Goal: Task Accomplishment & Management: Manage account settings

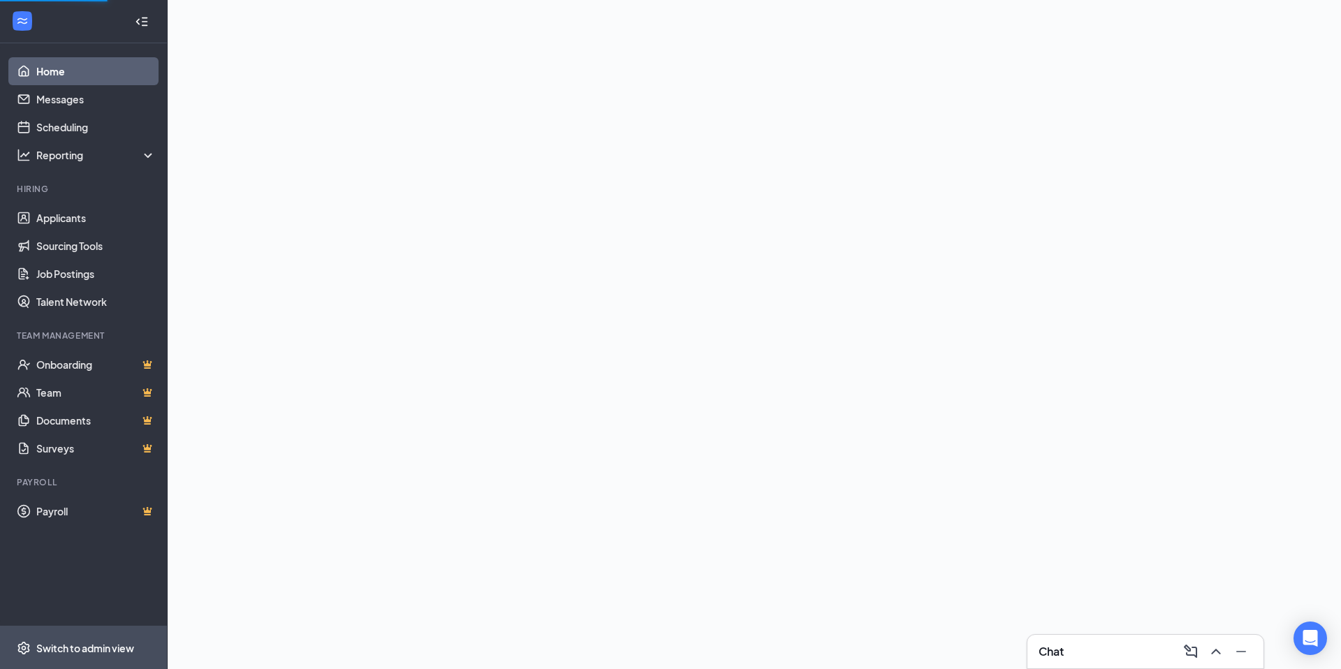
click at [45, 650] on div "Switch to admin view" at bounding box center [85, 648] width 98 height 14
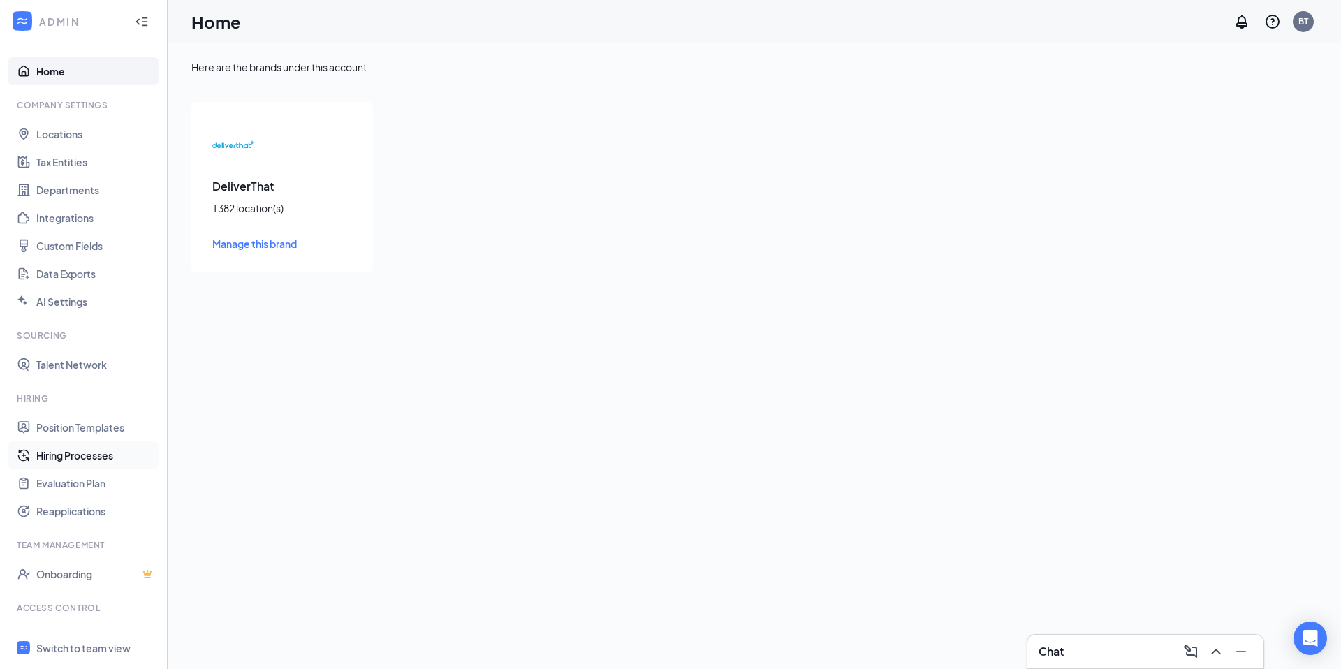
click at [89, 457] on link "Hiring Processes" at bounding box center [95, 455] width 119 height 28
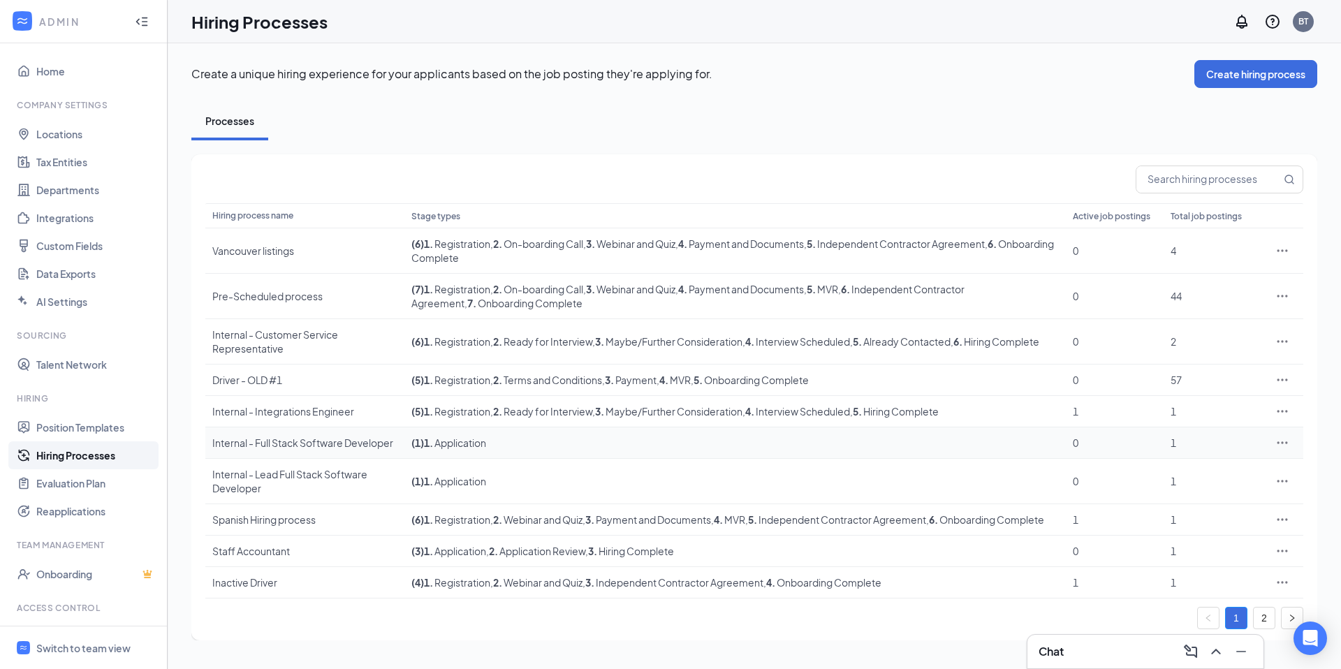
scroll to position [2, 0]
click at [1239, 653] on icon "Minimize" at bounding box center [1241, 651] width 17 height 17
click at [1260, 629] on link "2" at bounding box center [1264, 618] width 21 height 21
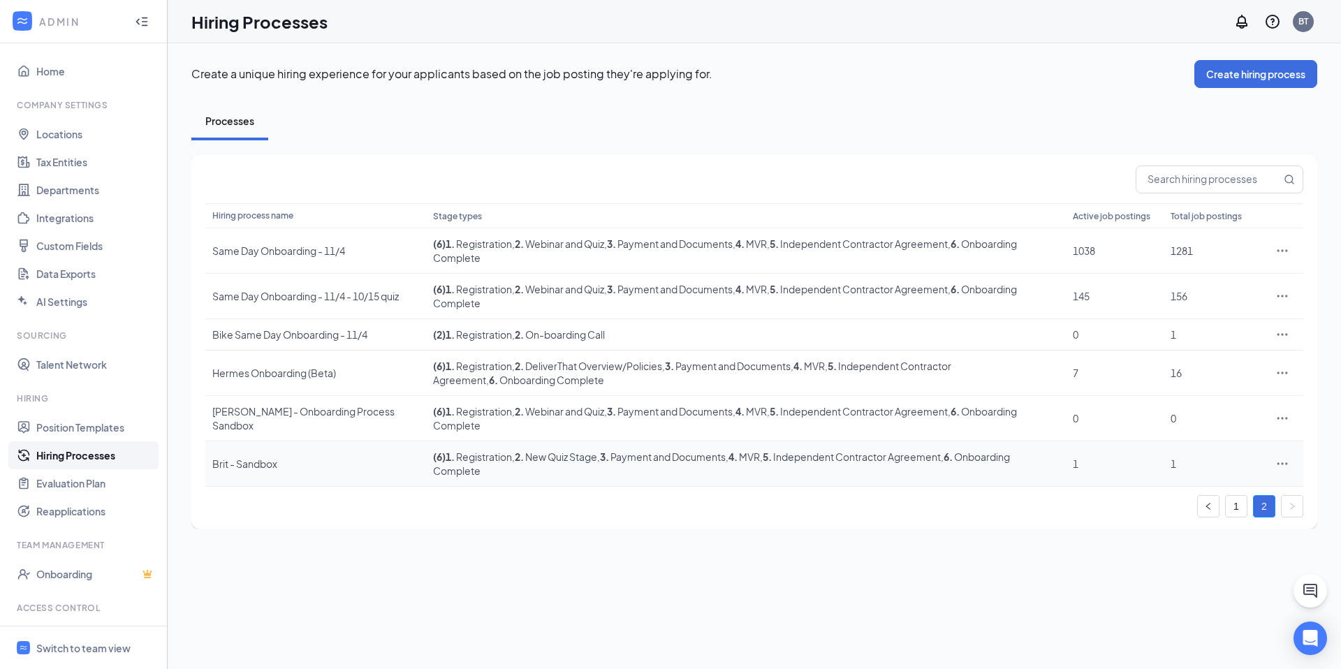
click at [512, 450] on span ", 2 . New Quiz Stage" at bounding box center [554, 456] width 85 height 13
click at [1284, 457] on icon "Ellipses" at bounding box center [1282, 464] width 14 height 14
click at [1287, 462] on icon "Ellipses" at bounding box center [1282, 463] width 10 height 2
click at [1279, 457] on icon "Ellipses" at bounding box center [1282, 464] width 14 height 14
click at [1183, 471] on span "Edit" at bounding box center [1218, 471] width 120 height 15
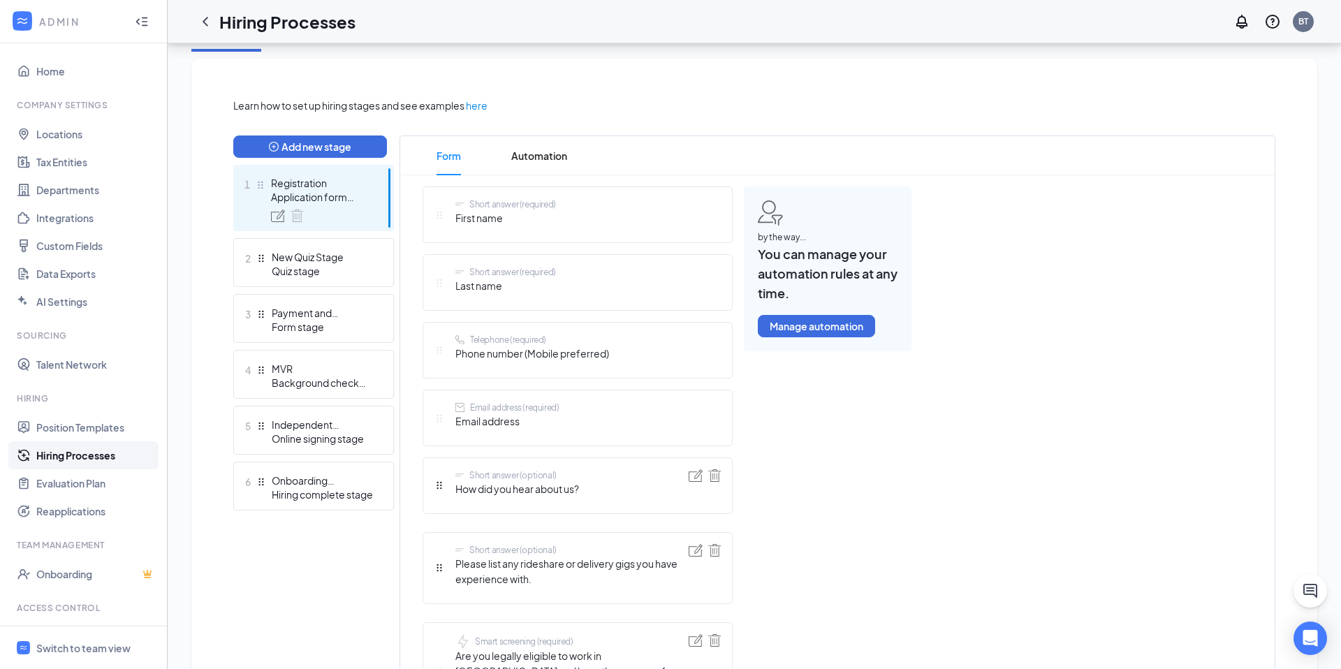
scroll to position [314, 0]
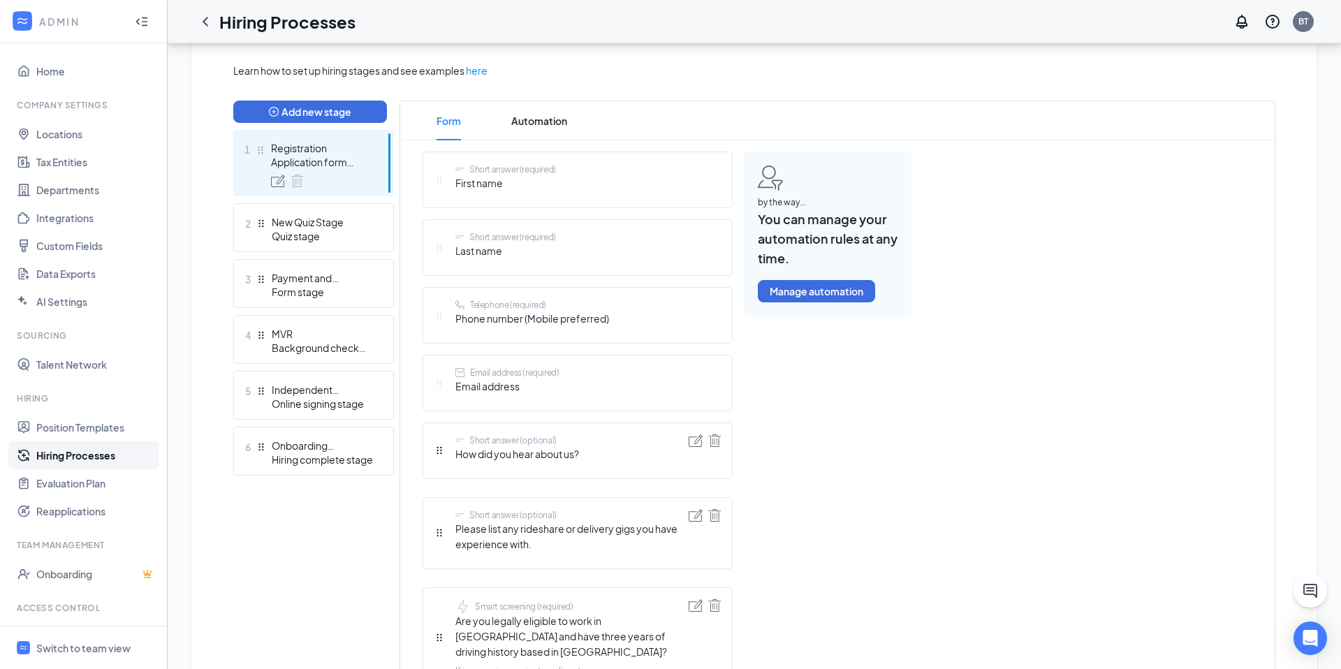
click at [337, 159] on div "Application form stage" at bounding box center [322, 162] width 102 height 14
click at [278, 179] on img at bounding box center [278, 181] width 14 height 13
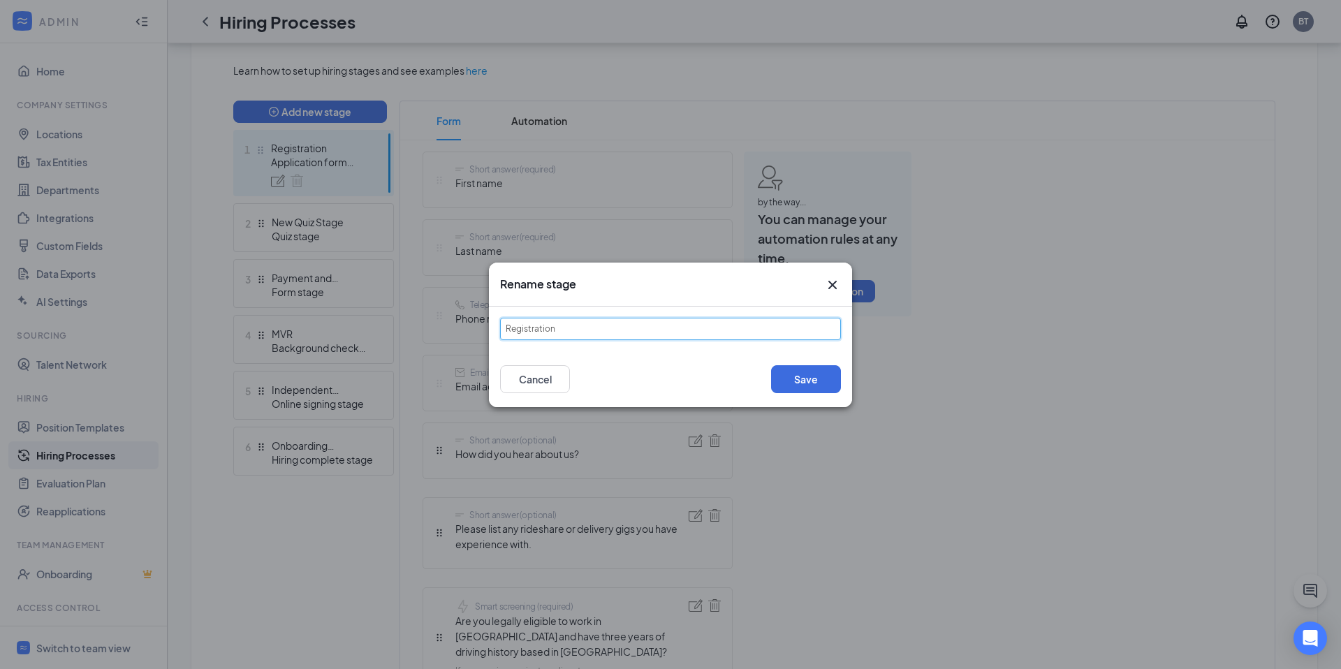
click at [571, 327] on input "Registration" at bounding box center [670, 329] width 341 height 22
type input "Registration and Screening"
click at [802, 382] on button "Save" at bounding box center [806, 379] width 70 height 28
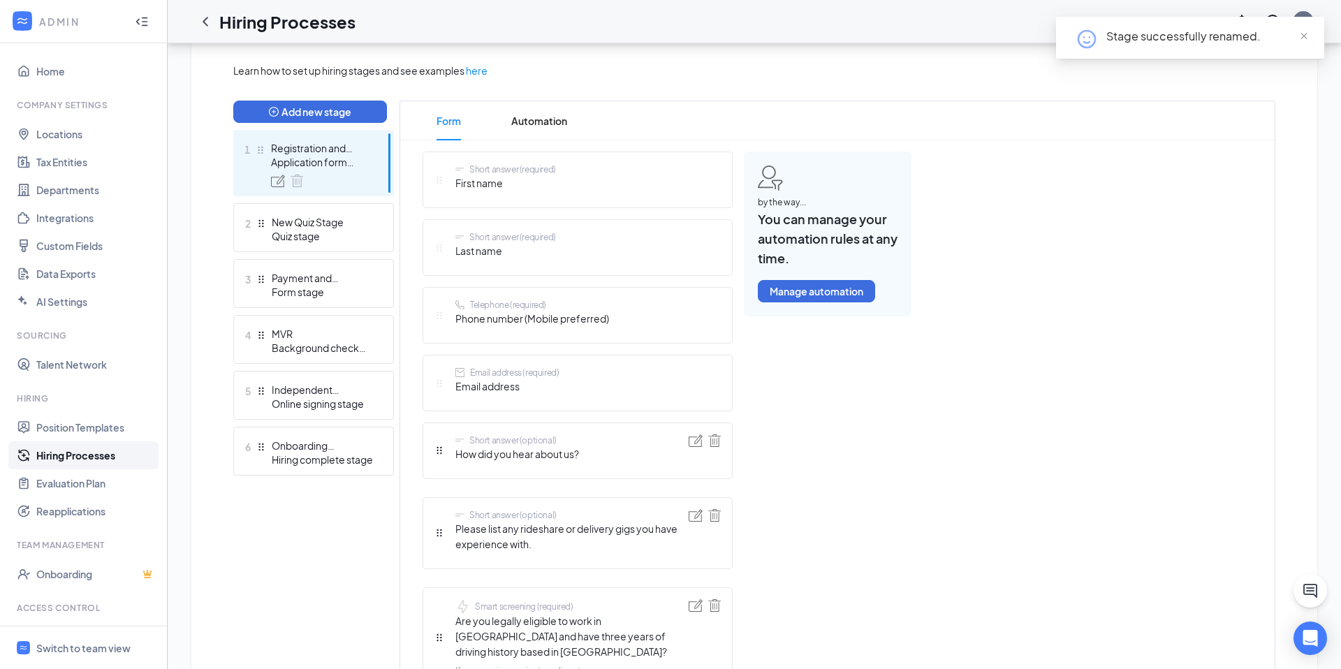
click at [351, 165] on div "Application form stage" at bounding box center [322, 162] width 102 height 14
click at [277, 180] on img at bounding box center [278, 181] width 14 height 13
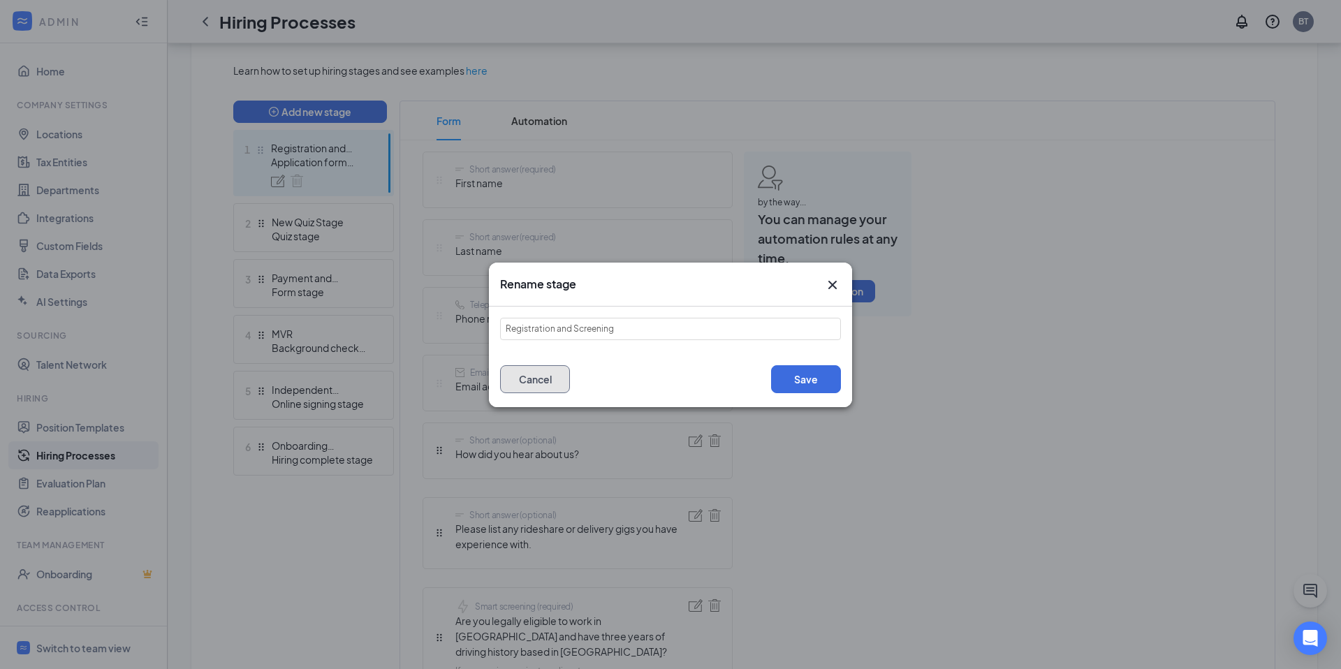
click at [548, 379] on button "Cancel" at bounding box center [535, 379] width 70 height 28
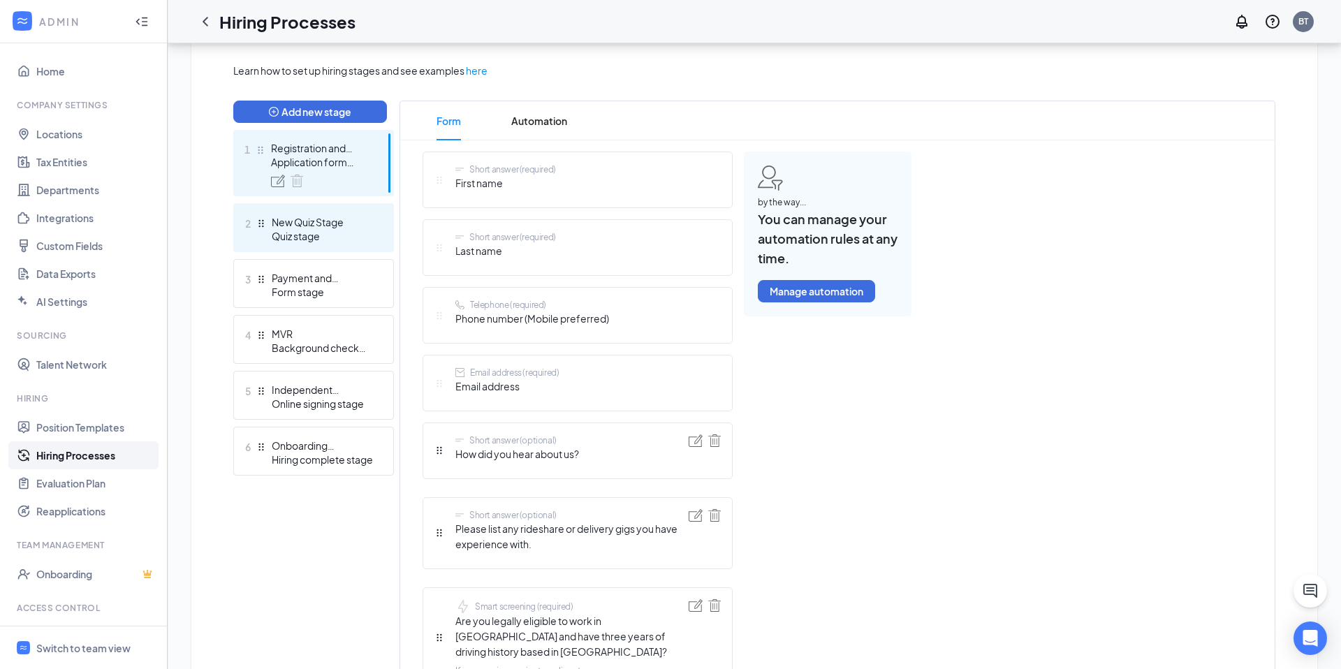
click at [330, 222] on div "New Quiz Stage" at bounding box center [323, 222] width 102 height 14
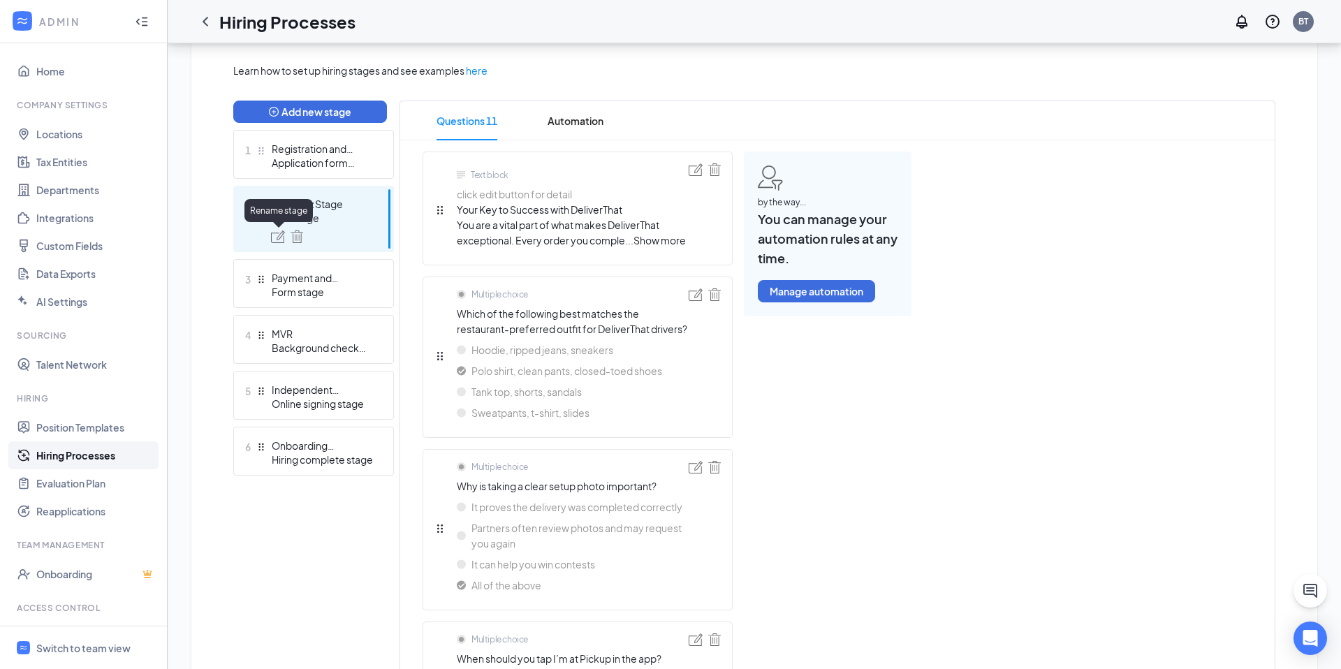
click at [277, 237] on img at bounding box center [278, 236] width 14 height 13
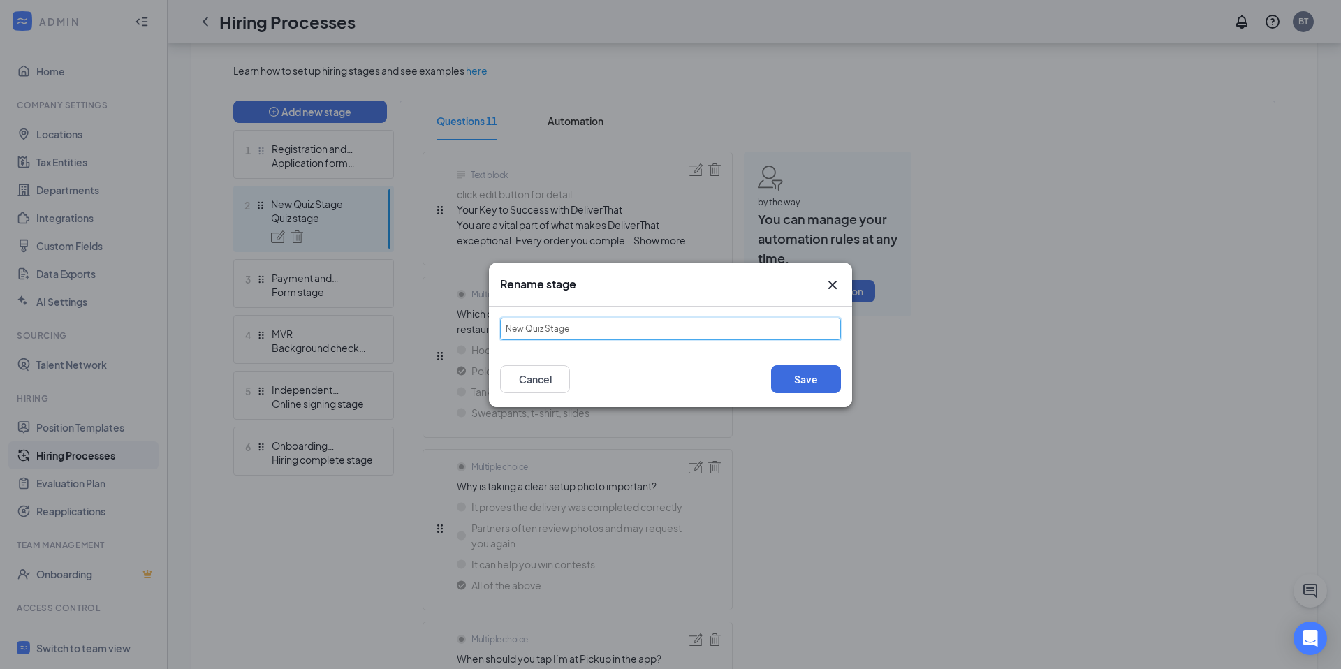
click at [542, 329] on input "New Quiz Stage" at bounding box center [670, 329] width 341 height 22
type input "Best Practice & Quiz"
click at [802, 377] on button "Save" at bounding box center [806, 379] width 70 height 28
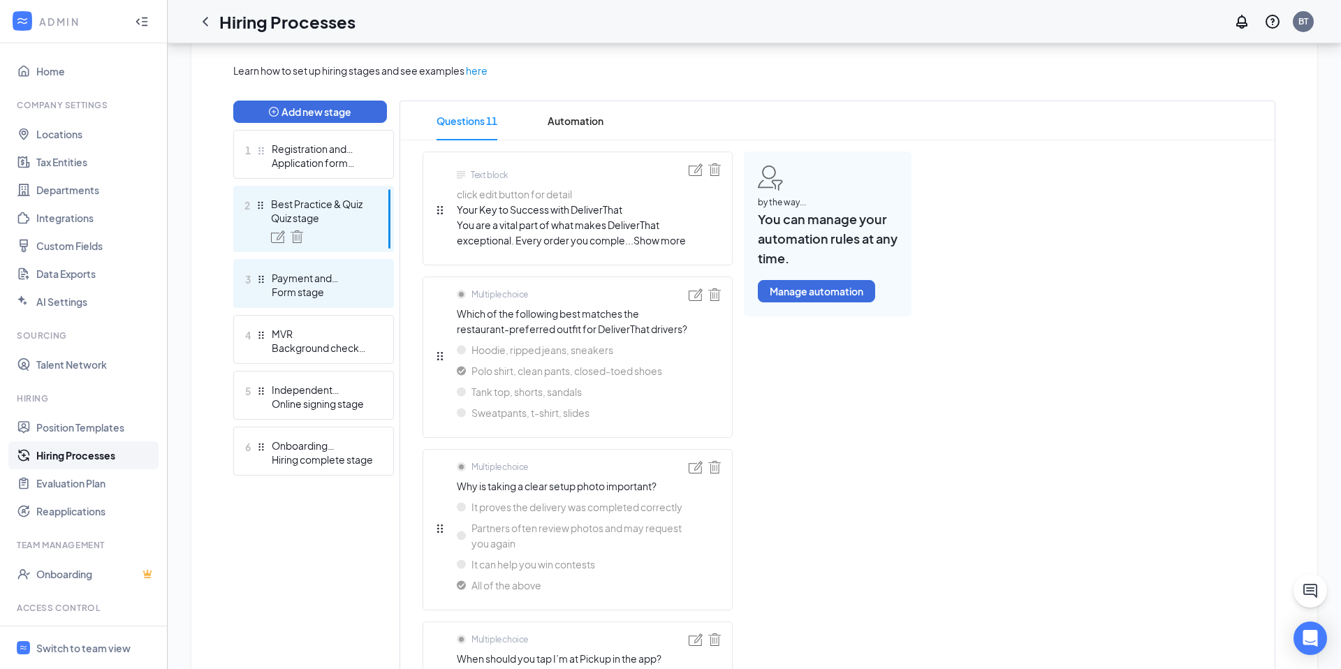
click at [315, 281] on div "Payment and Documents" at bounding box center [323, 278] width 102 height 14
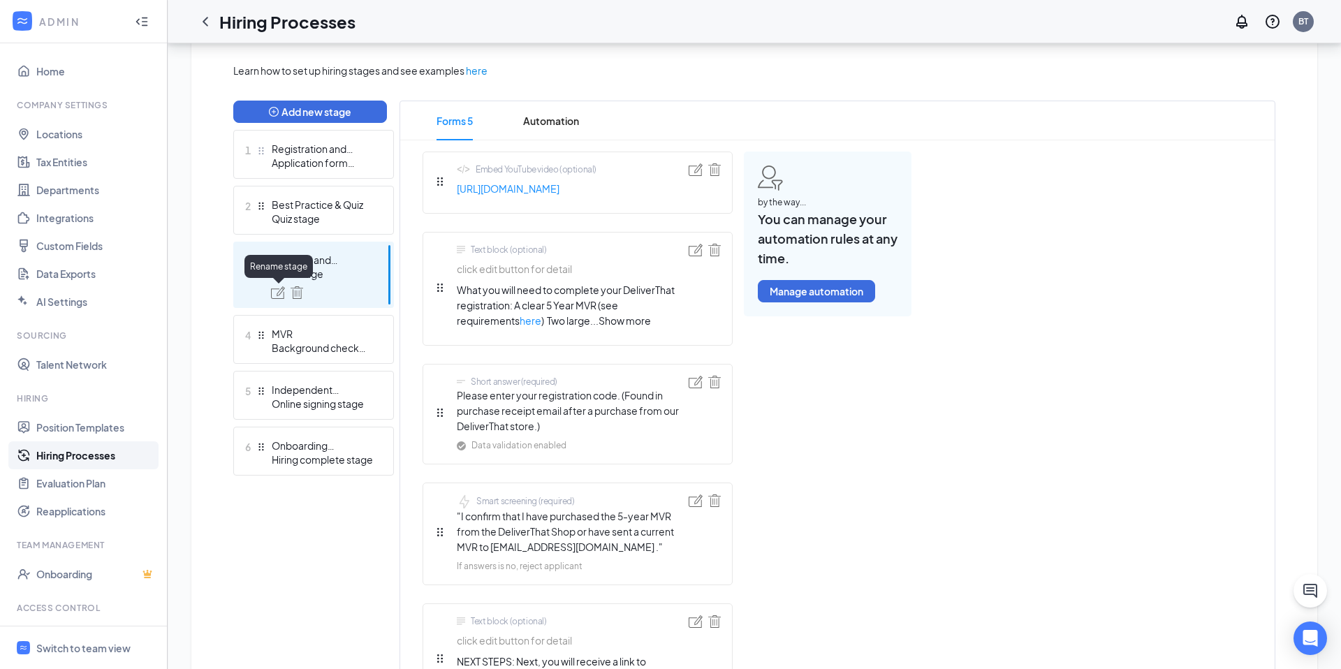
click at [278, 295] on img at bounding box center [278, 292] width 14 height 13
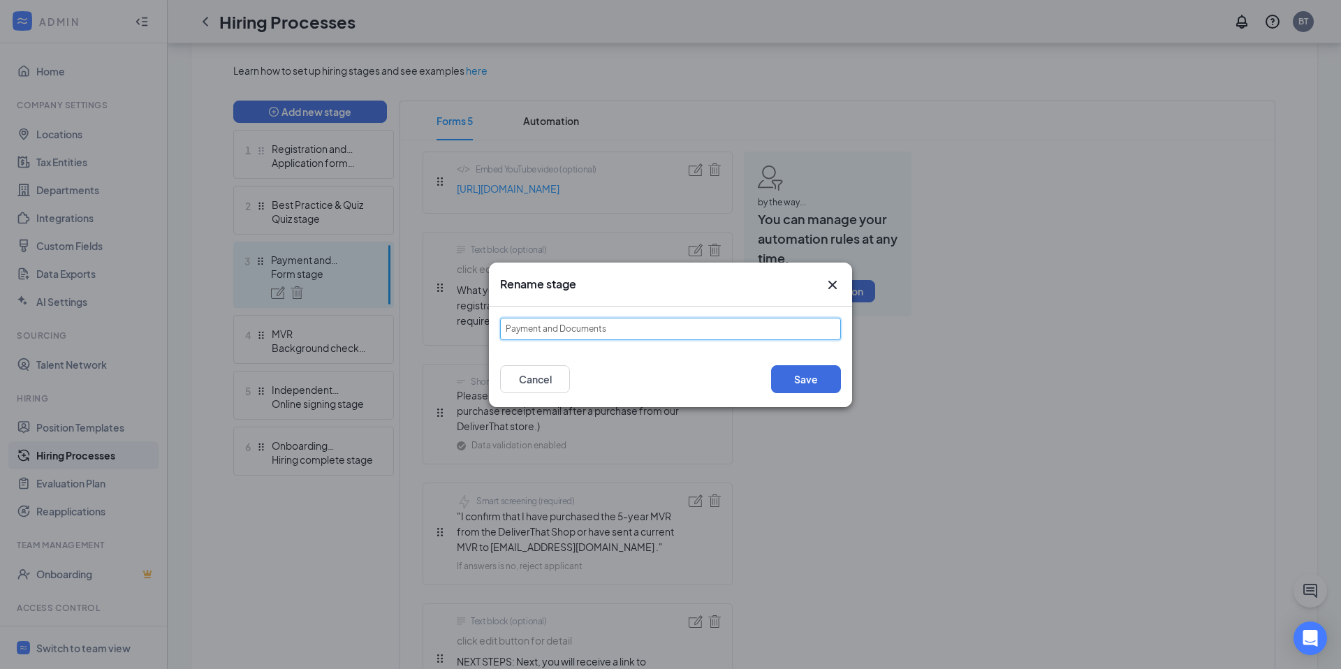
click at [606, 327] on input "Payment and Documents" at bounding box center [670, 329] width 341 height 22
click at [524, 376] on button "Cancel" at bounding box center [535, 379] width 70 height 28
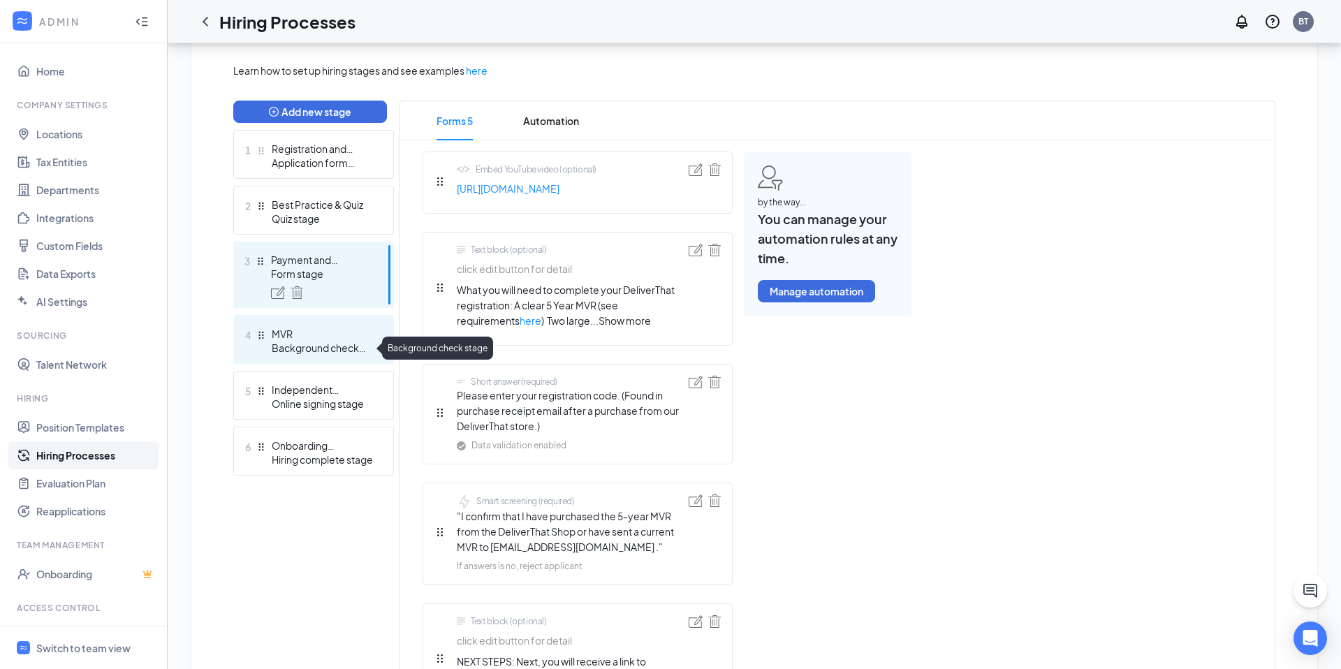
click at [323, 343] on div "Background check stage" at bounding box center [323, 348] width 102 height 14
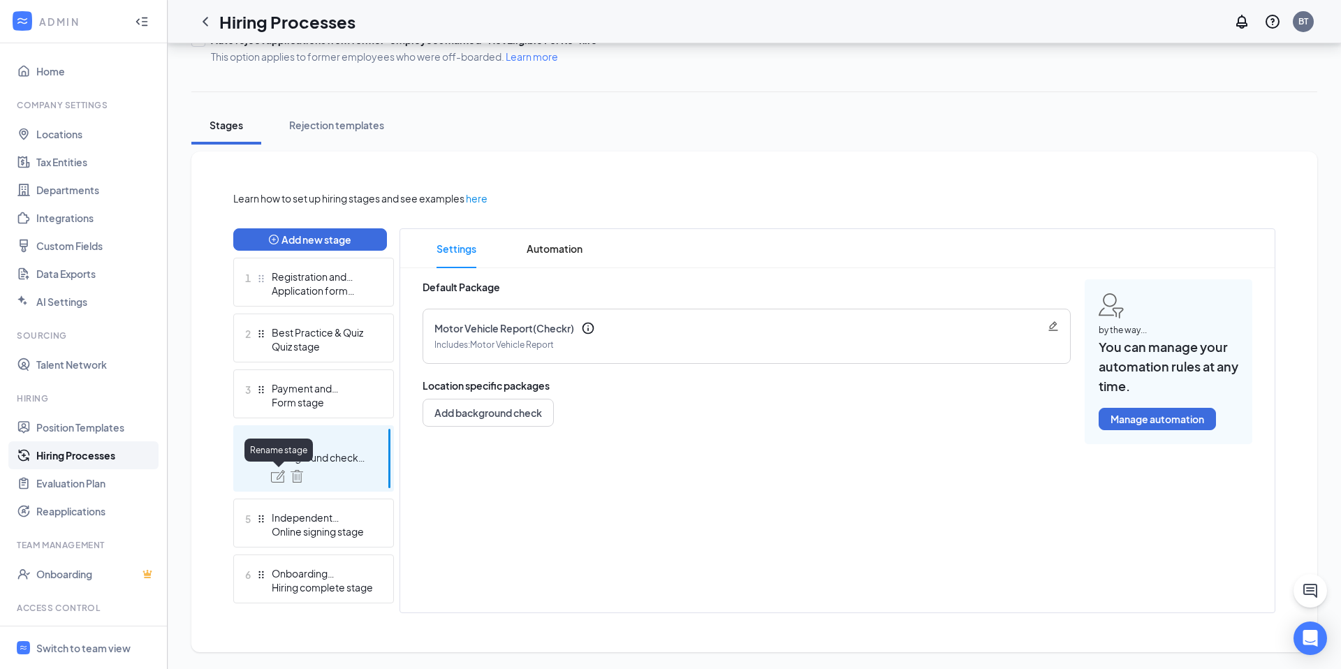
click at [278, 476] on img at bounding box center [278, 476] width 14 height 13
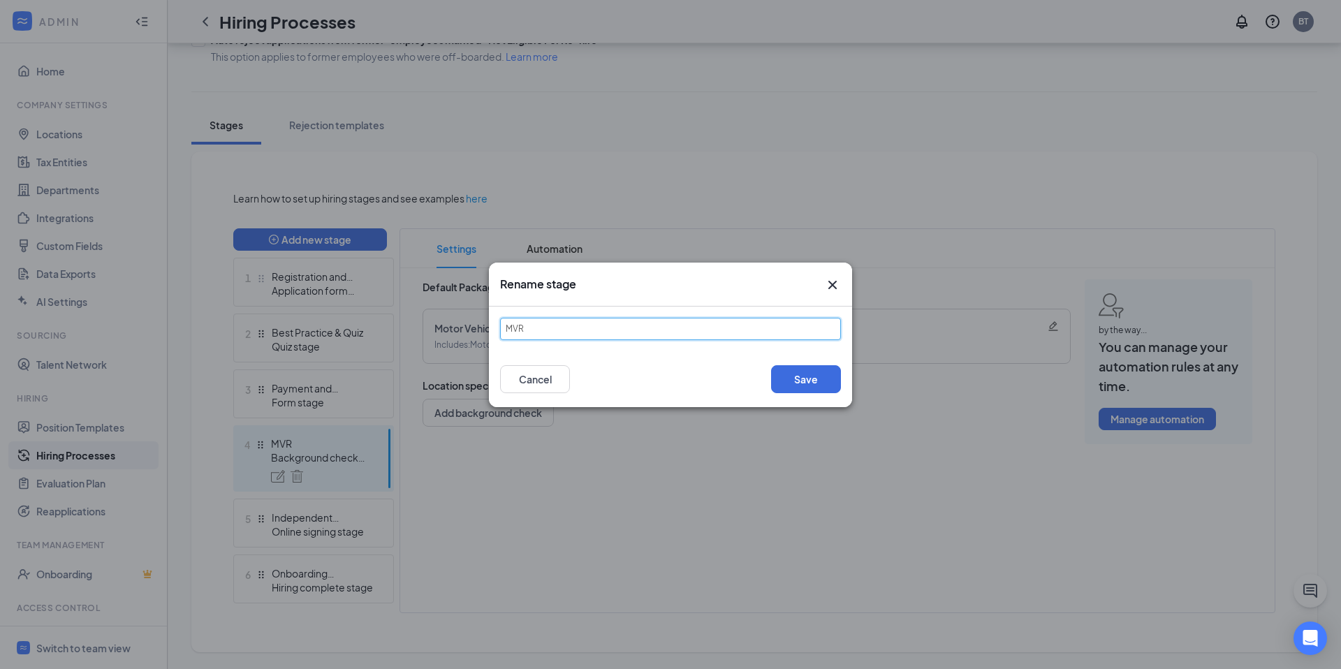
click at [547, 325] on input "MVR" at bounding box center [670, 329] width 341 height 22
click at [557, 329] on input "MVR Complaince Check" at bounding box center [670, 329] width 341 height 22
type input "MVR Compliance Check"
click at [798, 379] on button "Save" at bounding box center [806, 379] width 70 height 28
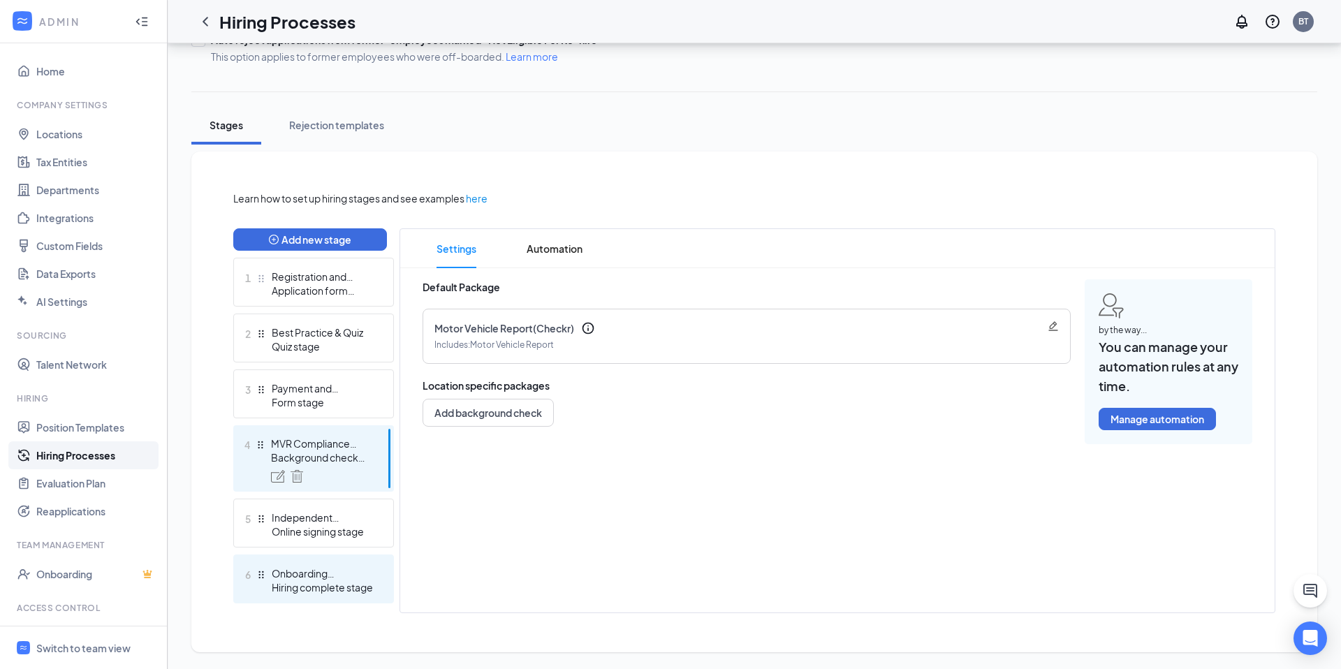
click at [294, 587] on div "Hiring complete stage" at bounding box center [323, 587] width 102 height 14
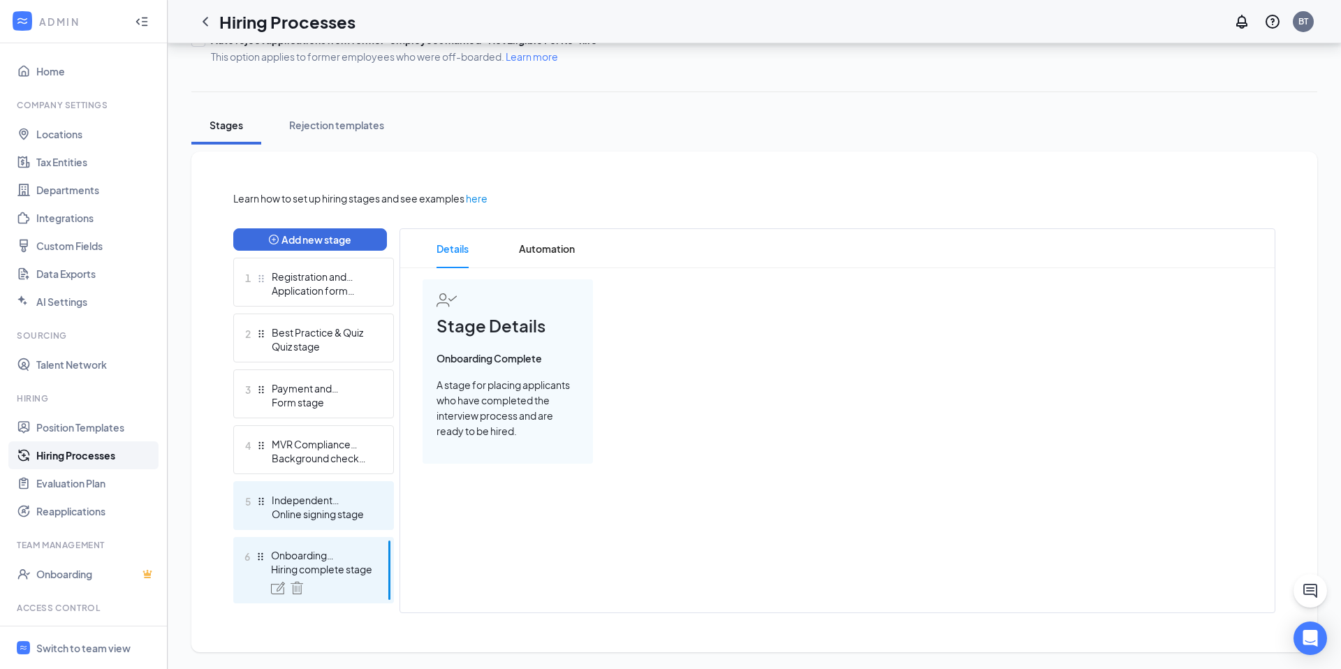
click at [321, 513] on div "Online signing stage" at bounding box center [323, 514] width 102 height 14
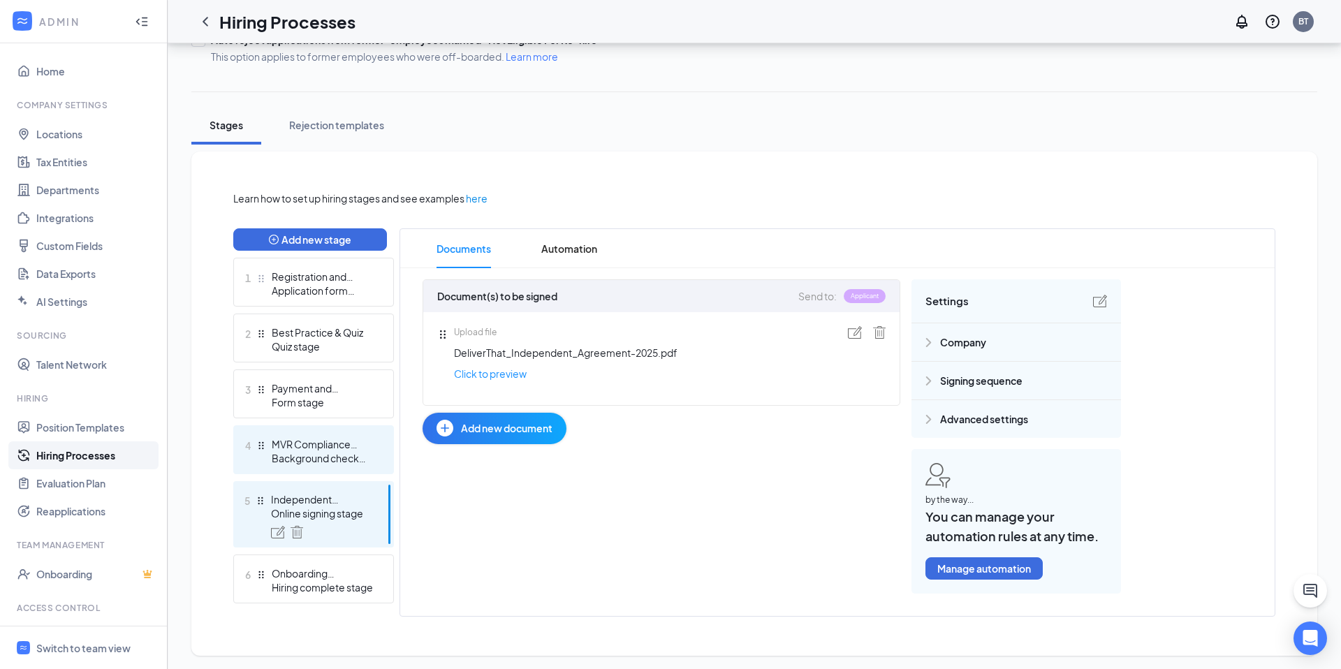
click at [307, 445] on div "MVR Compliance Check" at bounding box center [323, 444] width 102 height 14
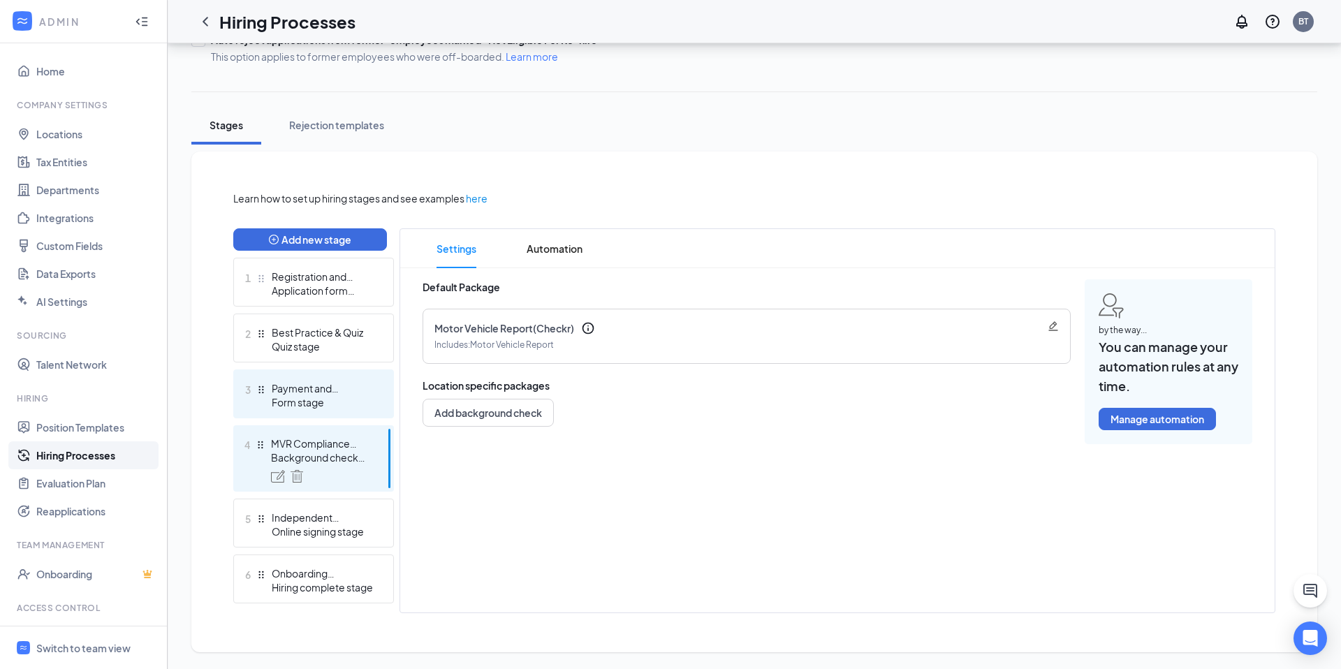
click at [311, 398] on div "Form stage" at bounding box center [323, 402] width 102 height 14
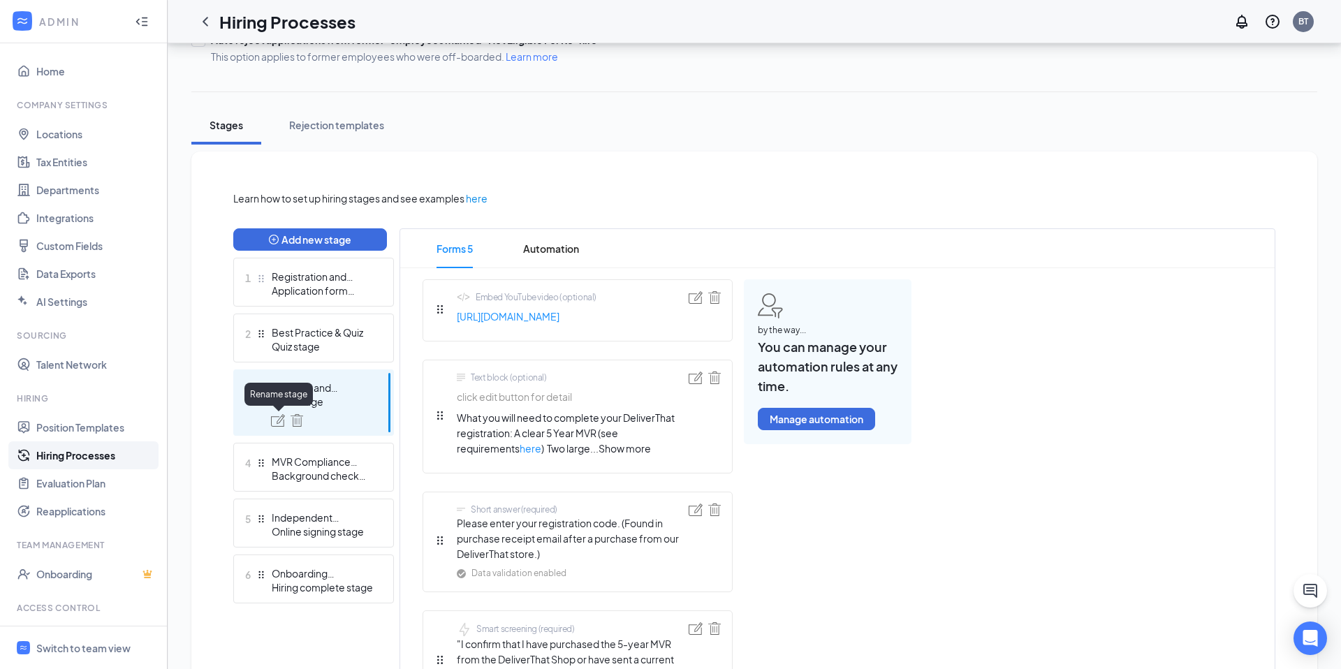
click at [279, 421] on img at bounding box center [278, 420] width 14 height 13
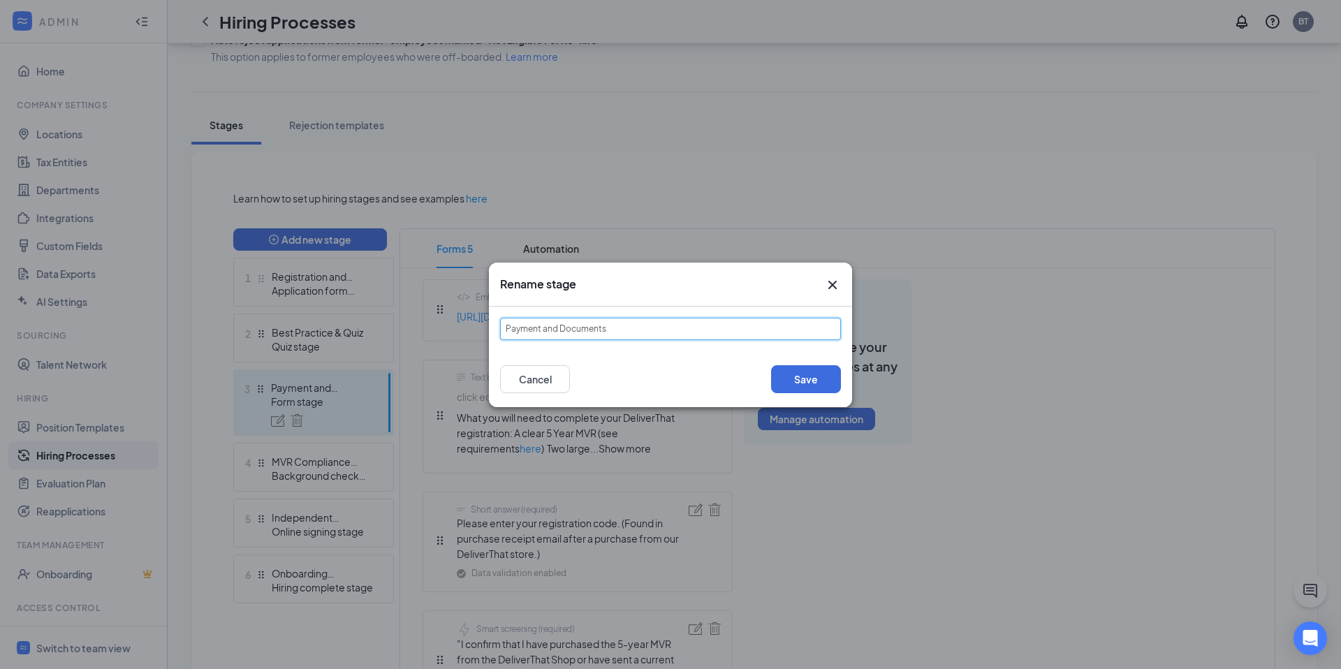
click at [608, 327] on input "Payment and Documents" at bounding box center [670, 329] width 341 height 22
paste input "Confirmation Code or MVR Submission"
type input "Confirmation Code or MVR Submission"
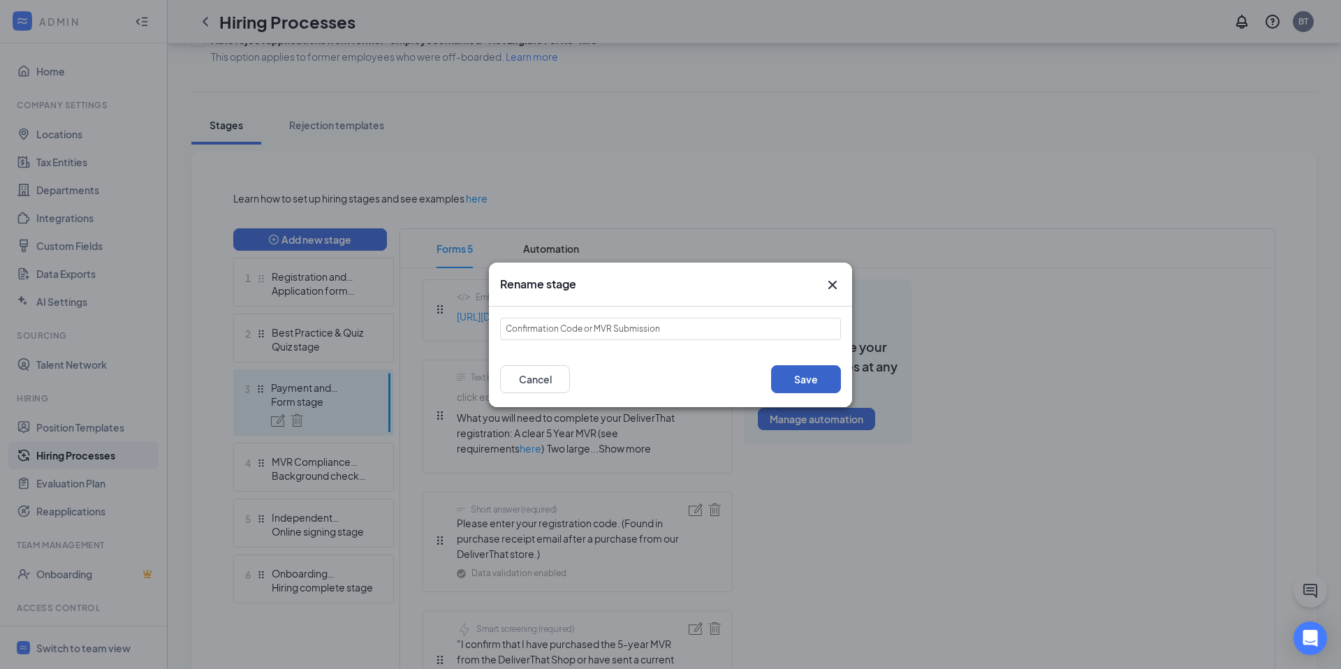
click at [824, 377] on button "Save" at bounding box center [806, 379] width 70 height 28
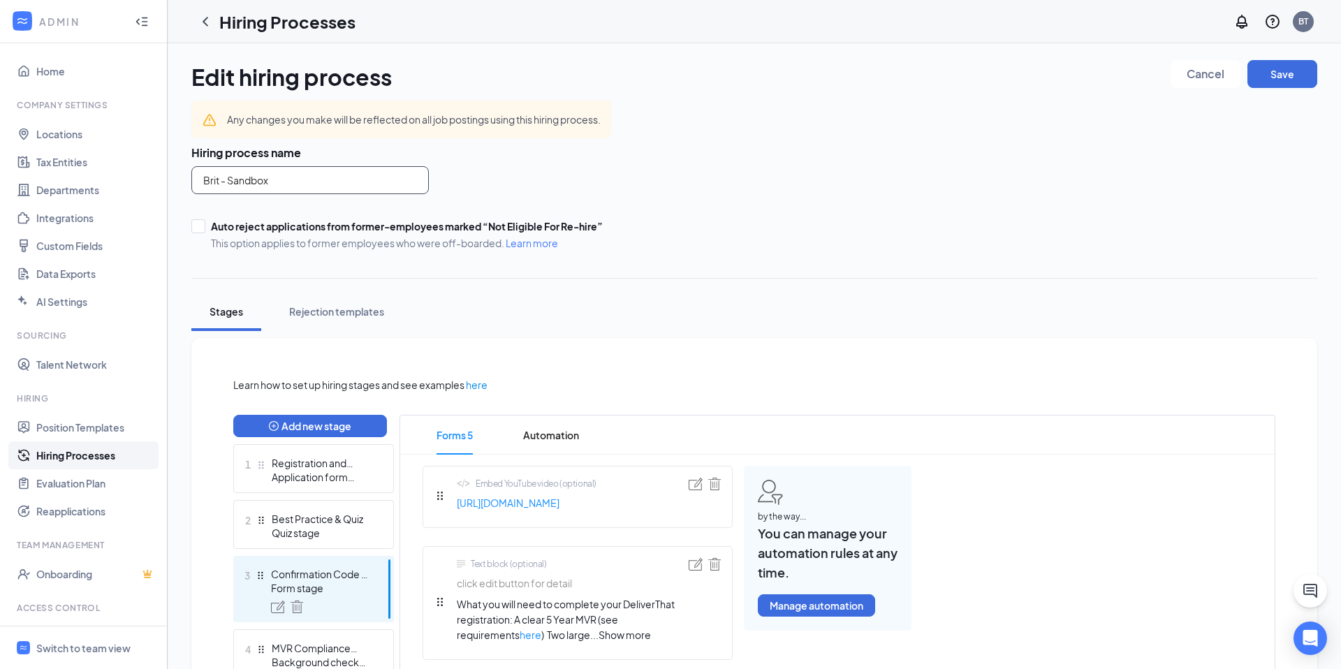
click at [300, 179] on input "Brit - Sandbox" at bounding box center [309, 180] width 237 height 28
type input "8.2025 New Workflow"
click at [657, 156] on h3 "Hiring process name" at bounding box center [754, 152] width 1126 height 15
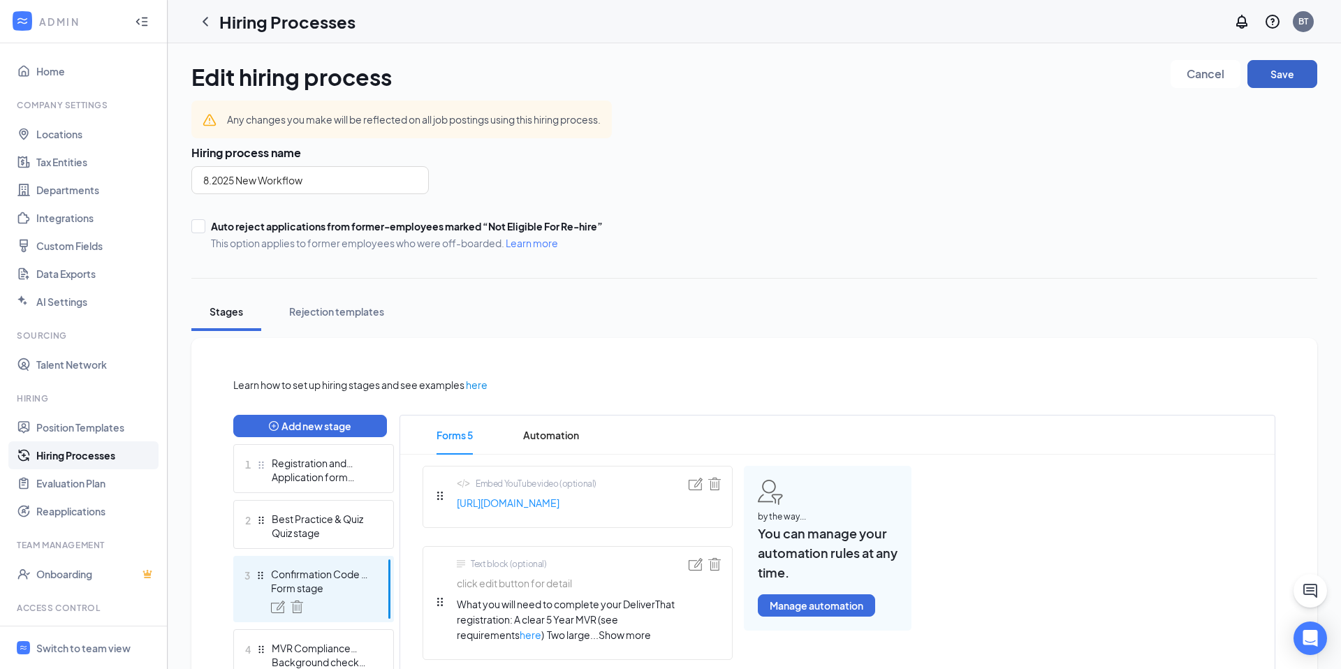
click at [1278, 79] on button "Save" at bounding box center [1282, 74] width 70 height 28
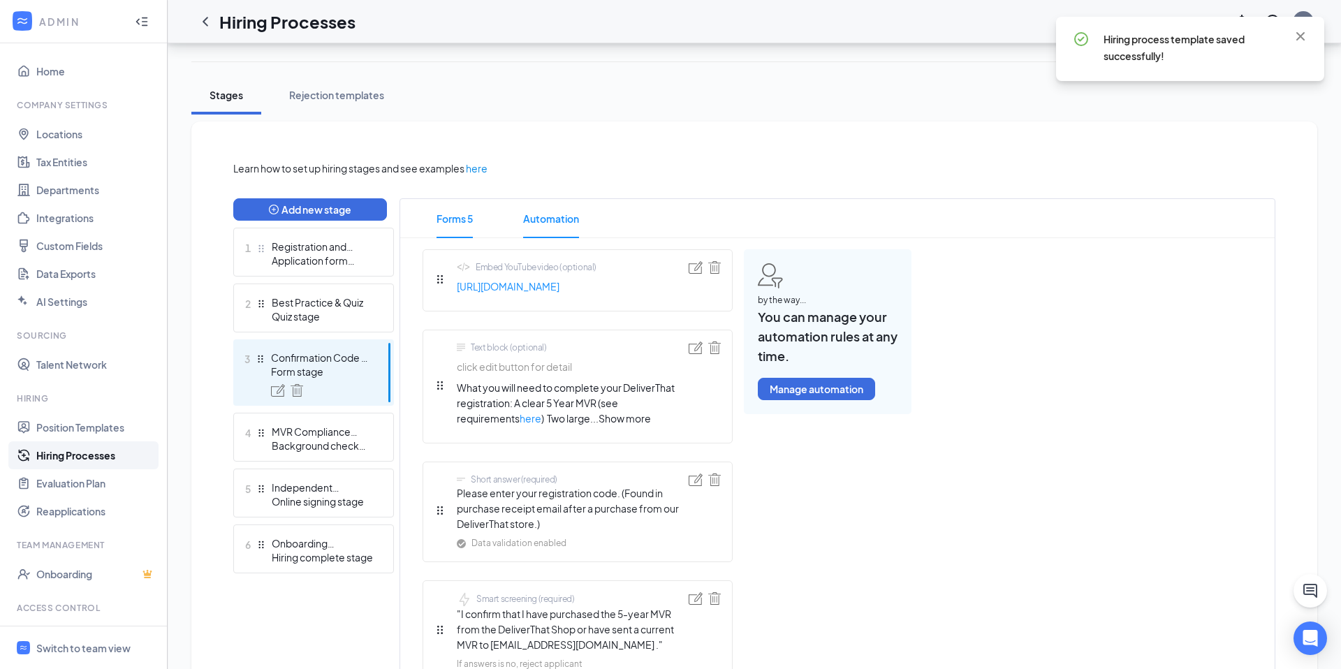
scroll to position [223, 0]
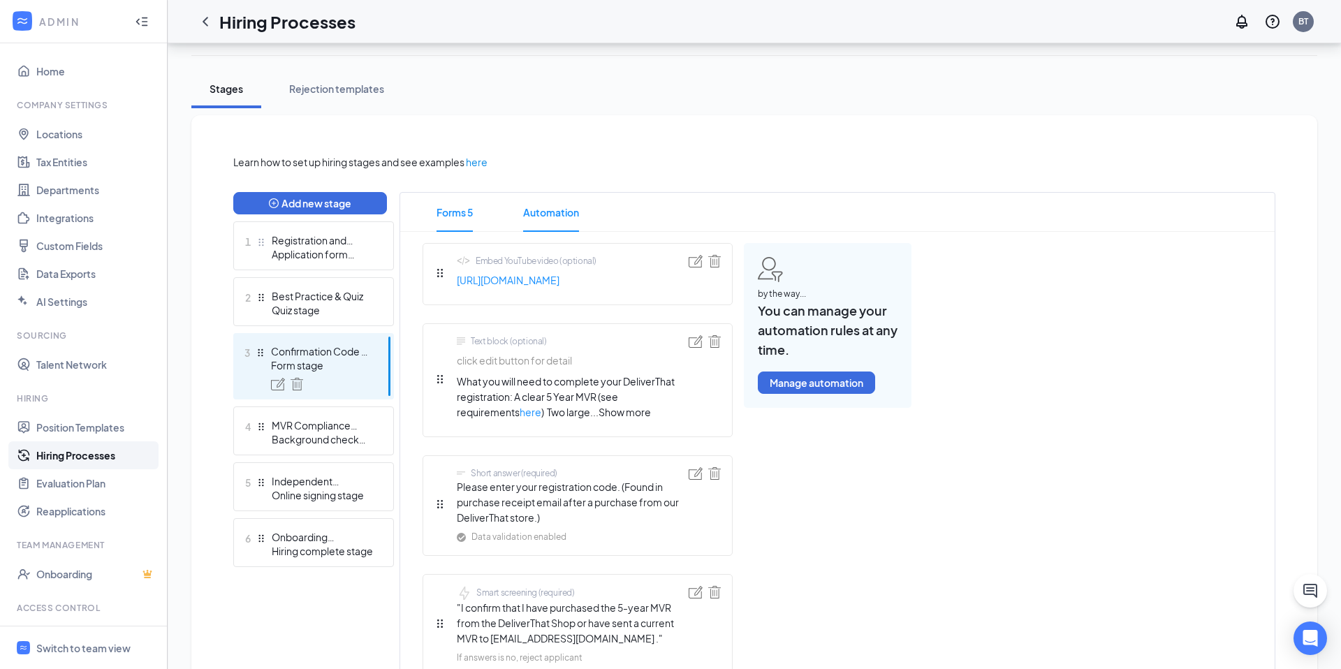
click at [560, 215] on span "Automation" at bounding box center [551, 212] width 56 height 39
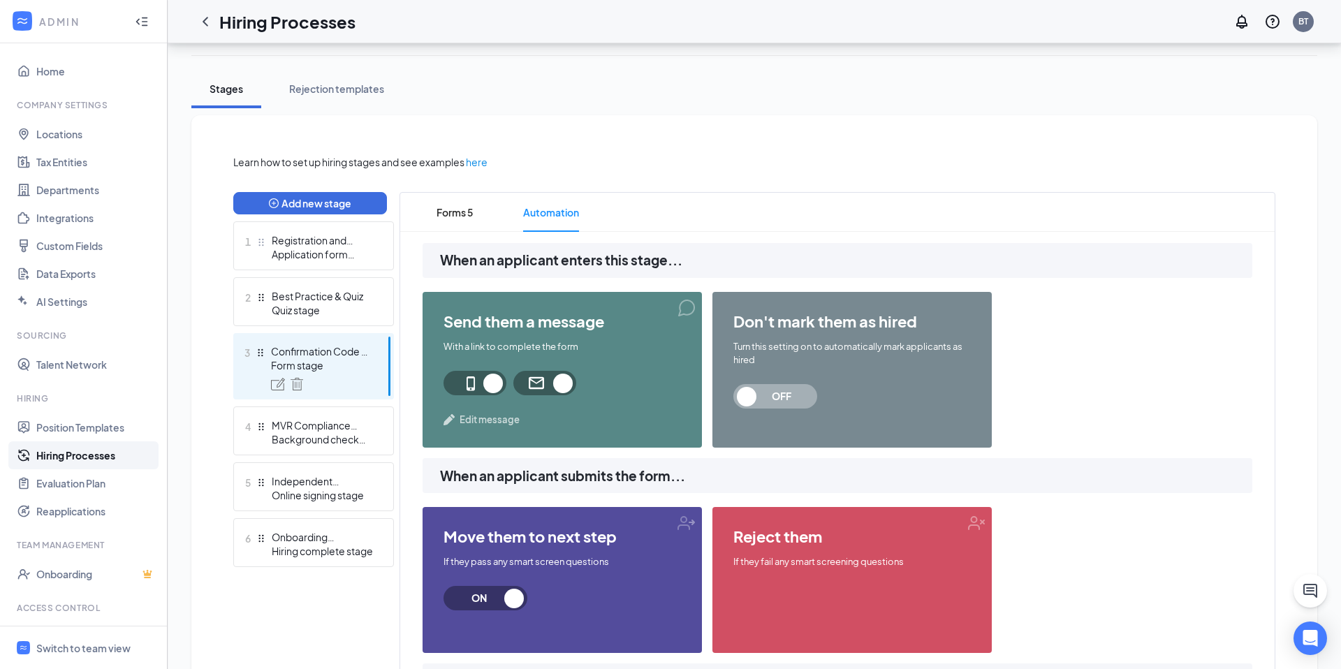
click at [497, 419] on span "Edit message" at bounding box center [490, 420] width 60 height 14
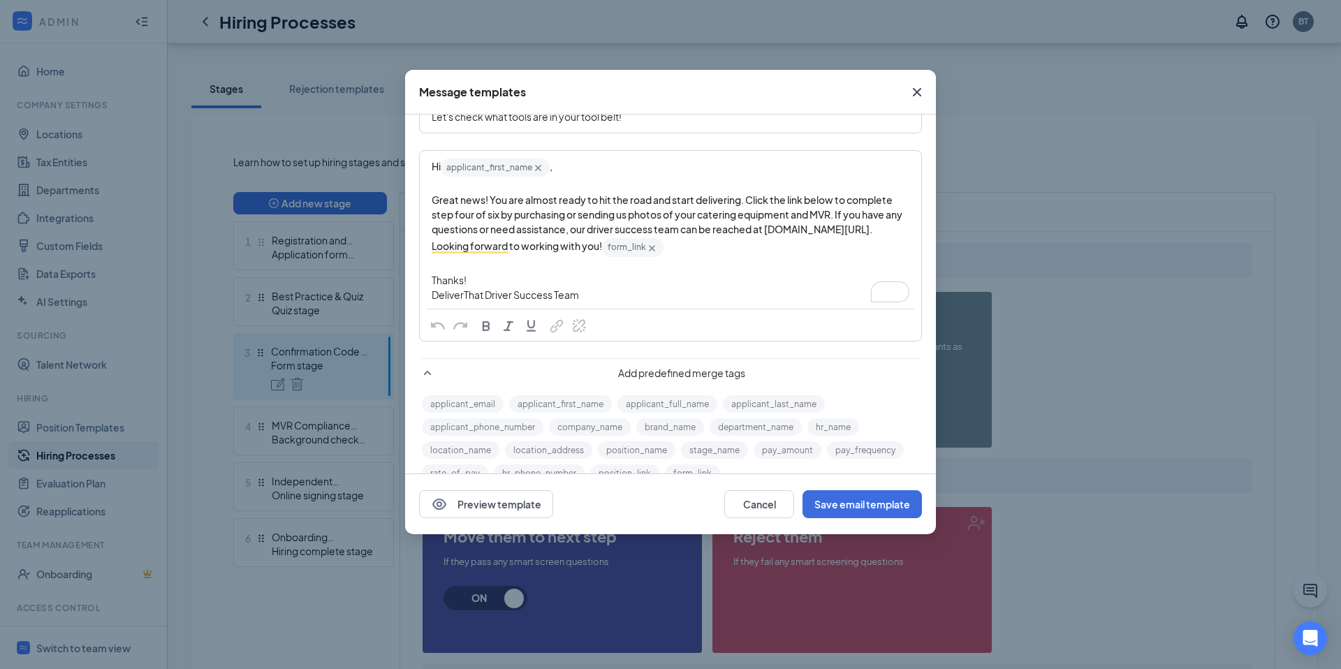
scroll to position [109, 0]
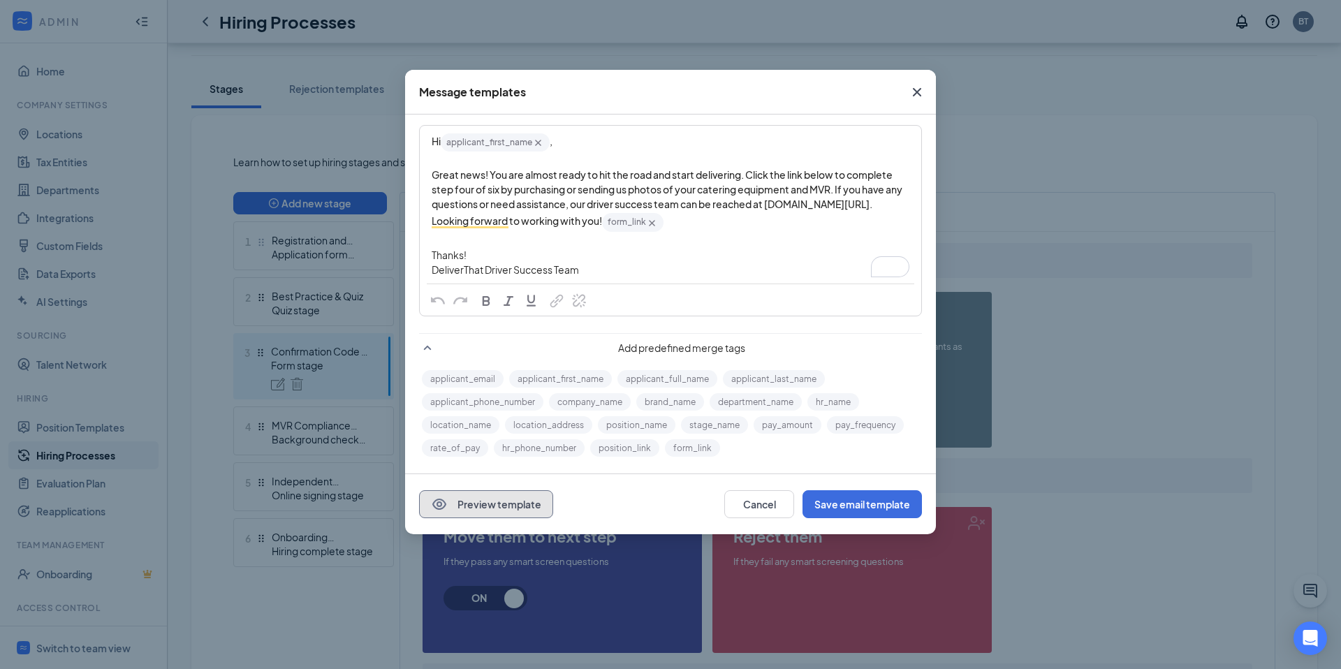
click at [527, 504] on button "Preview template" at bounding box center [486, 504] width 134 height 28
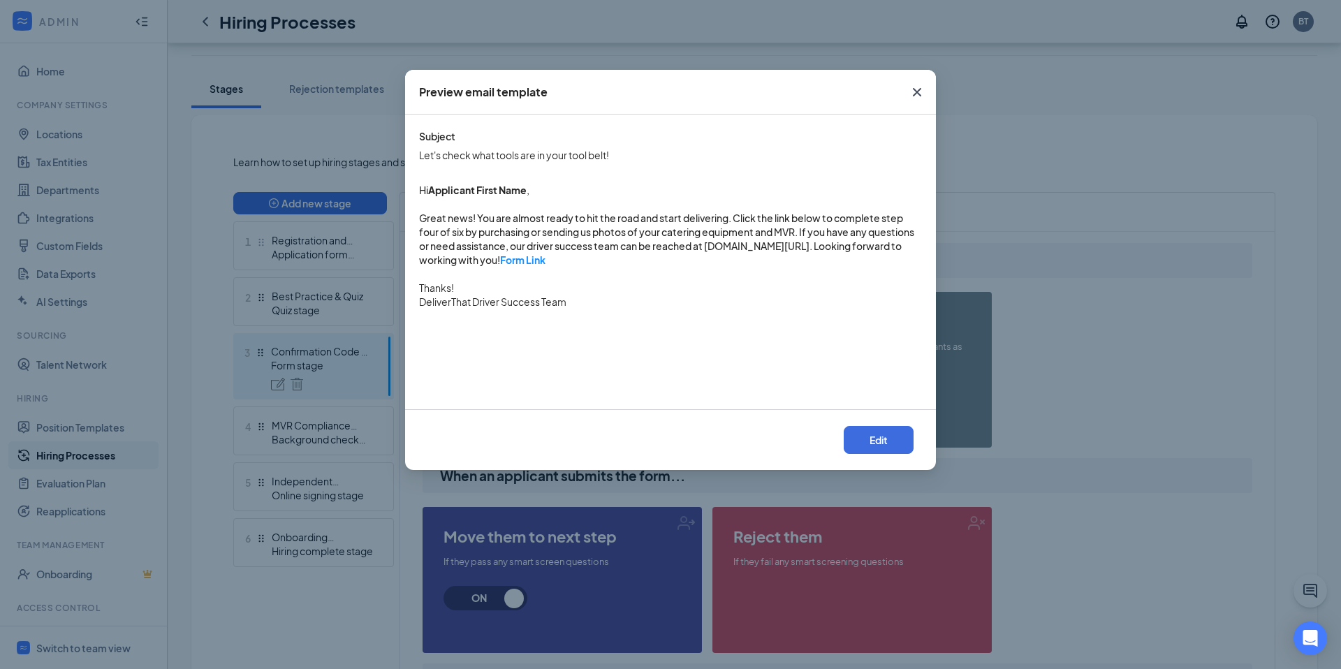
scroll to position [0, 0]
click at [533, 261] on link "Form Link" at bounding box center [522, 260] width 45 height 13
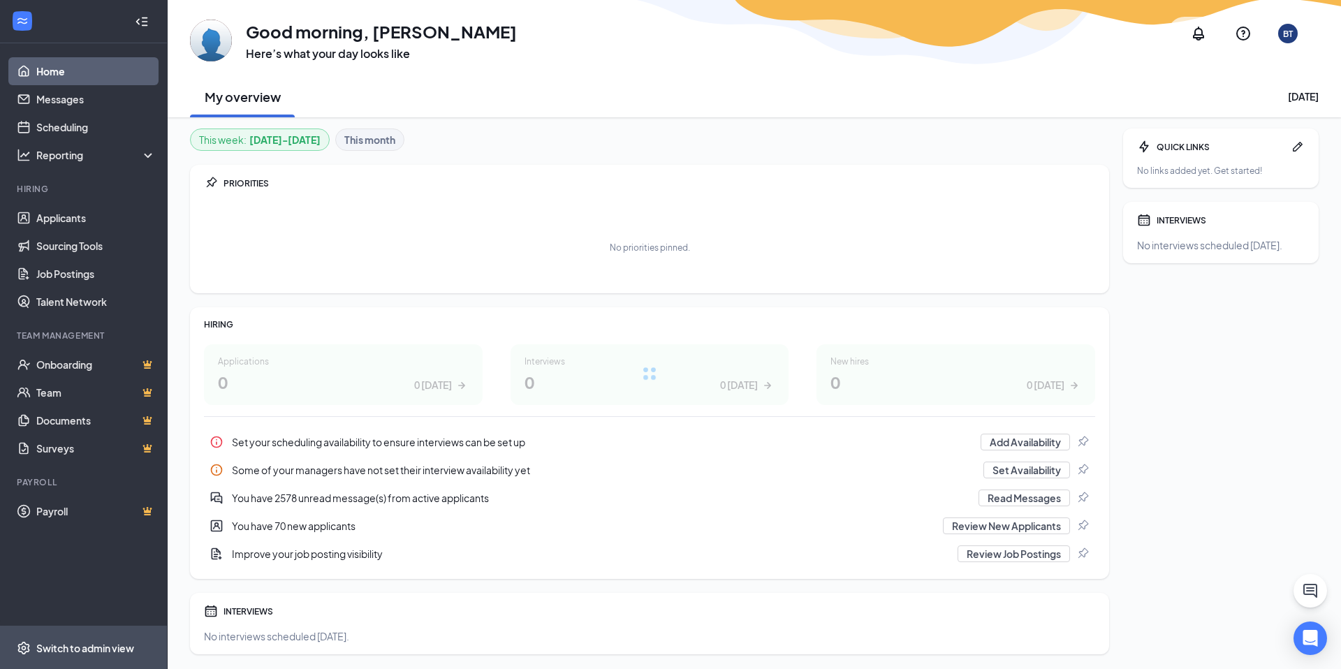
click at [73, 643] on div "Switch to admin view" at bounding box center [85, 648] width 98 height 14
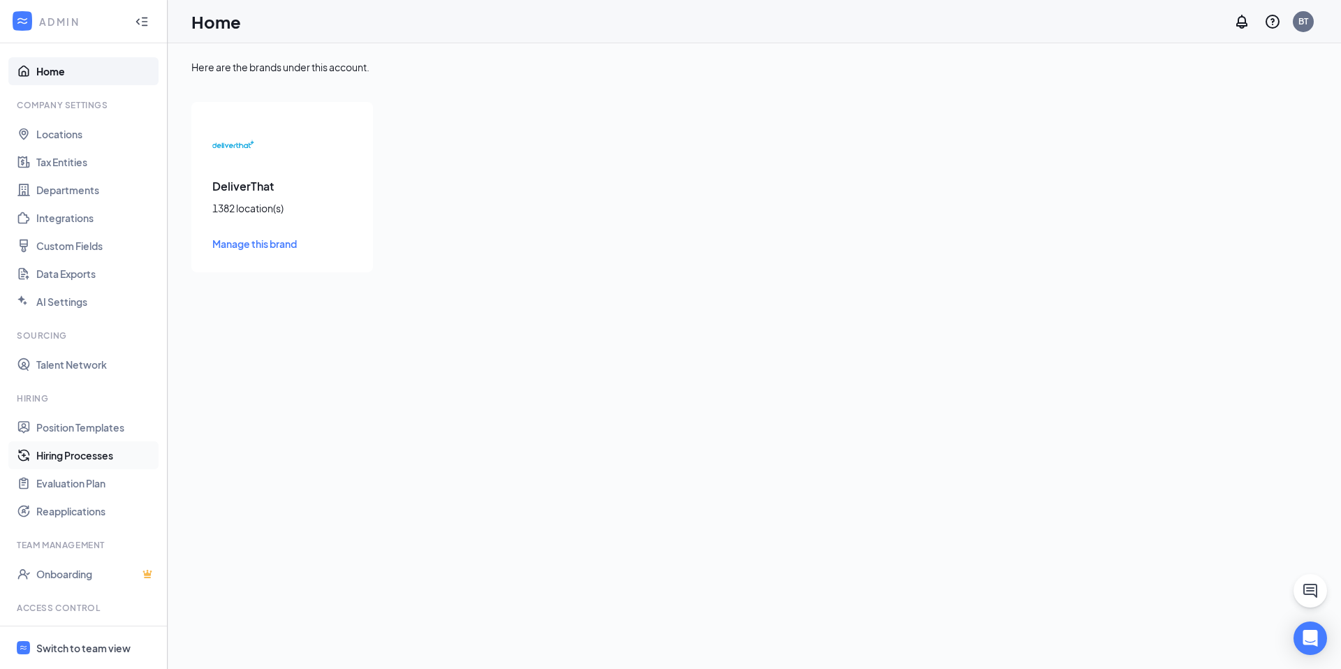
click at [91, 458] on link "Hiring Processes" at bounding box center [95, 455] width 119 height 28
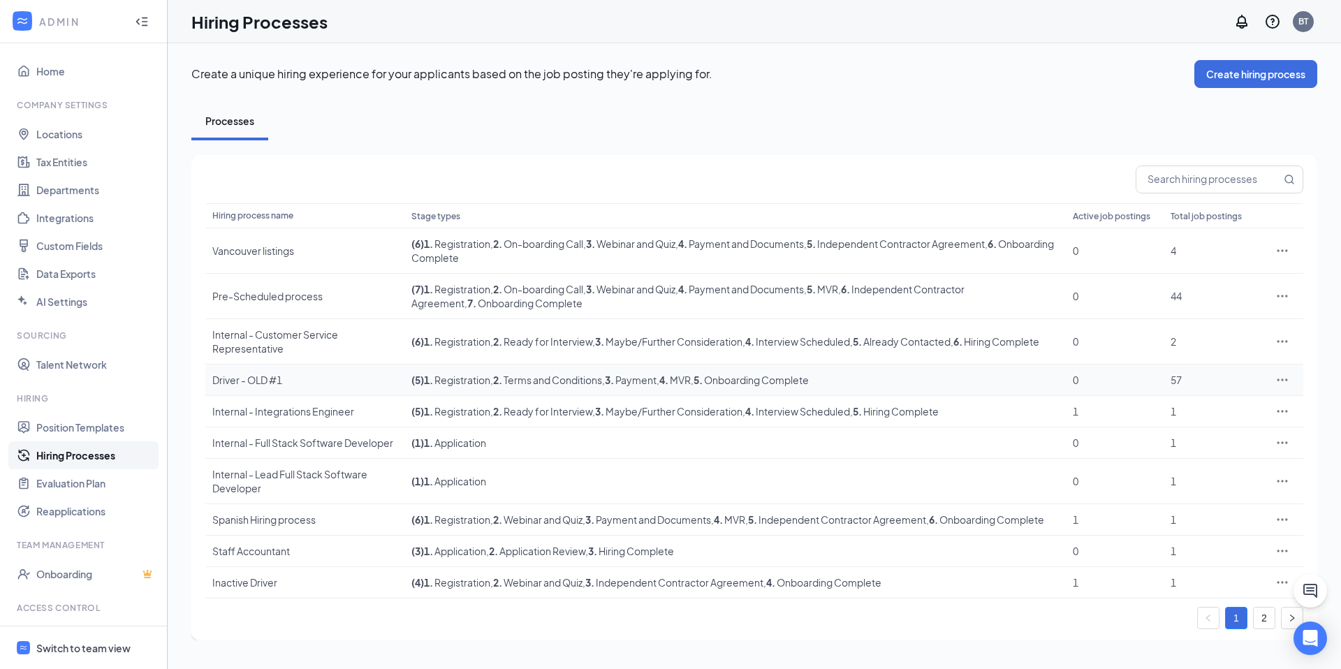
scroll to position [2, 0]
click at [1307, 642] on icon "Open Intercom Messenger" at bounding box center [1310, 638] width 18 height 18
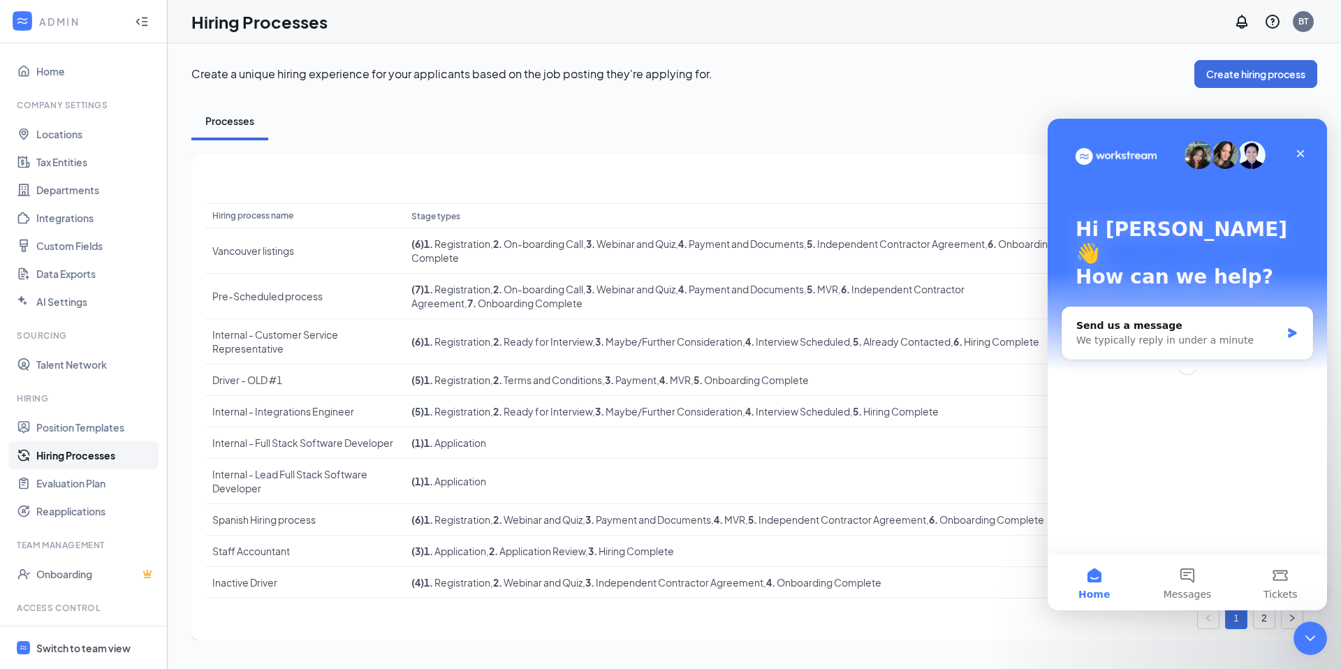
scroll to position [0, 0]
click at [1187, 571] on button "Messages" at bounding box center [1187, 583] width 93 height 56
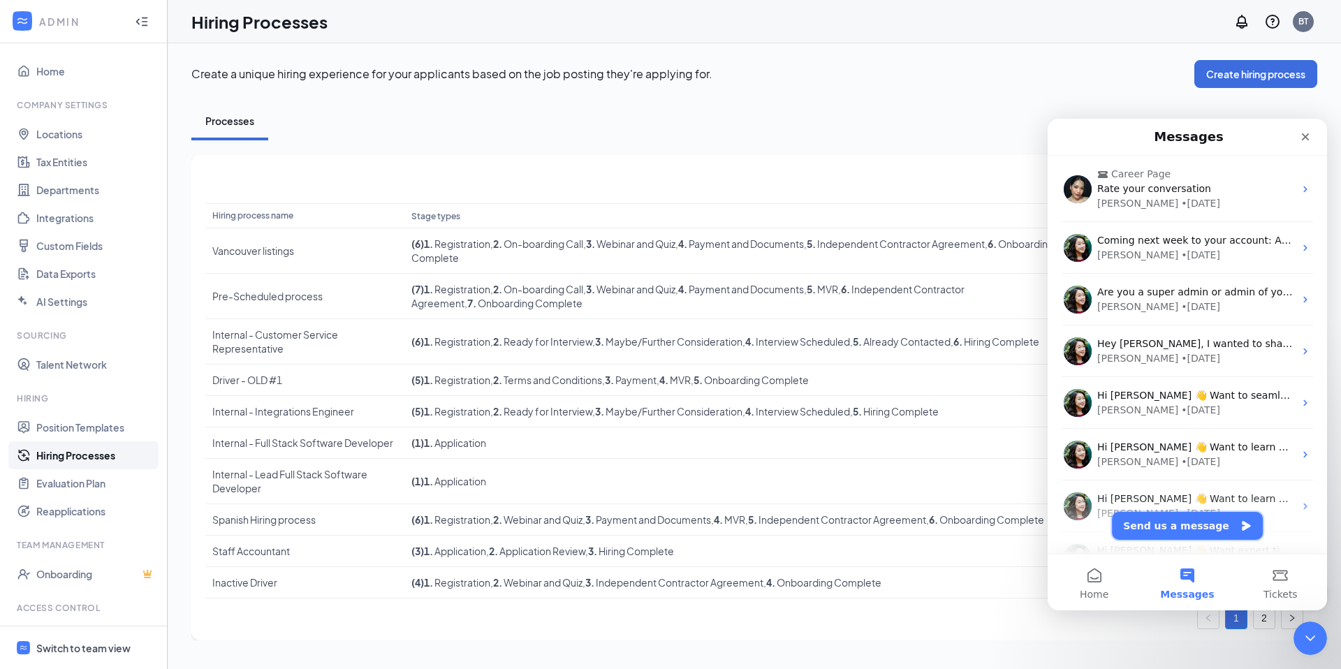
click at [1189, 525] on button "Send us a message" at bounding box center [1187, 526] width 151 height 28
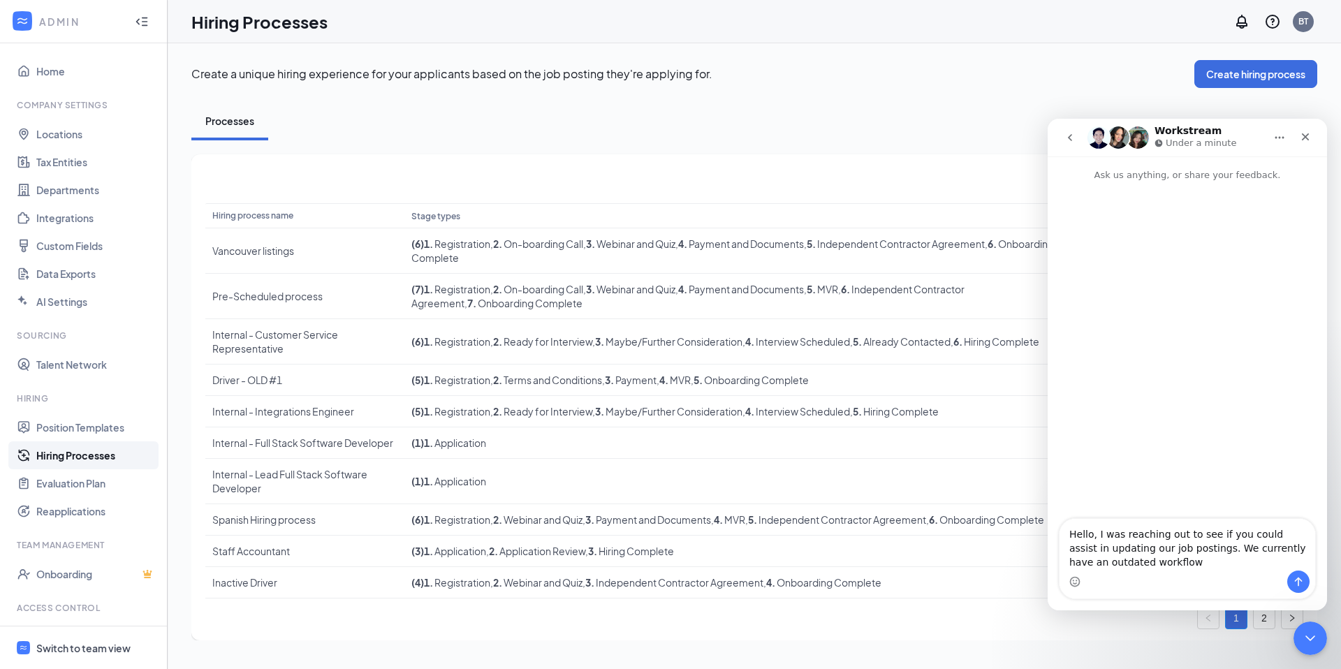
click at [1114, 563] on textarea "Hello, I was reaching out to see if you could assist in updating our job postin…" at bounding box center [1187, 545] width 256 height 52
click at [1203, 558] on textarea "Hello, I was reaching out to see if you could assist in updating our job postin…" at bounding box center [1187, 545] width 256 height 52
type textarea "Hello, I was reaching out to see if you could assist in updating our job postin…"
click at [1264, 624] on link "2" at bounding box center [1264, 618] width 21 height 21
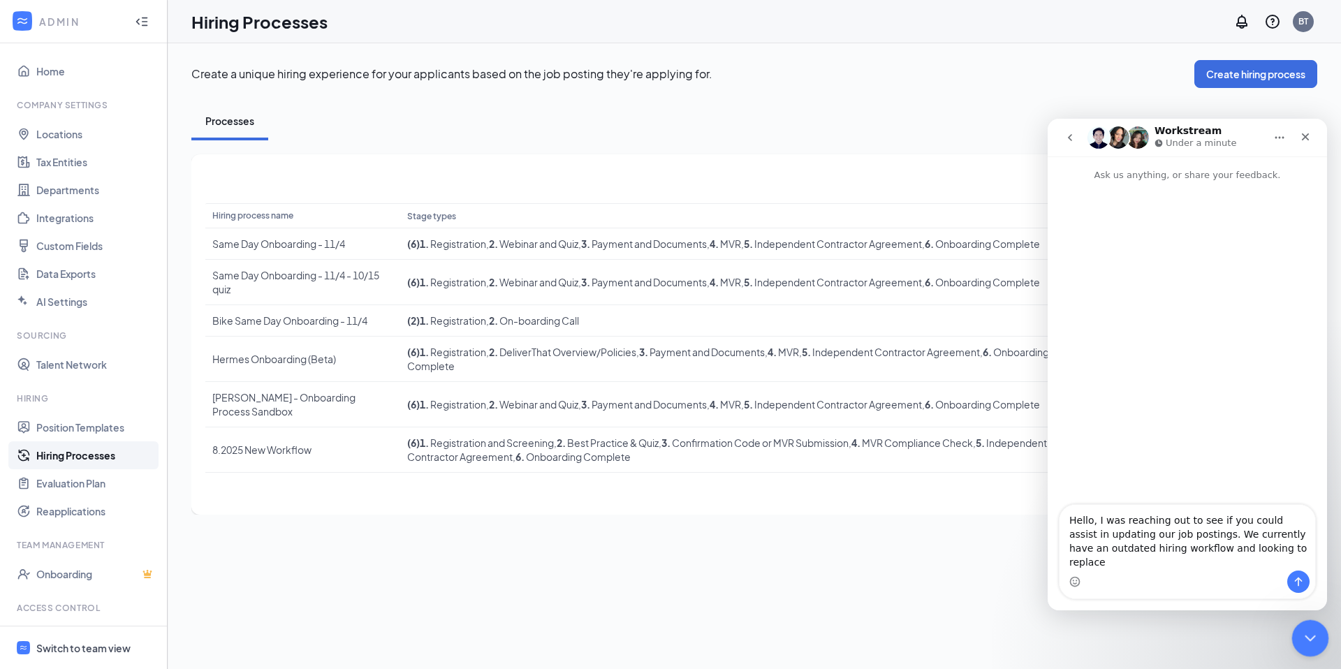
click at [1306, 637] on icon "Close Intercom Messenger" at bounding box center [1308, 636] width 10 height 6
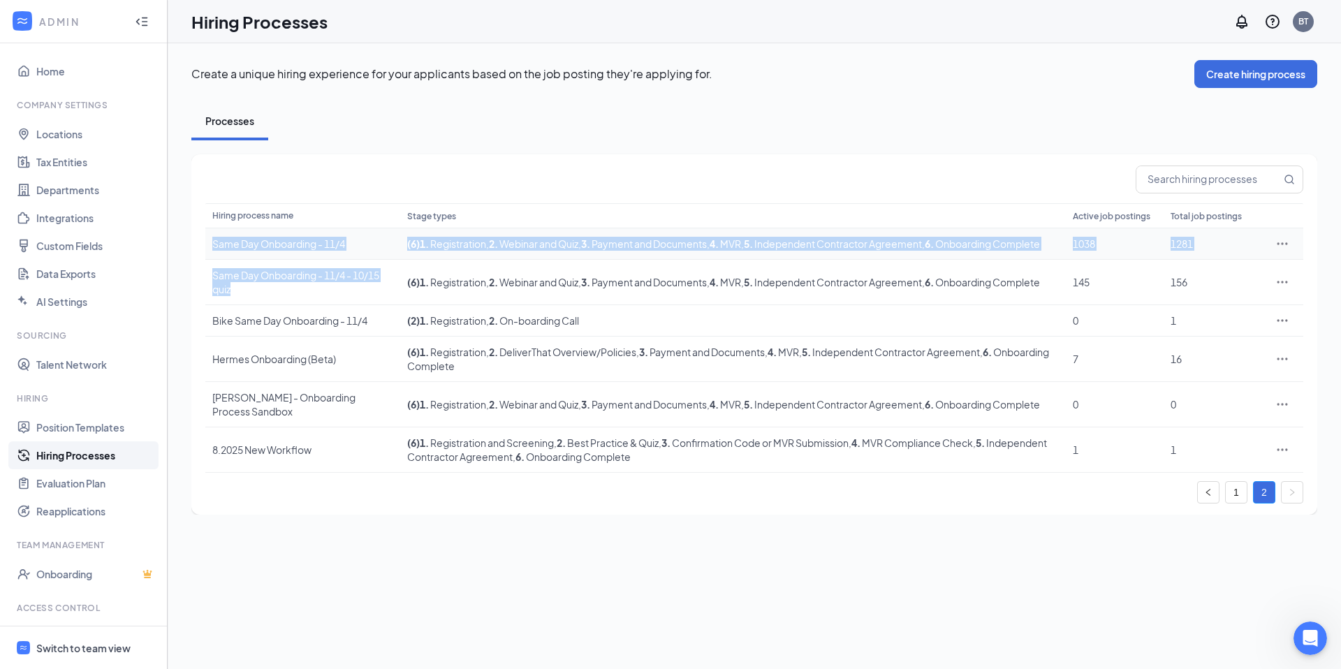
drag, startPoint x: 271, startPoint y: 288, endPoint x: 210, endPoint y: 242, distance: 76.3
click at [210, 242] on tbody "Same Day Onboarding - 11/4 ( 6 ) 1 . Registration , 2 . Webinar and Quiz , 3 . …" at bounding box center [754, 350] width 1098 height 244
click at [305, 243] on div "Same Day Onboarding - 11/4" at bounding box center [302, 244] width 181 height 14
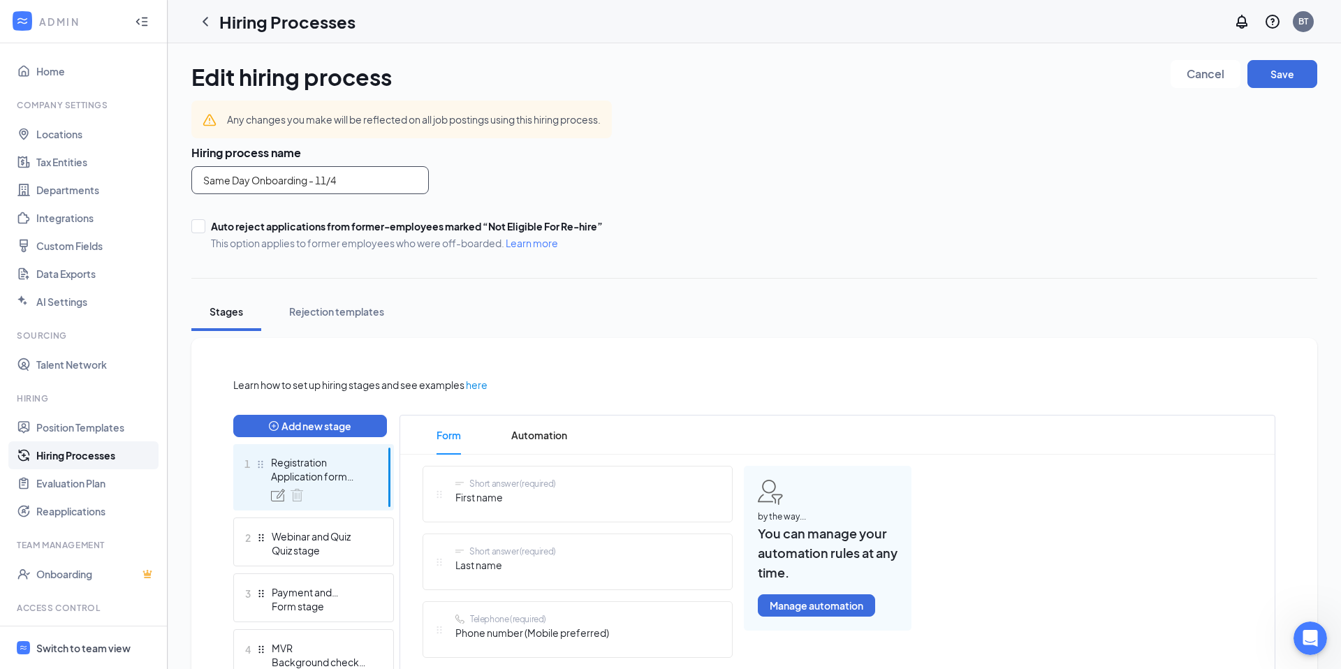
click at [346, 177] on input "Same Day Onboarding - 11/4" at bounding box center [309, 180] width 237 height 28
click at [1314, 643] on div "Open Intercom Messenger" at bounding box center [1308, 636] width 46 height 46
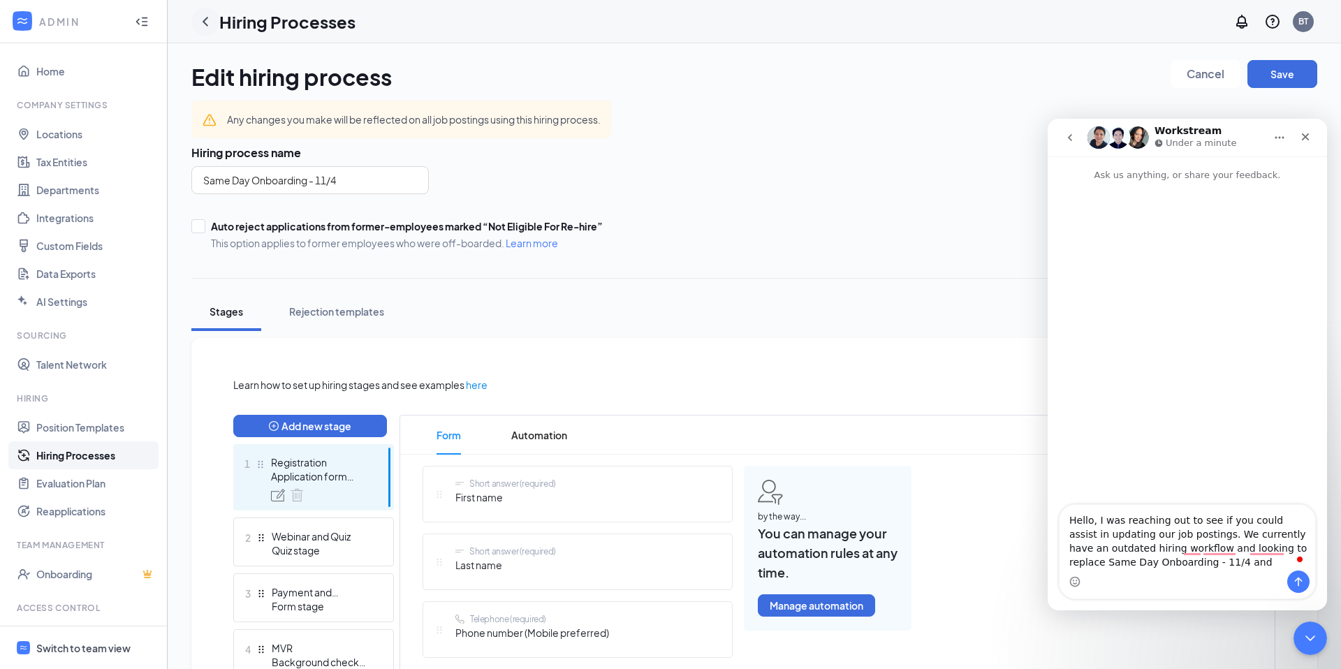
type textarea "Hello, I was reaching out to see if you could assist in updating our job postin…"
click at [208, 22] on icon "ChevronLeft" at bounding box center [205, 21] width 17 height 17
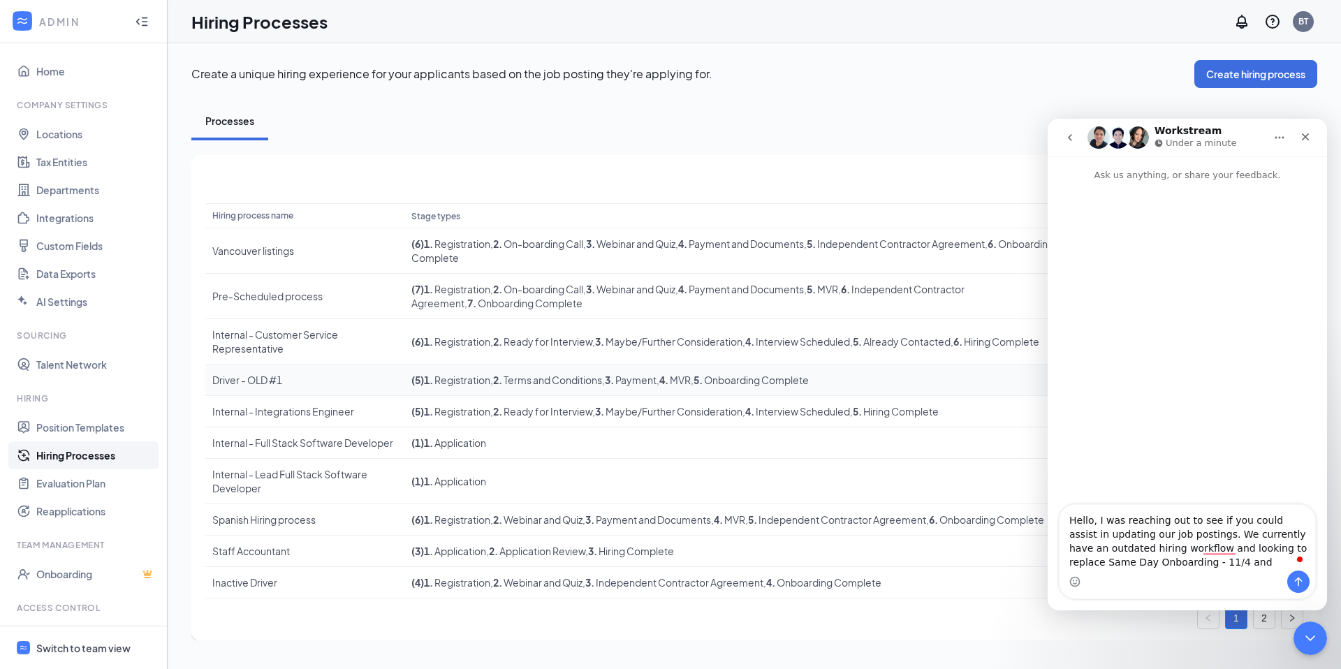
scroll to position [2, 0]
click at [1309, 643] on icon "Close Intercom Messenger" at bounding box center [1308, 636] width 17 height 17
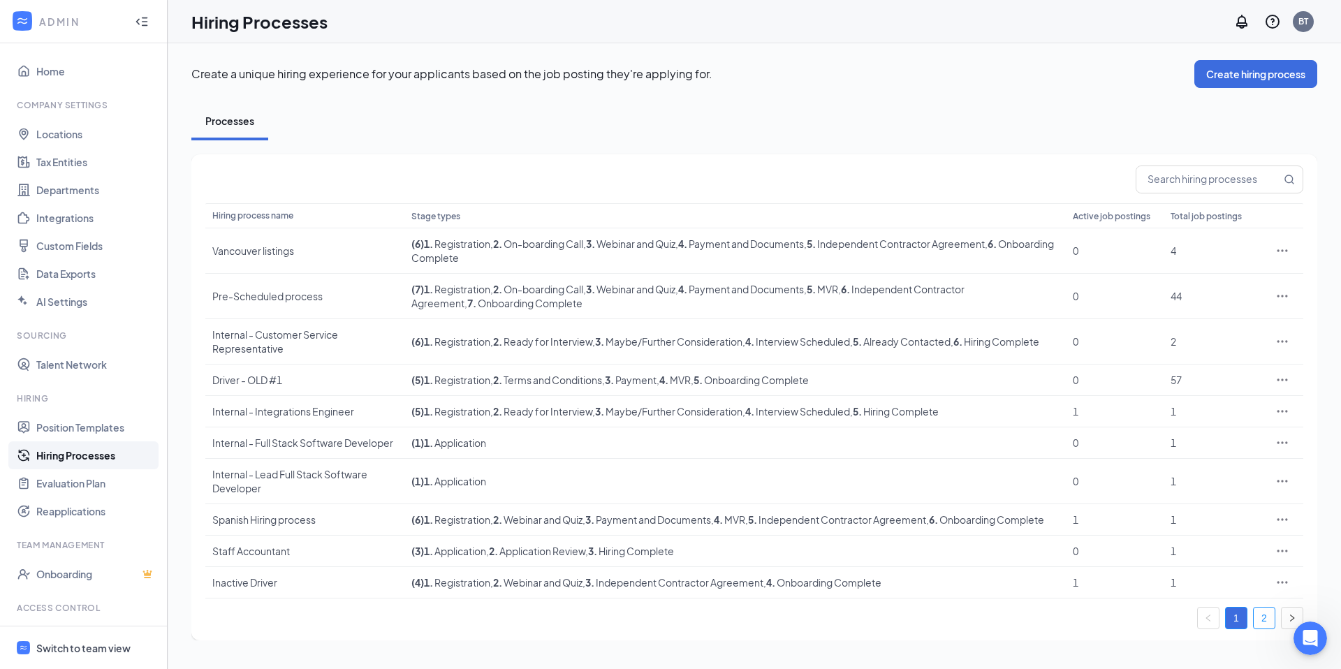
click at [1271, 629] on link "2" at bounding box center [1264, 618] width 21 height 21
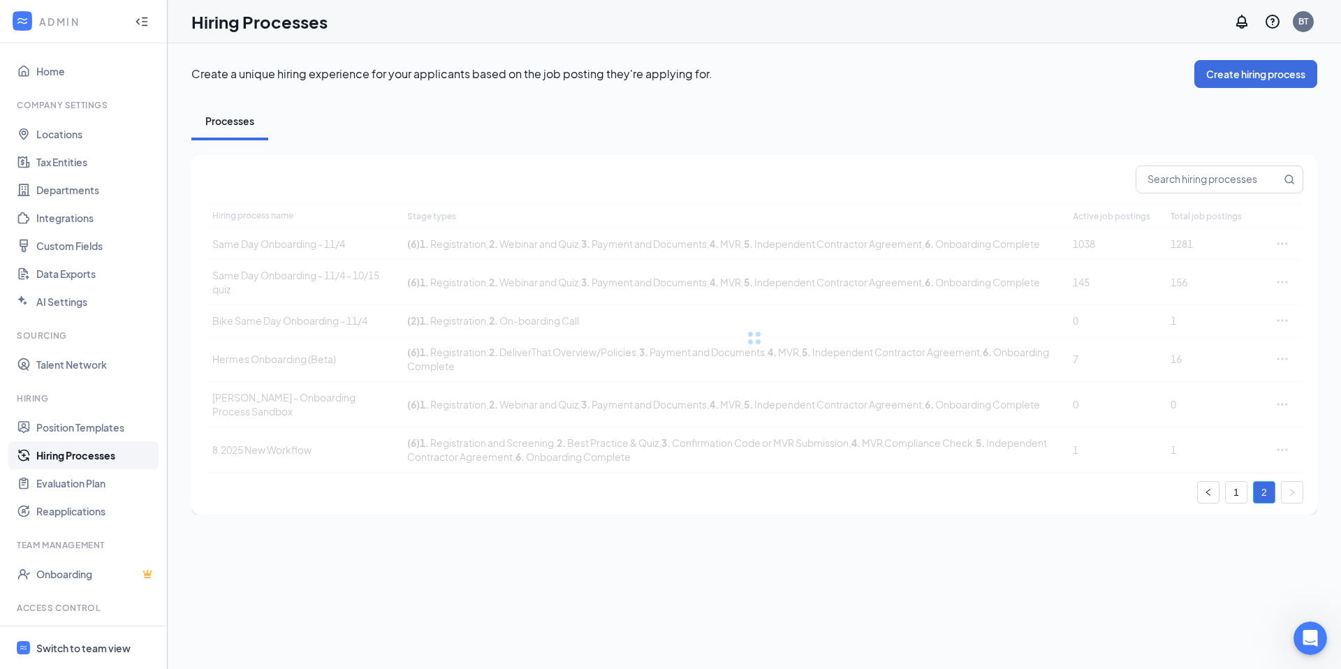
scroll to position [0, 0]
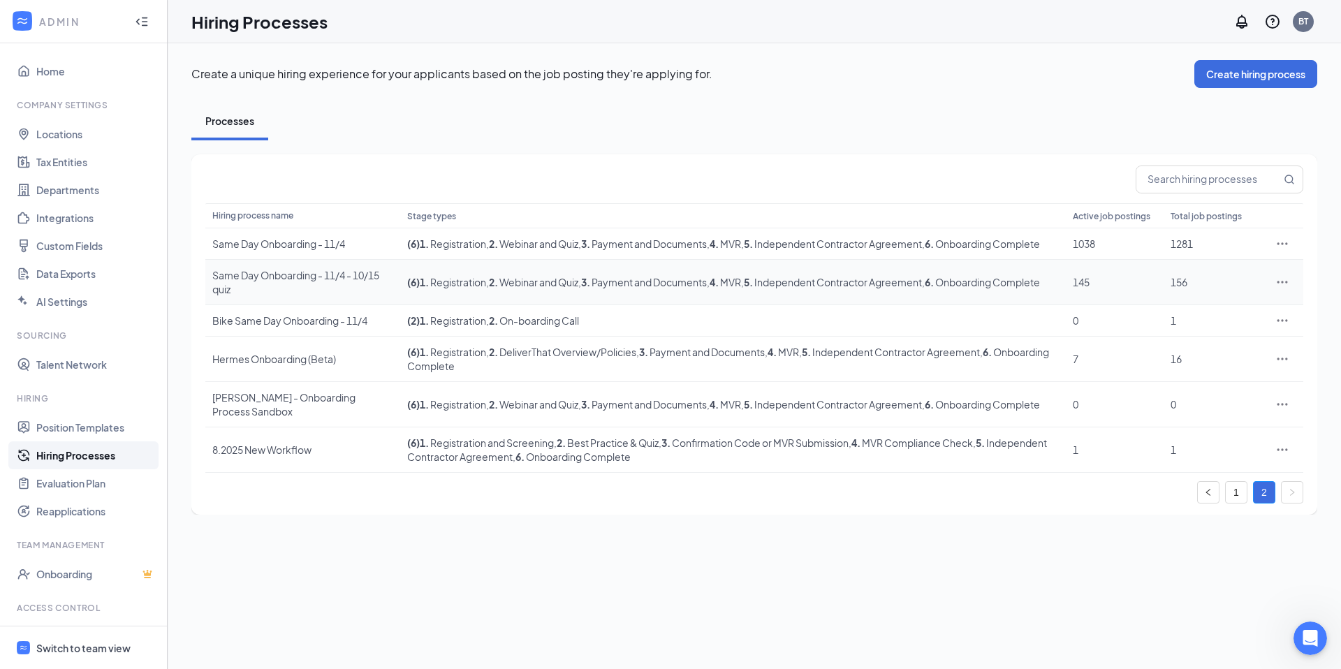
click at [284, 273] on div "Same Day Onboarding - 11/4 - 10/15 quiz" at bounding box center [302, 282] width 181 height 28
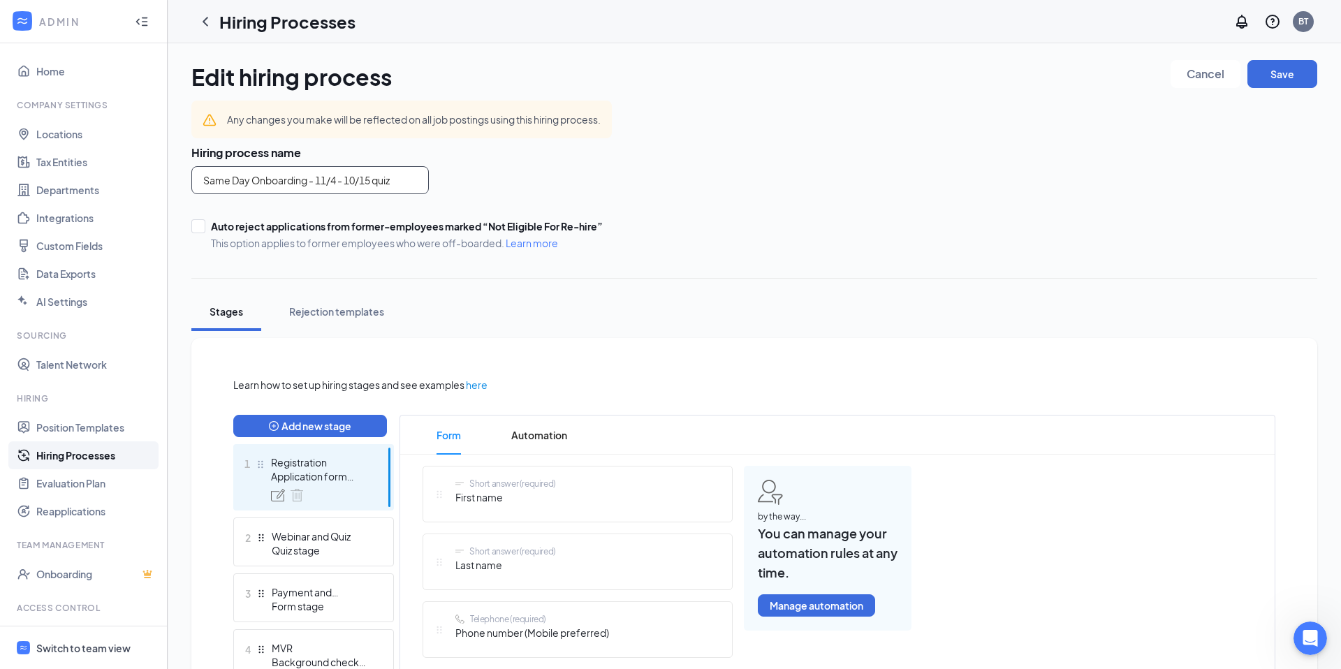
click at [325, 181] on input "Same Day Onboarding - 11/4 - 10/15 quiz" at bounding box center [309, 180] width 237 height 28
click at [1311, 636] on icon "Open Intercom Messenger" at bounding box center [1308, 636] width 23 height 23
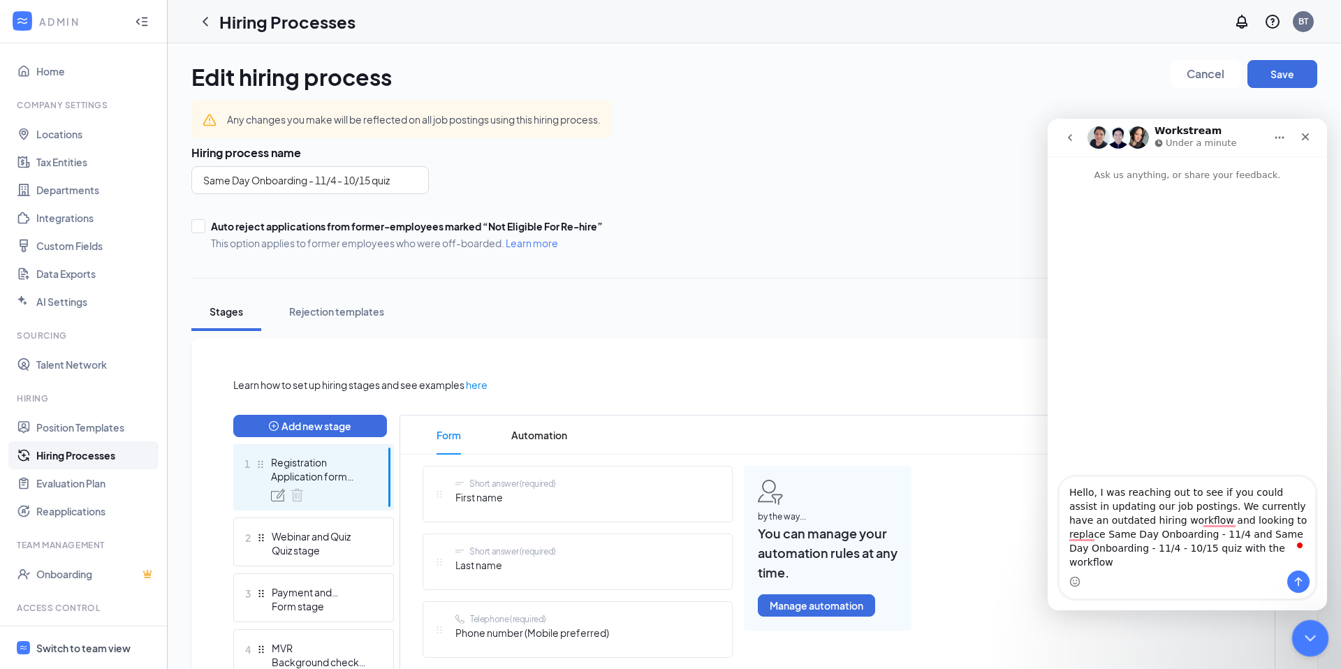
type textarea "Hello, I was reaching out to see if you could assist in updating our job postin…"
click at [1307, 638] on icon "Close Intercom Messenger" at bounding box center [1308, 636] width 10 height 6
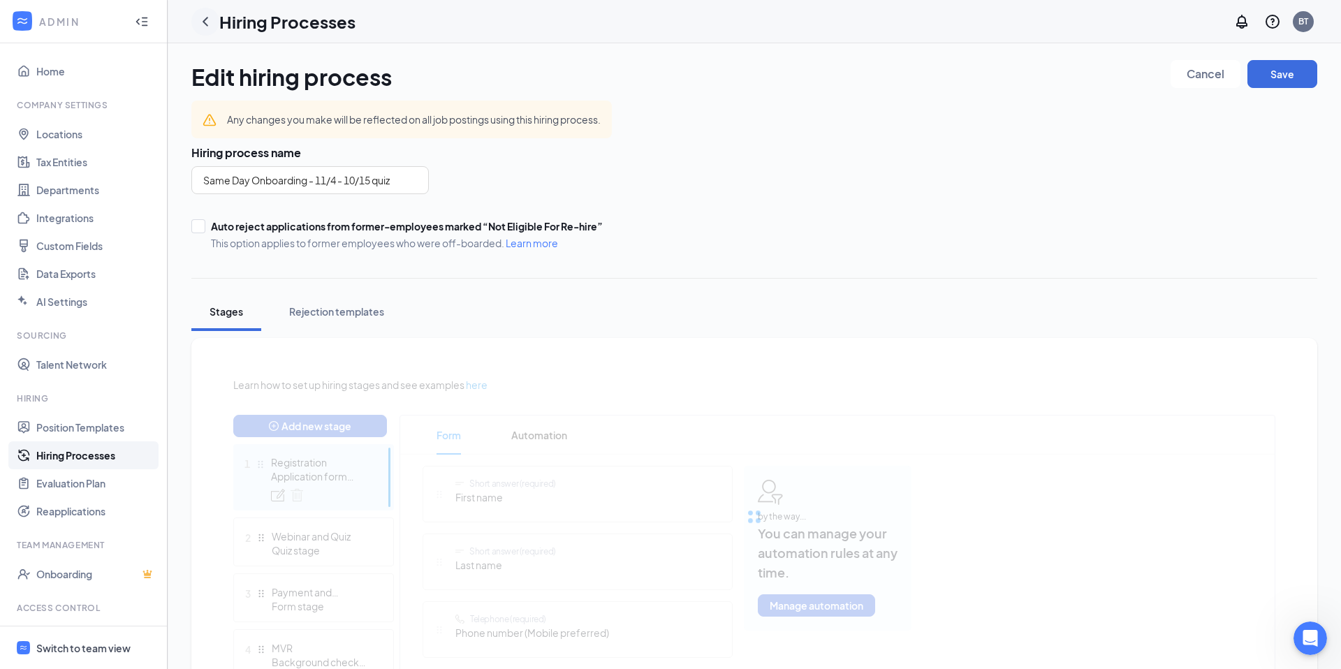
click at [207, 27] on icon "ChevronLeft" at bounding box center [205, 21] width 17 height 17
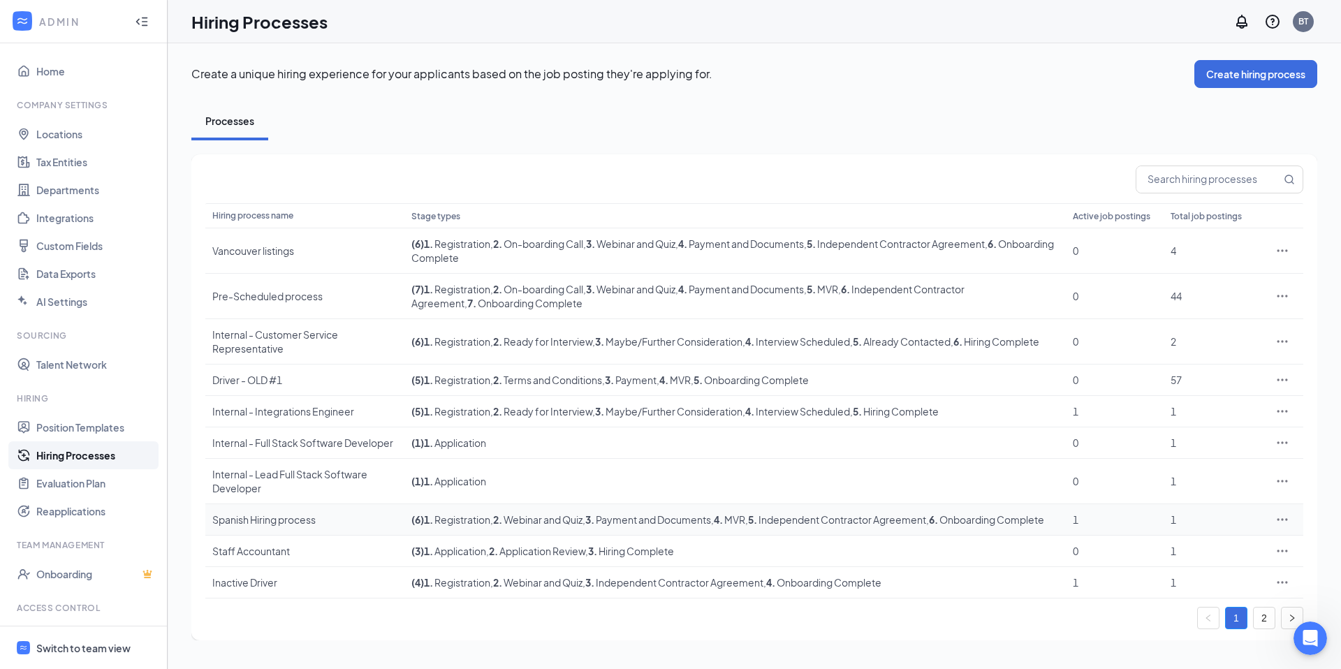
scroll to position [2, 0]
click at [1263, 629] on link "2" at bounding box center [1264, 618] width 21 height 21
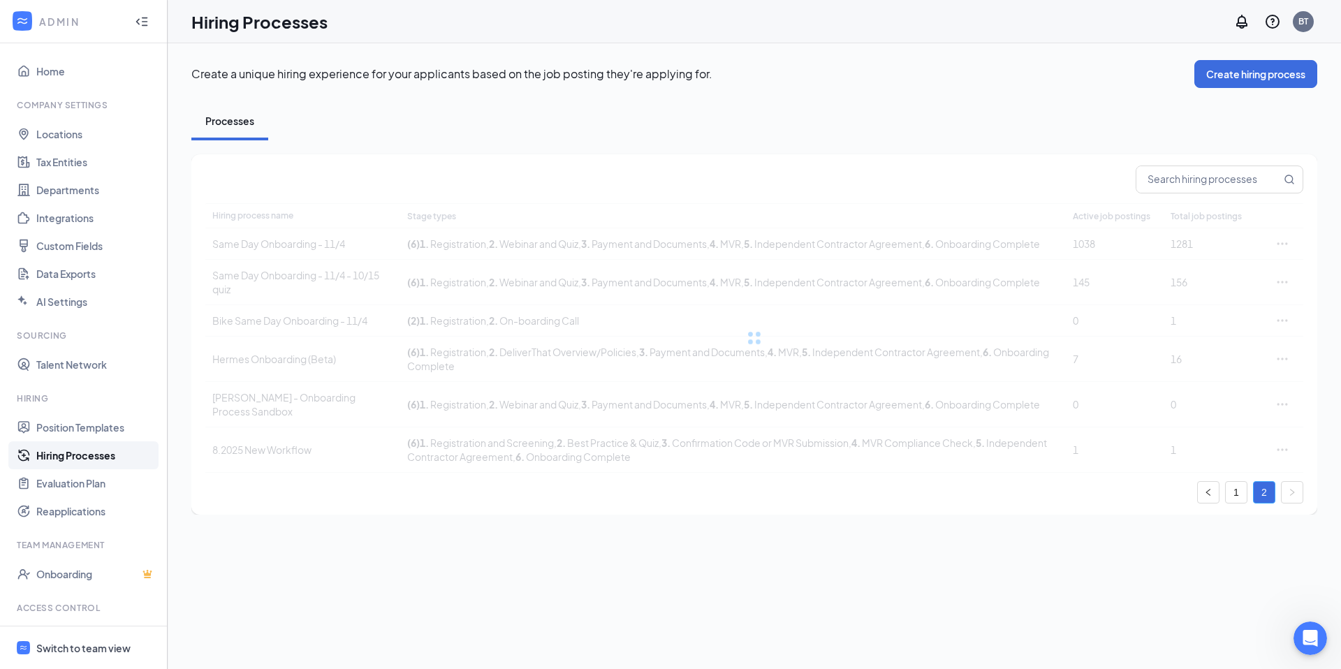
scroll to position [0, 0]
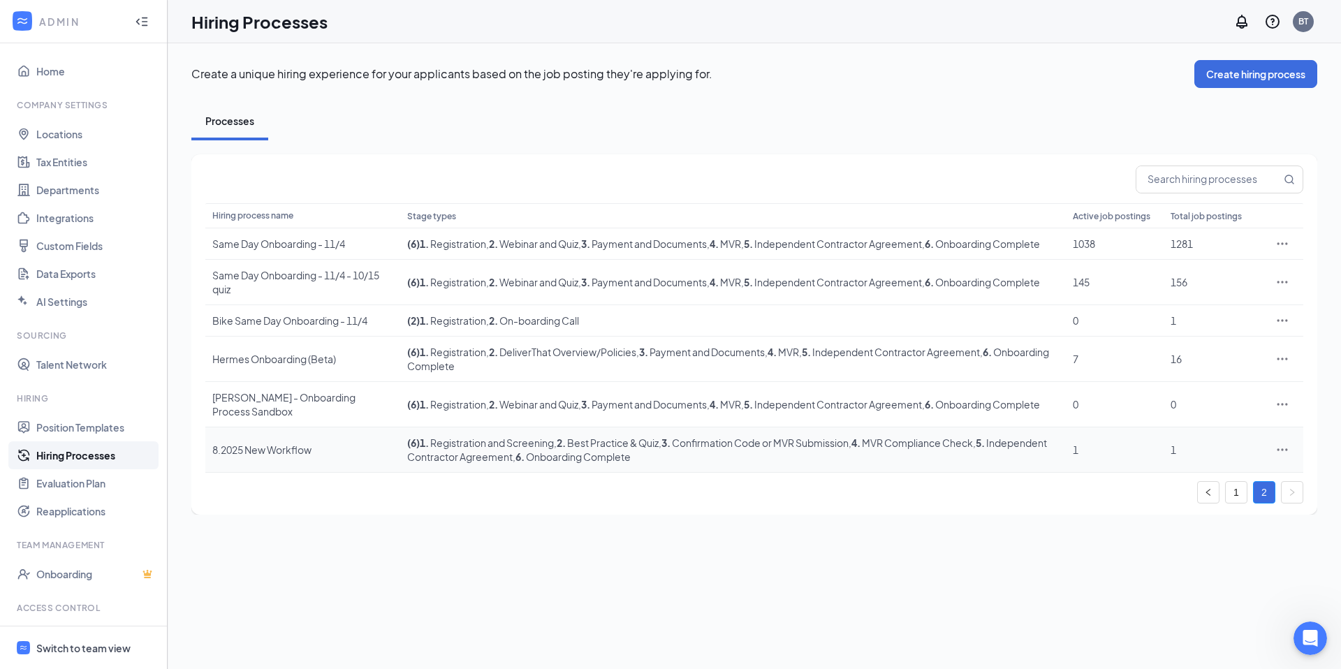
click at [520, 463] on span ", 6 . Onboarding Complete" at bounding box center [572, 456] width 118 height 13
click at [288, 457] on div "8.2025 New Workflow" at bounding box center [302, 450] width 181 height 14
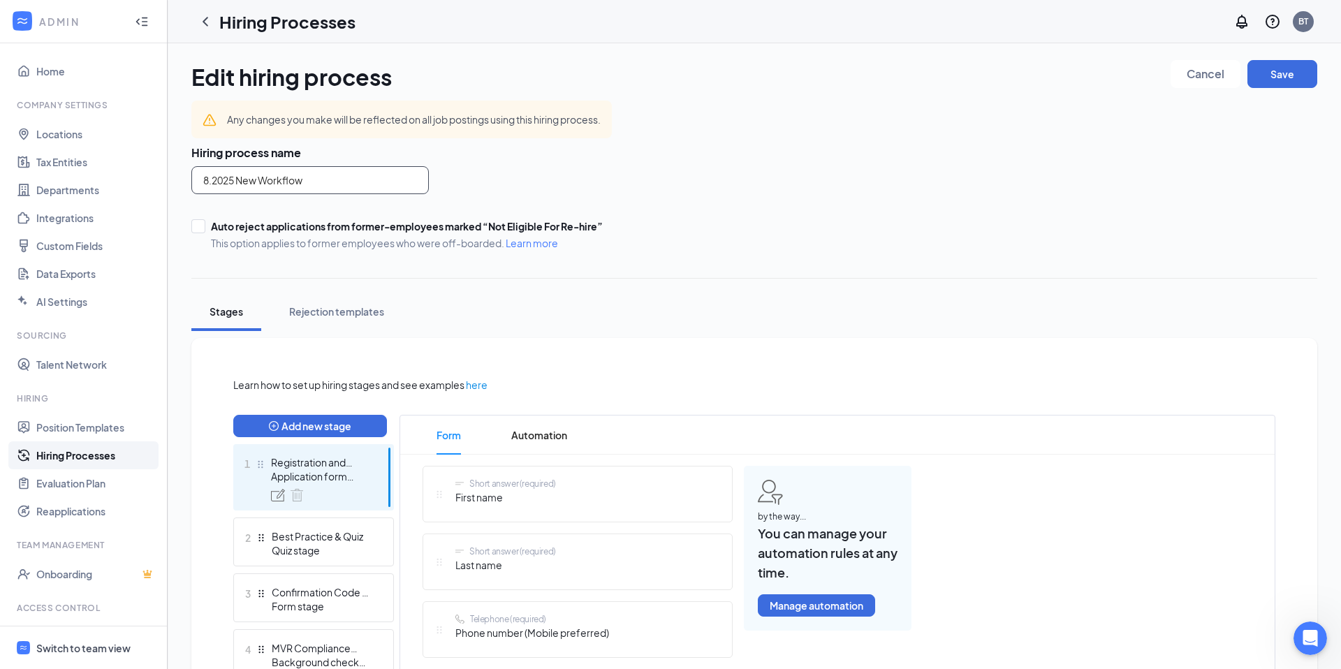
click at [348, 181] on input "8.2025 New Workflow" at bounding box center [309, 180] width 237 height 28
click at [1315, 636] on icon "Open Intercom Messenger" at bounding box center [1308, 636] width 23 height 23
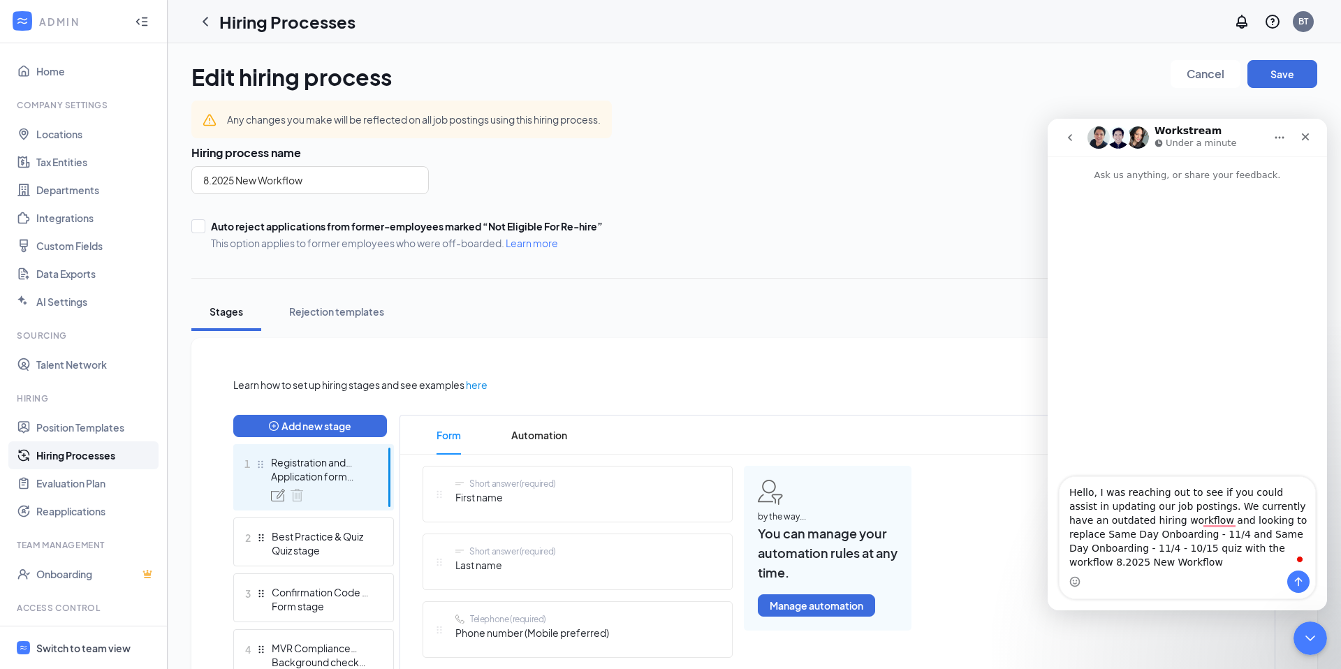
click at [1289, 552] on textarea "Hello, I was reaching out to see if you could assist in updating our job postin…" at bounding box center [1187, 524] width 256 height 94
click at [1069, 562] on textarea "Hello, I was reaching out to see if you could assist in updating our job postin…" at bounding box center [1187, 524] width 256 height 94
click at [1270, 554] on textarea "Hello, I was reaching out to see if you could assist in updating our job postin…" at bounding box center [1187, 524] width 256 height 94
click at [1164, 568] on textarea "Hello, I was reaching out to see if you could assist in updating our job postin…" at bounding box center [1187, 524] width 256 height 94
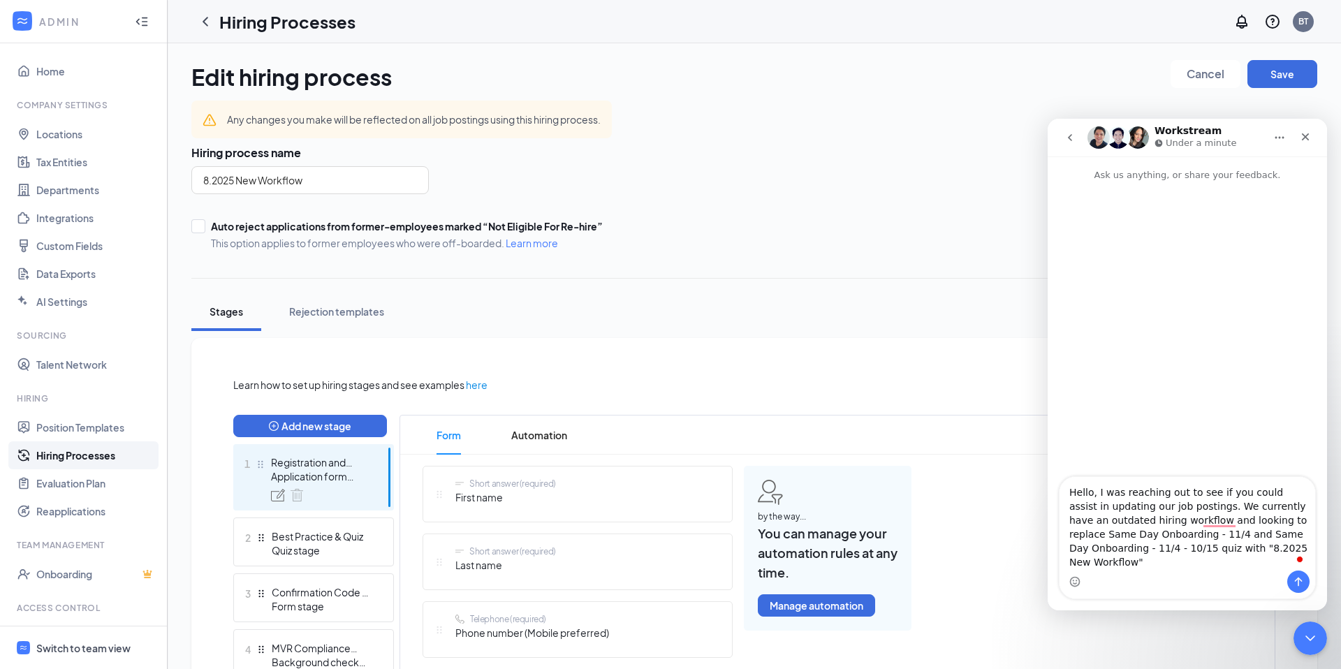
click at [1073, 535] on textarea "Hello, I was reaching out to see if you could assist in updating our job postin…" at bounding box center [1187, 524] width 256 height 94
click at [1204, 534] on textarea "Hello, I was reaching out to see if you could assist in updating our job postin…" at bounding box center [1187, 524] width 256 height 94
click at [1230, 536] on textarea "Hello, I was reaching out to see if you could assist in updating our job postin…" at bounding box center [1187, 524] width 256 height 94
click at [1182, 548] on textarea "Hello, I was reaching out to see if you could assist in updating our job postin…" at bounding box center [1187, 524] width 256 height 94
click at [1147, 565] on textarea "Hello, I was reaching out to see if you could assist in updating our job postin…" at bounding box center [1187, 524] width 256 height 94
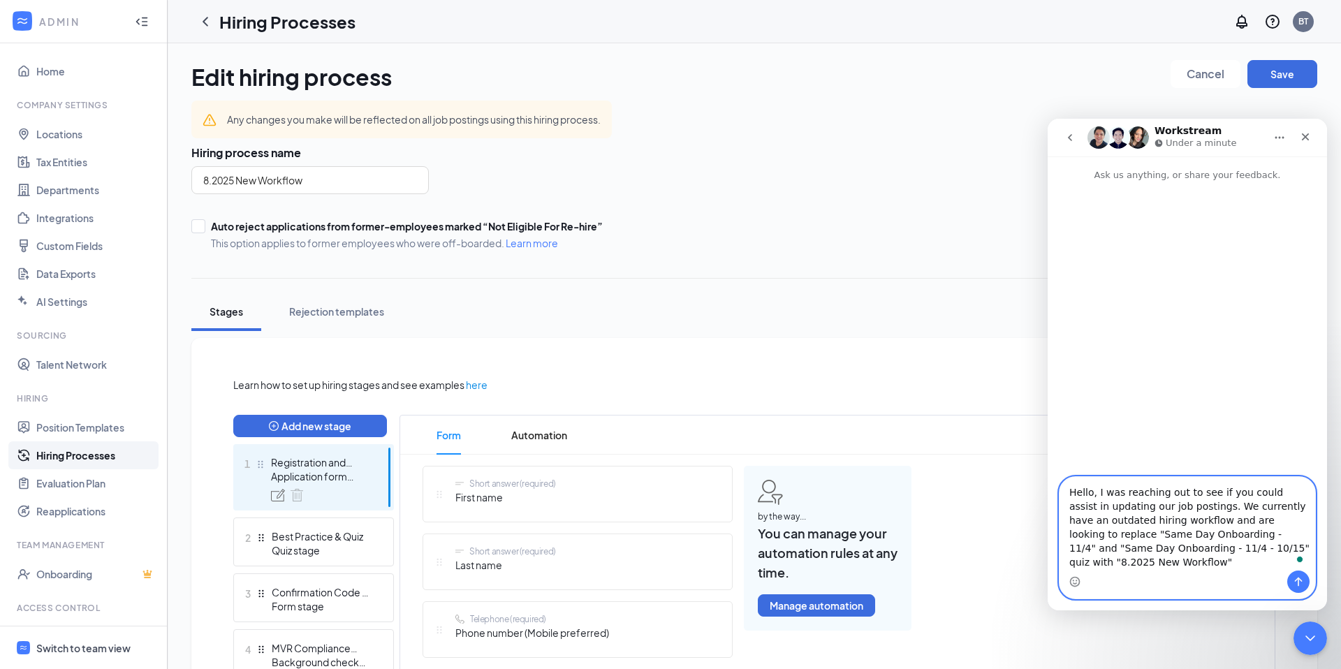
click at [1164, 567] on textarea "Hello, I was reaching out to see if you could assist in updating our job postin…" at bounding box center [1187, 524] width 256 height 94
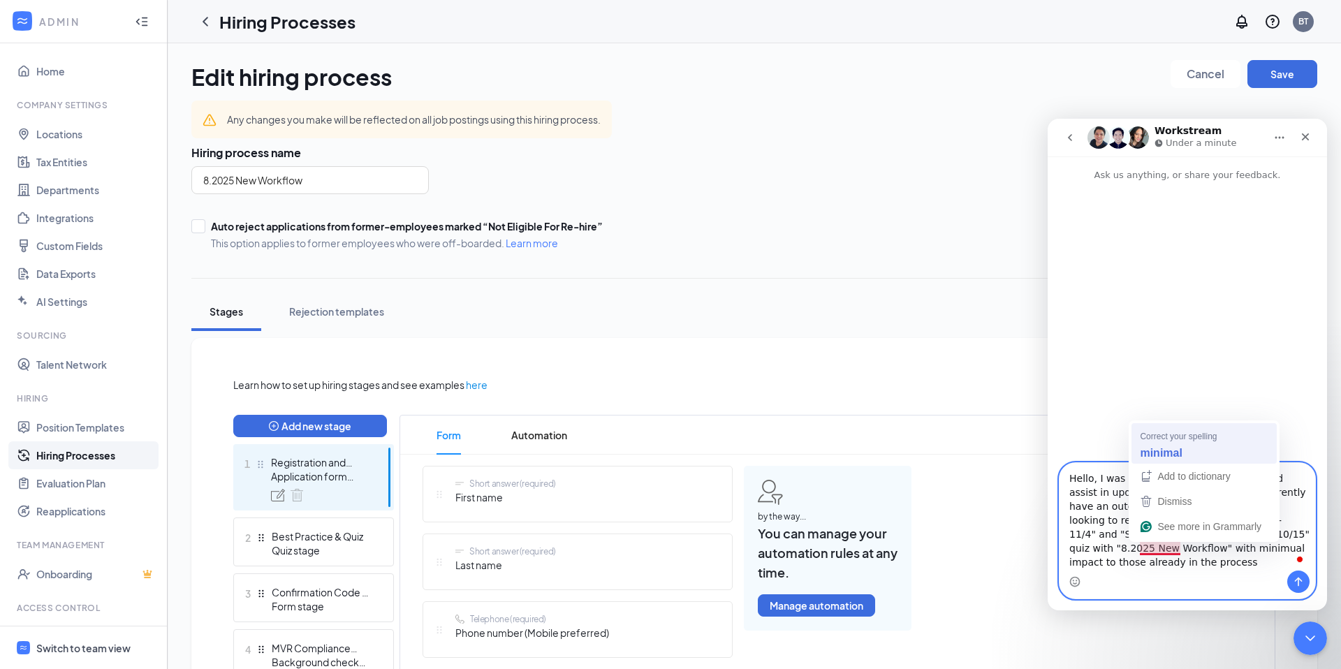
type textarea "Hello, I was reaching out to see if you could assist in updating our job postin…"
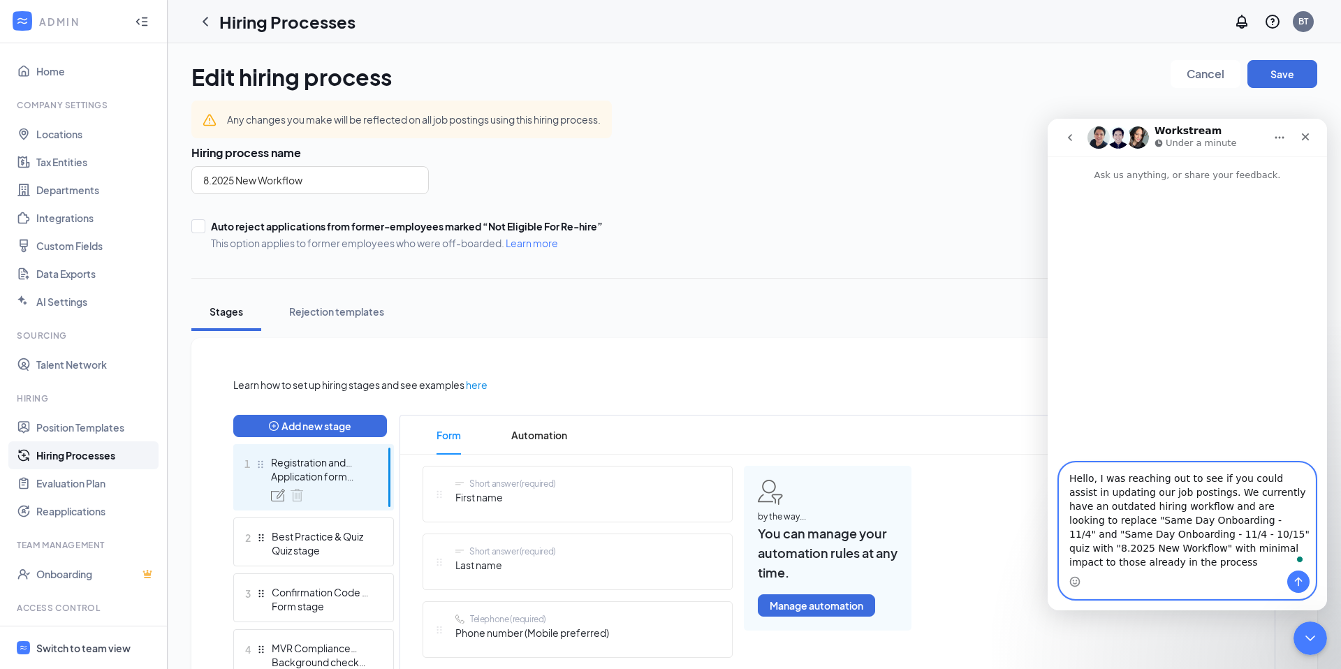
click at [1152, 569] on textarea "Hello, I was reaching out to see if you could assist in updating our job postin…" at bounding box center [1187, 517] width 256 height 108
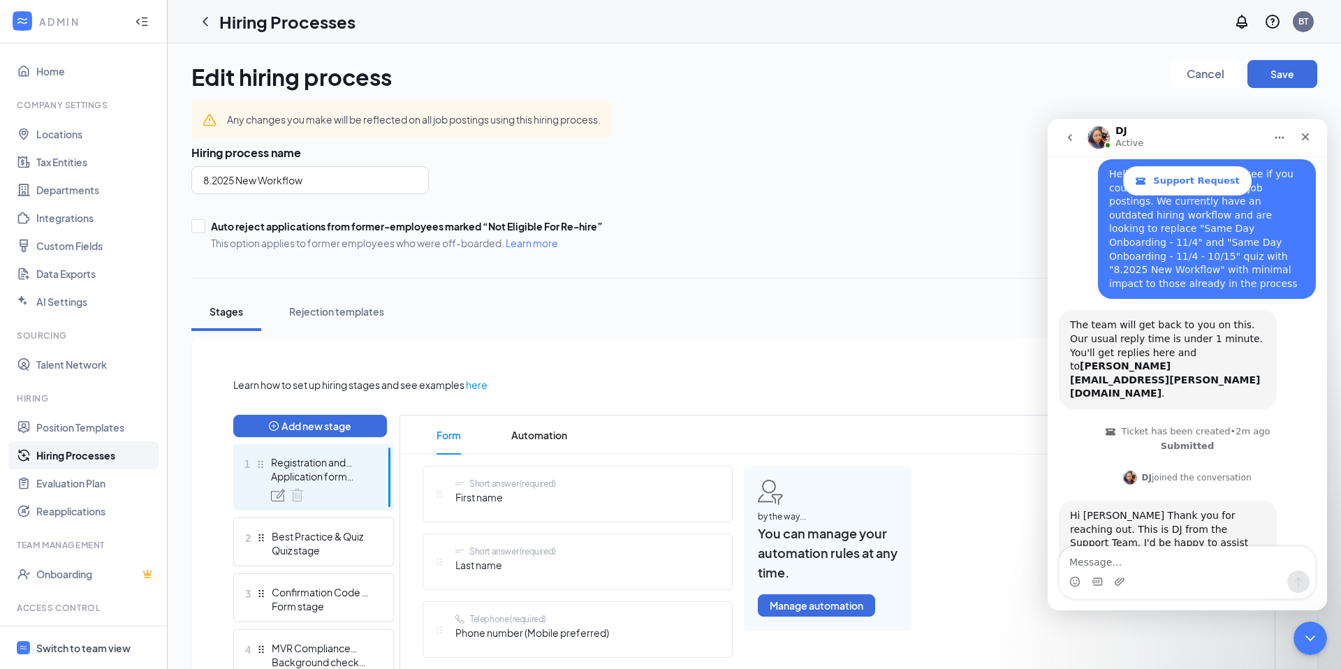
scroll to position [113, 0]
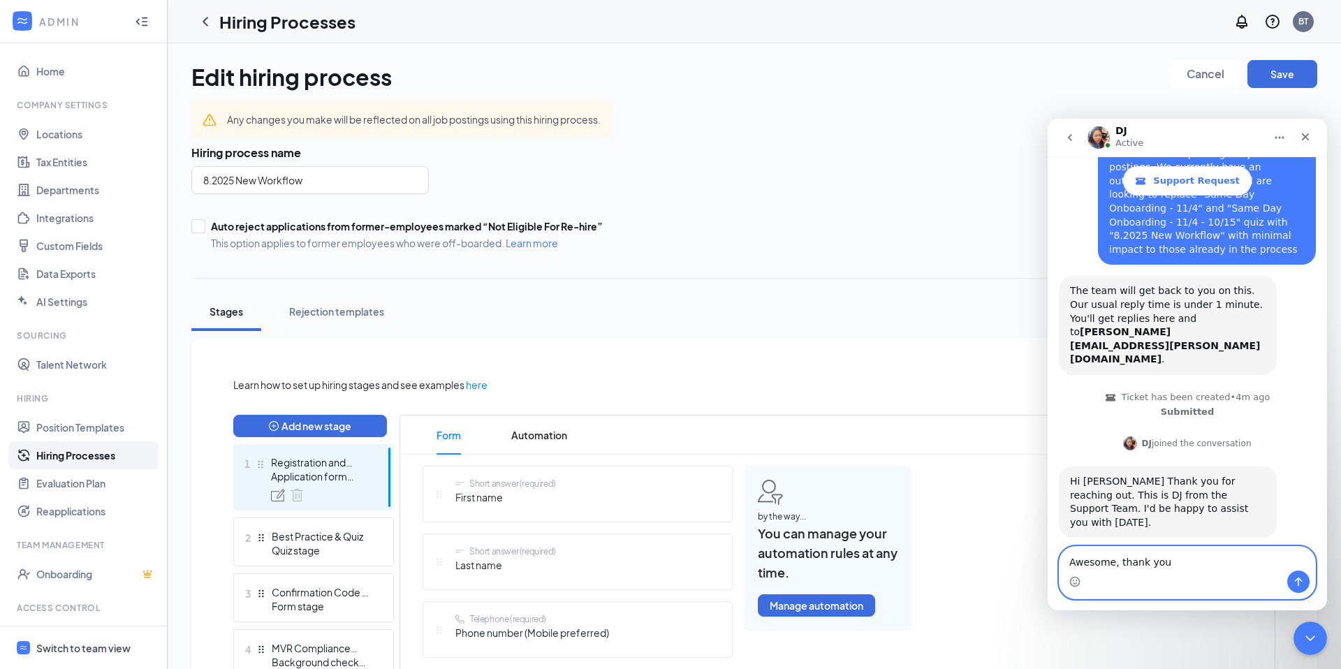
type textarea "Awesome, thank you!"
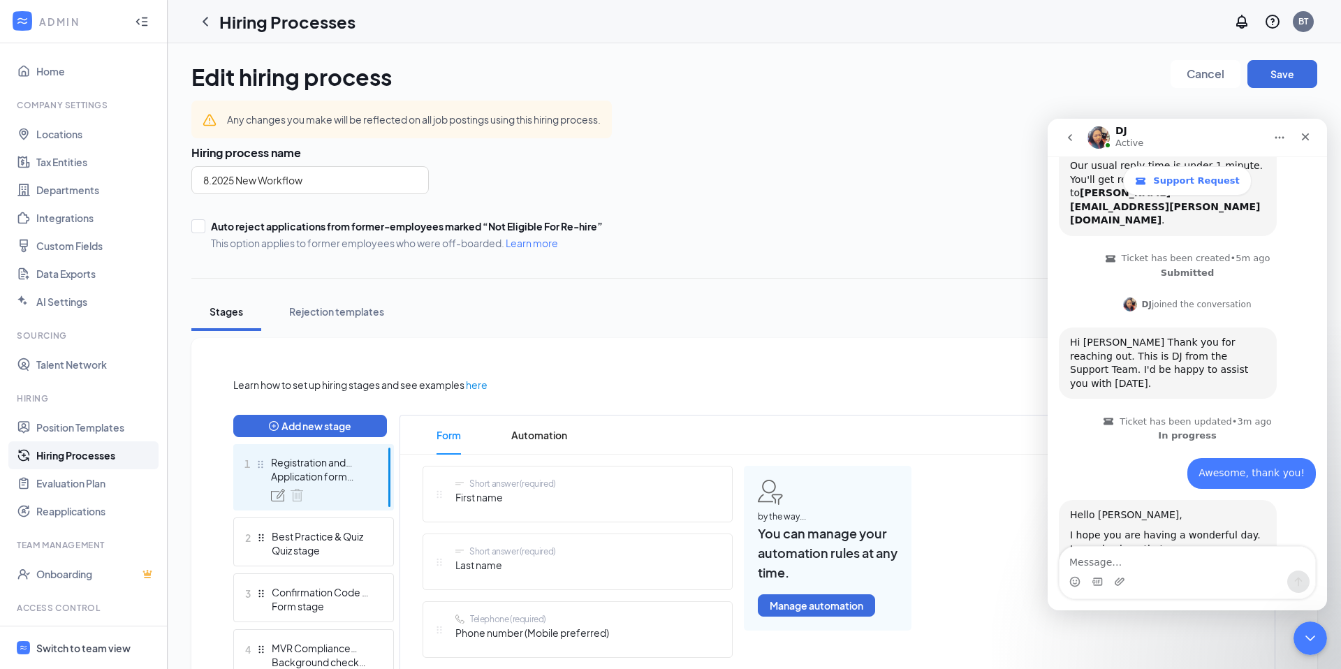
scroll to position [293, 0]
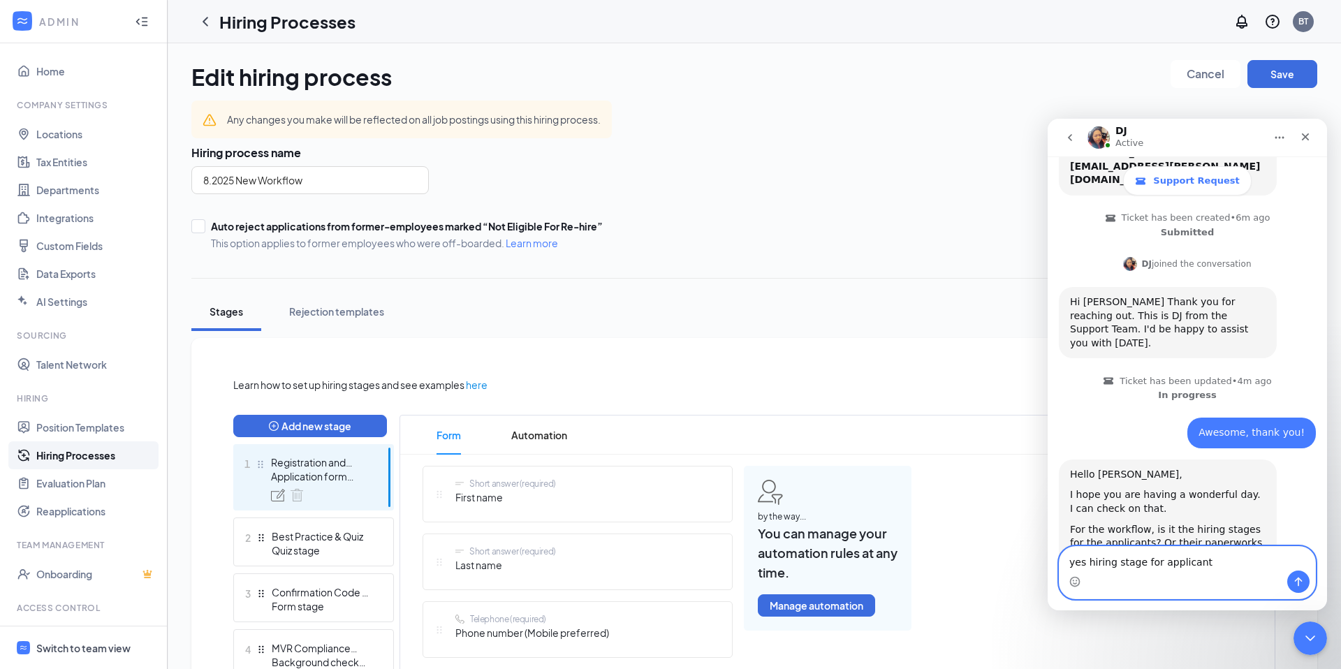
type textarea "yes hiring stage for applicants"
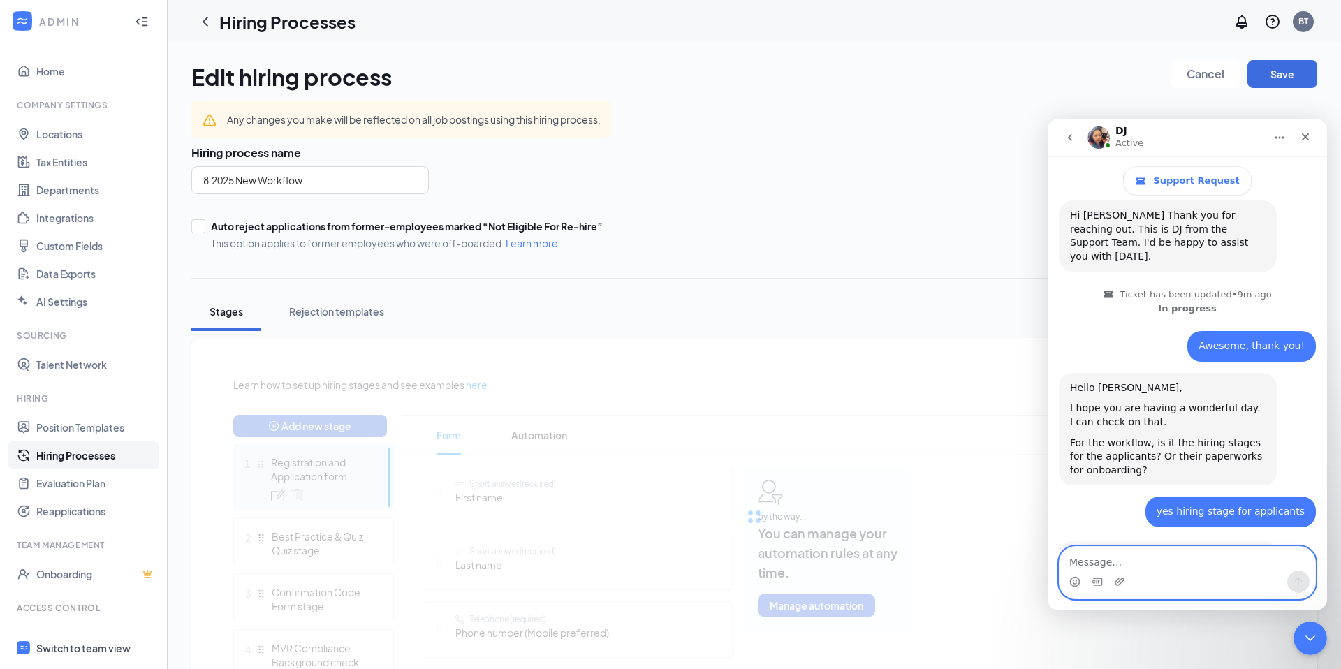
scroll to position [410, 0]
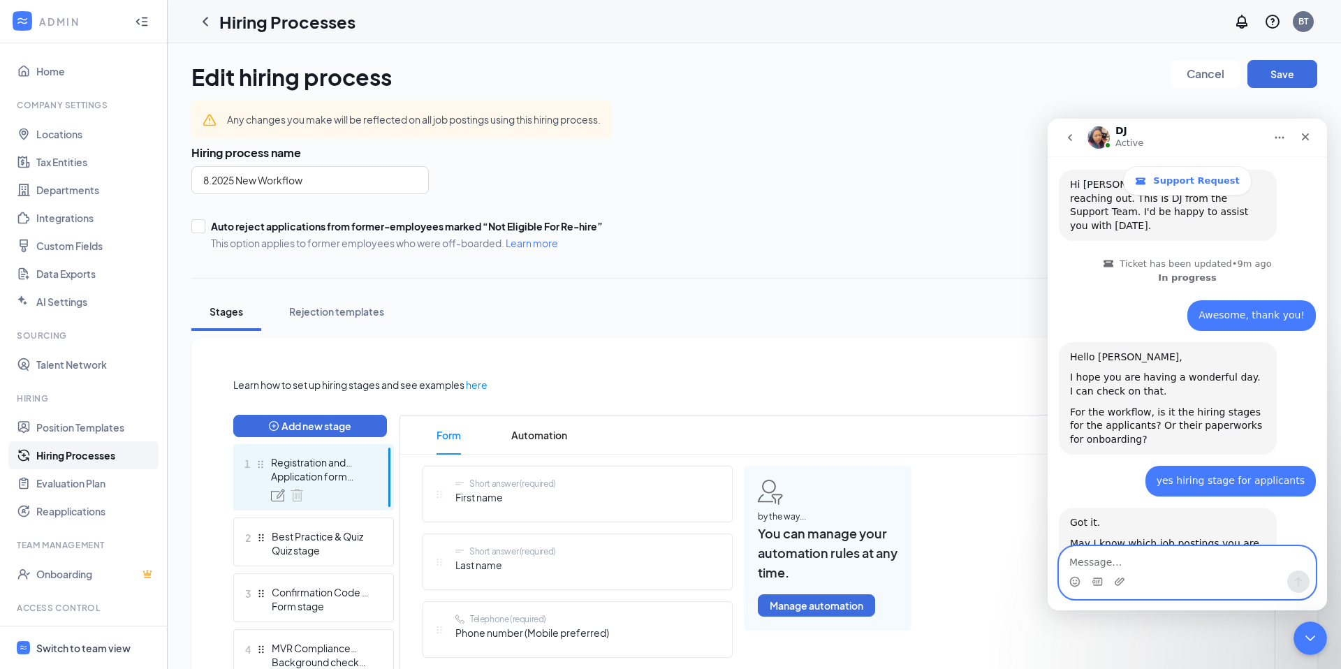
click at [1152, 564] on textarea "Message…" at bounding box center [1187, 559] width 256 height 24
click at [80, 431] on link "Position Templates" at bounding box center [95, 427] width 119 height 28
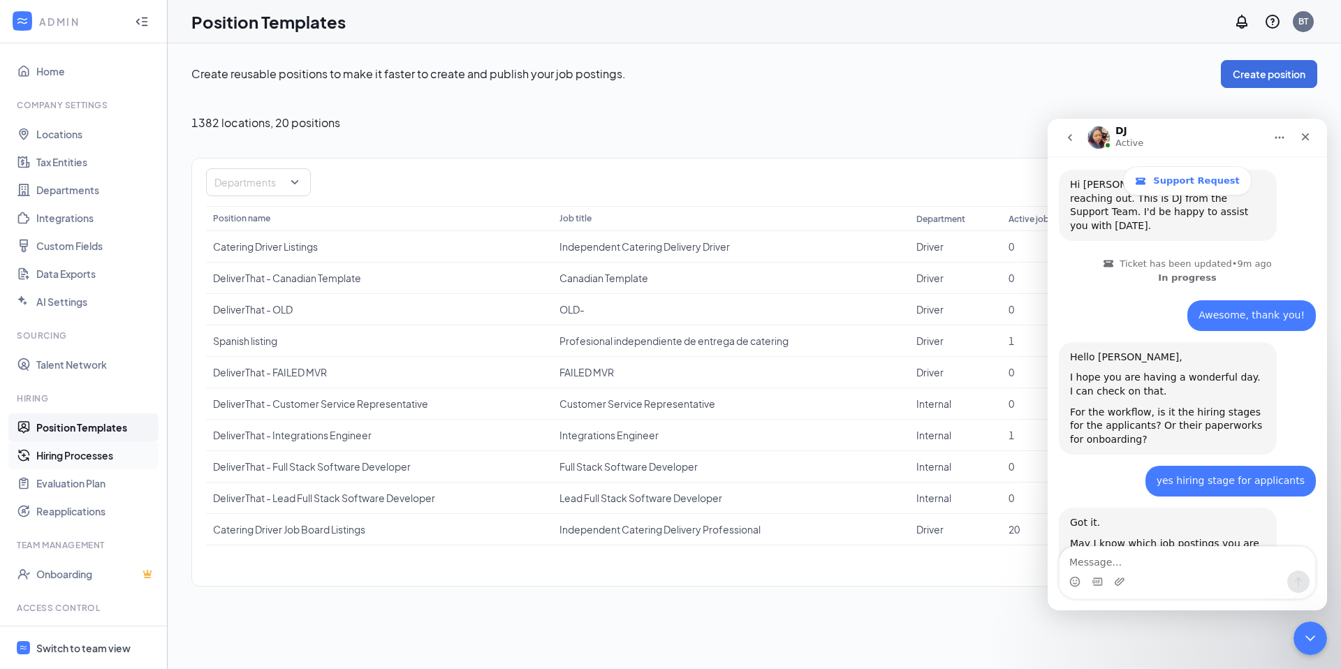
click at [48, 455] on link "Hiring Processes" at bounding box center [95, 455] width 119 height 28
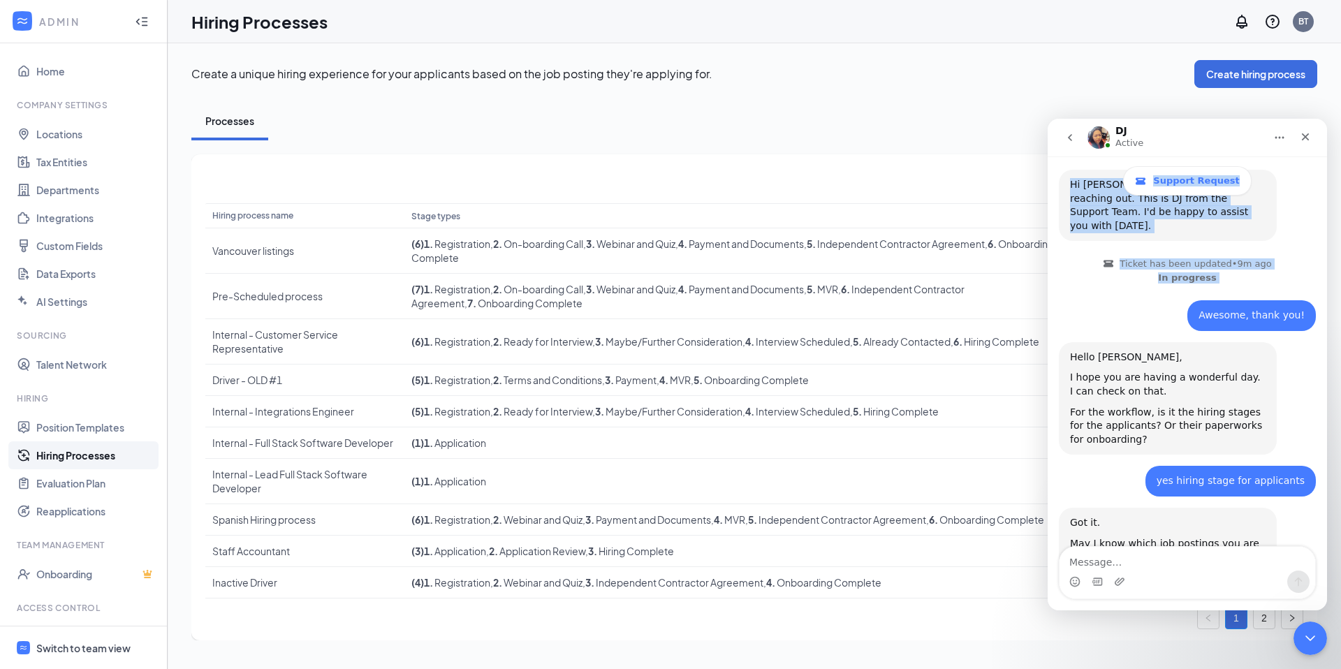
drag, startPoint x: 1173, startPoint y: 142, endPoint x: 1000, endPoint y: 247, distance: 202.8
click html "DJ Active Support Request Ask us anything, or share your feedback. Hello, I was…"
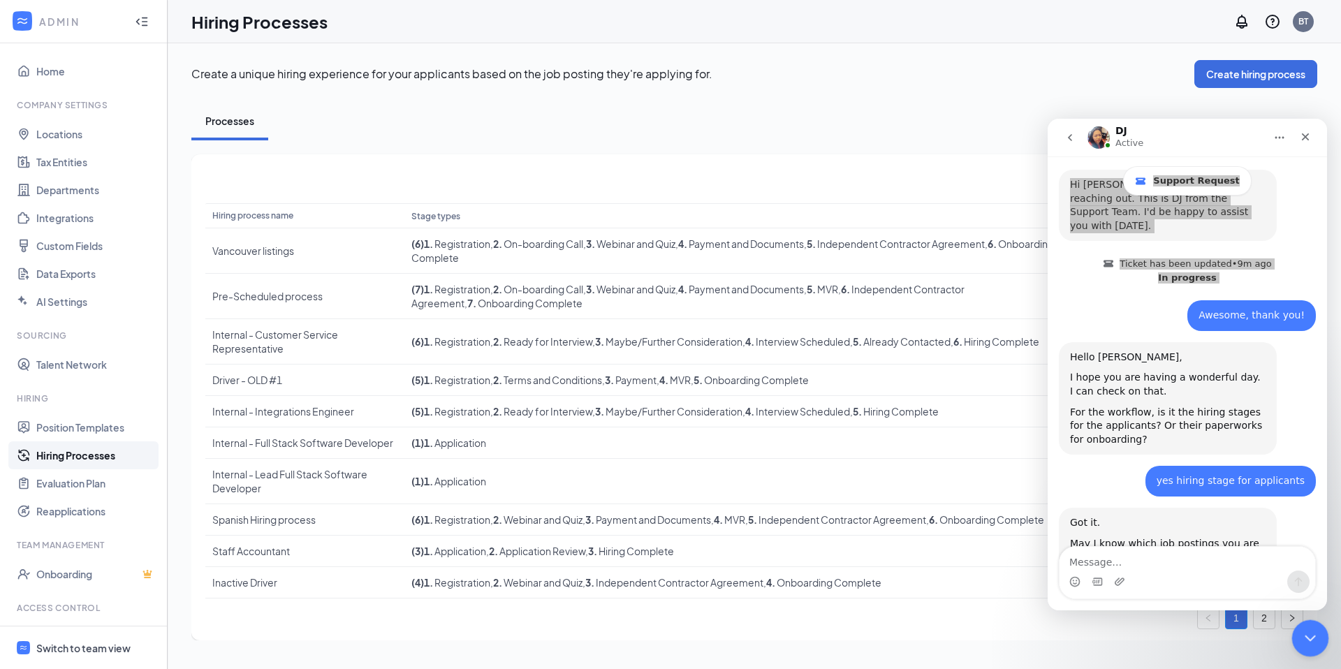
click at [1308, 637] on icon "Close Intercom Messenger" at bounding box center [1308, 636] width 17 height 17
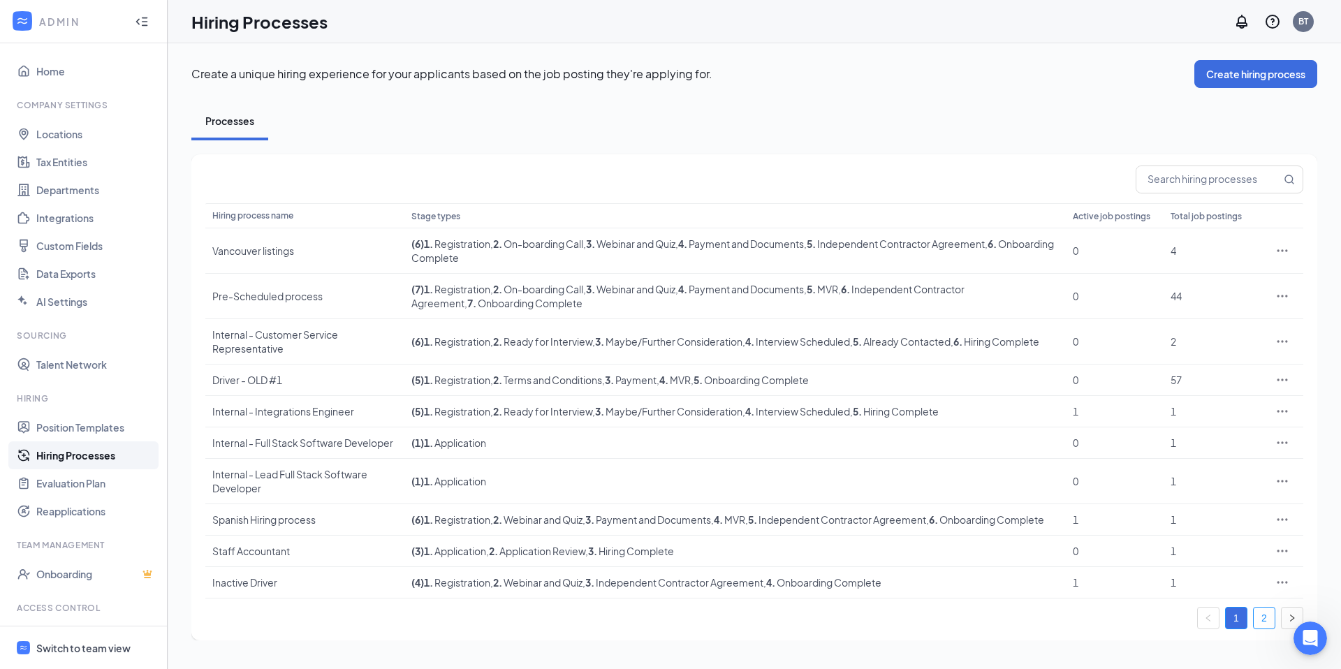
click at [1260, 626] on link "2" at bounding box center [1264, 618] width 21 height 21
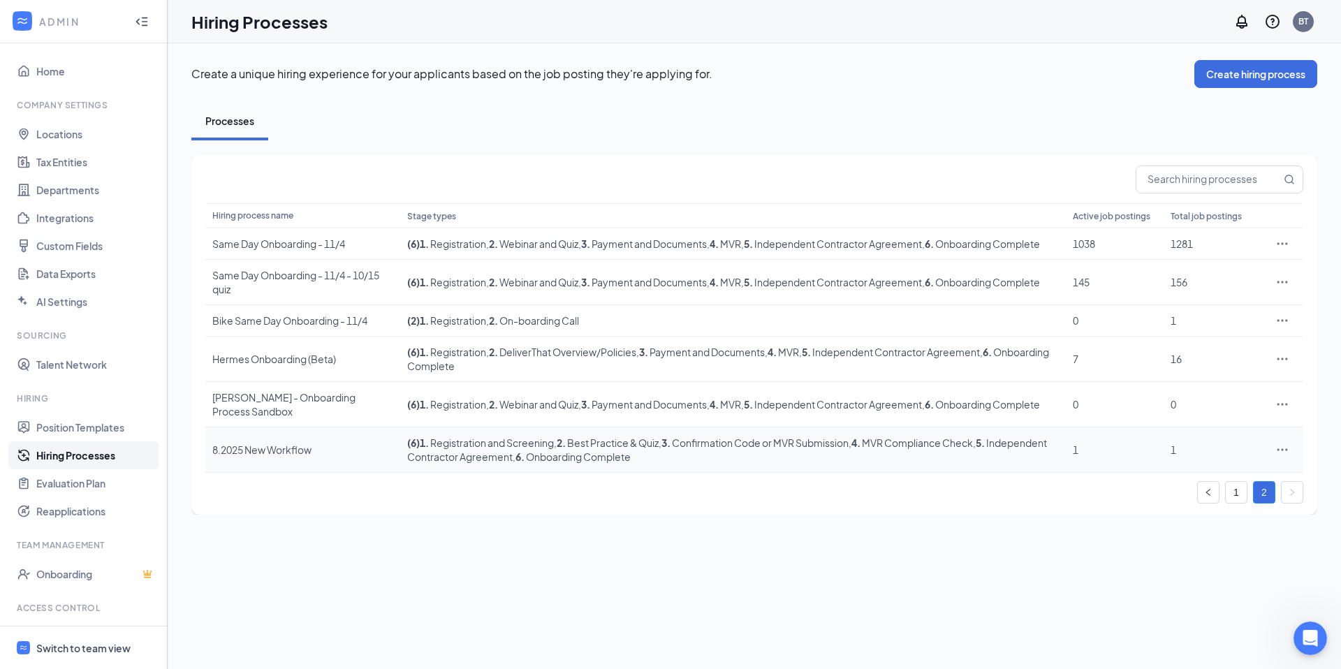
click at [1281, 457] on icon "Ellipses" at bounding box center [1282, 450] width 14 height 14
click at [1191, 491] on span "Edit" at bounding box center [1218, 492] width 120 height 15
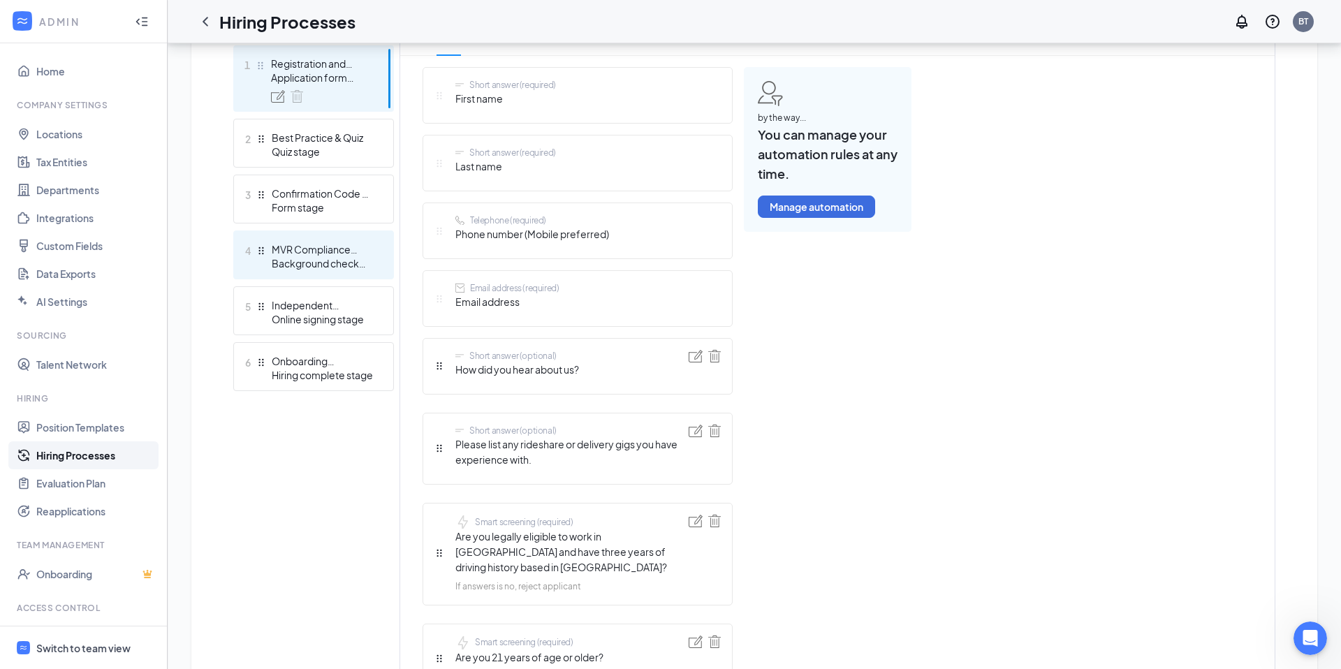
scroll to position [401, 0]
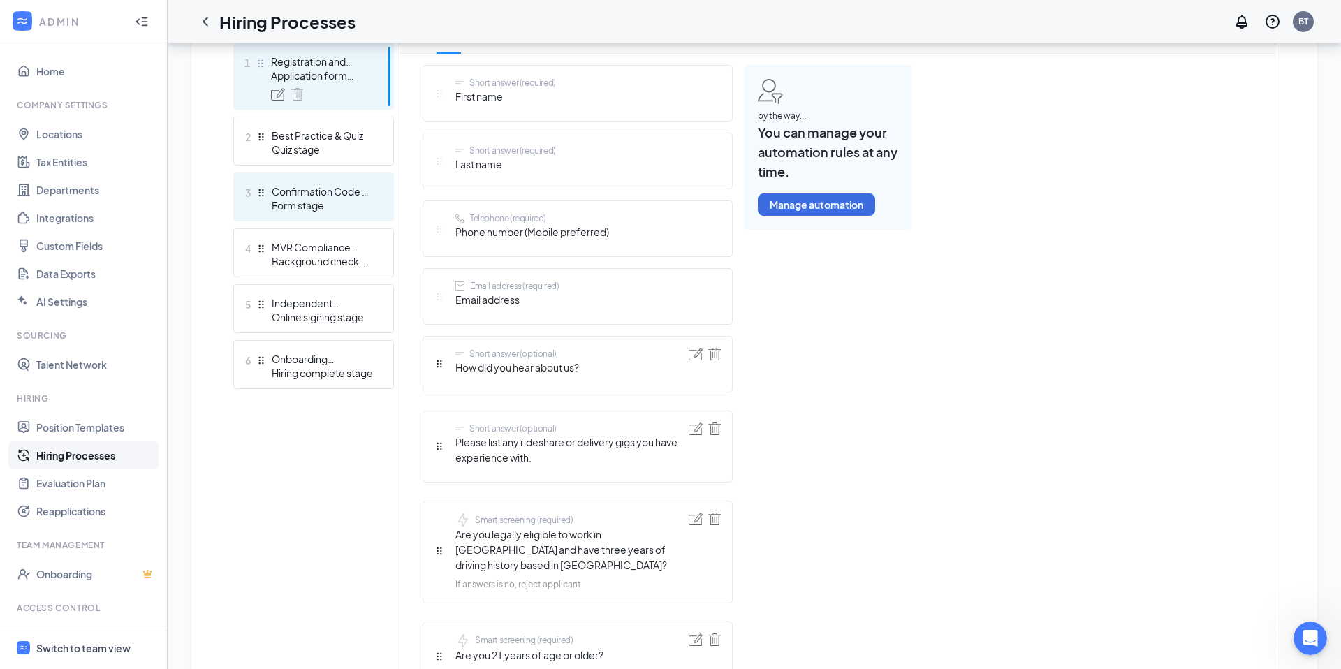
click at [362, 196] on div "Confirmation Code or MVR Submission" at bounding box center [323, 191] width 102 height 14
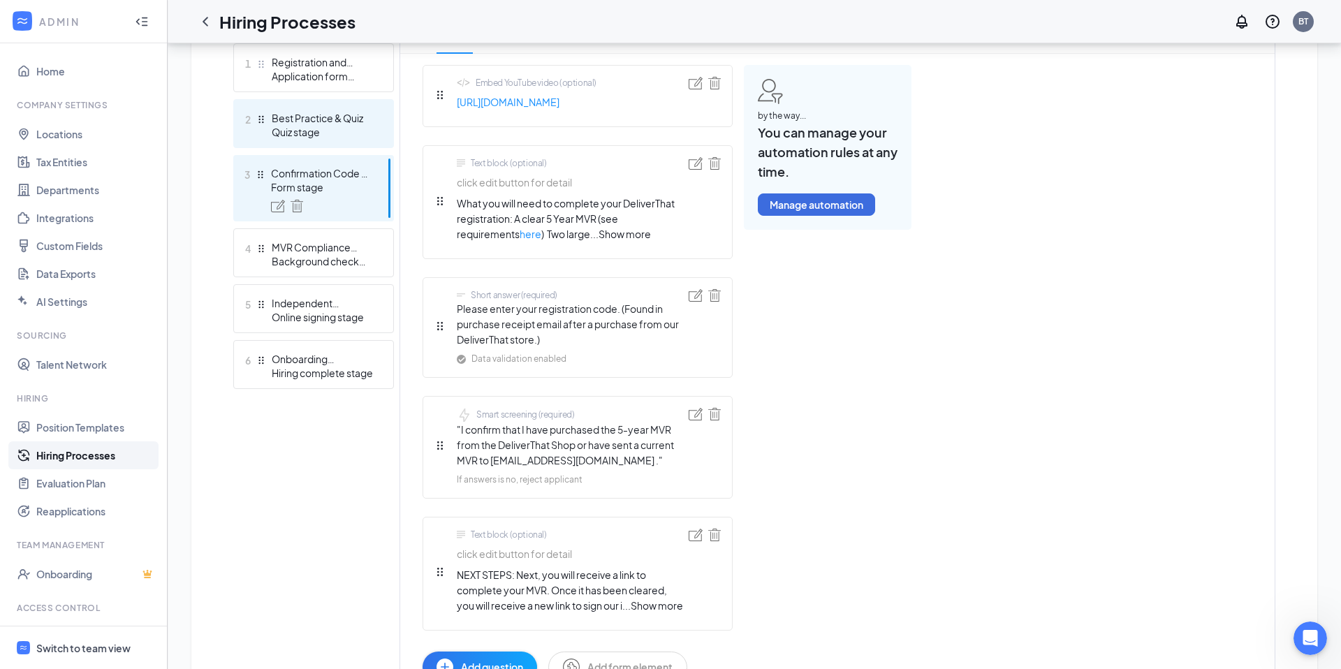
click at [335, 132] on div "Quiz stage" at bounding box center [323, 132] width 102 height 14
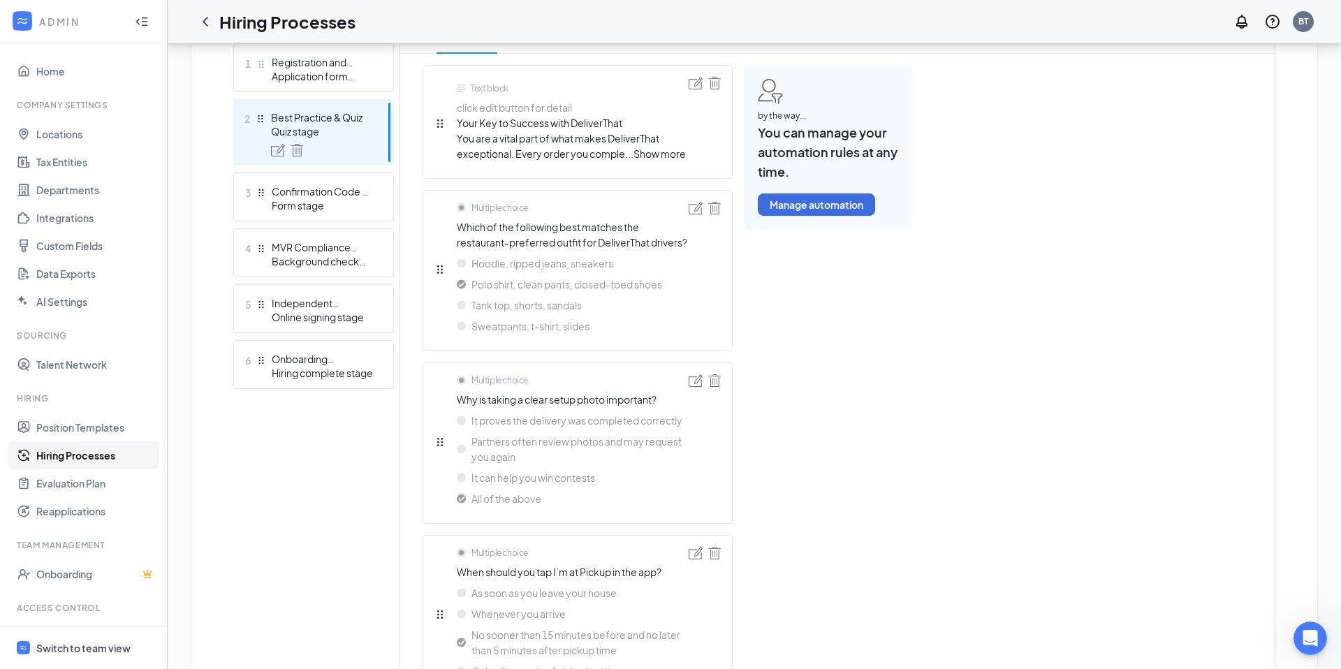
click at [663, 160] on span "Your Key to Success with DeliverThat You are a vital part of what makes Deliver…" at bounding box center [571, 138] width 229 height 46
click at [696, 88] on img at bounding box center [696, 83] width 14 height 13
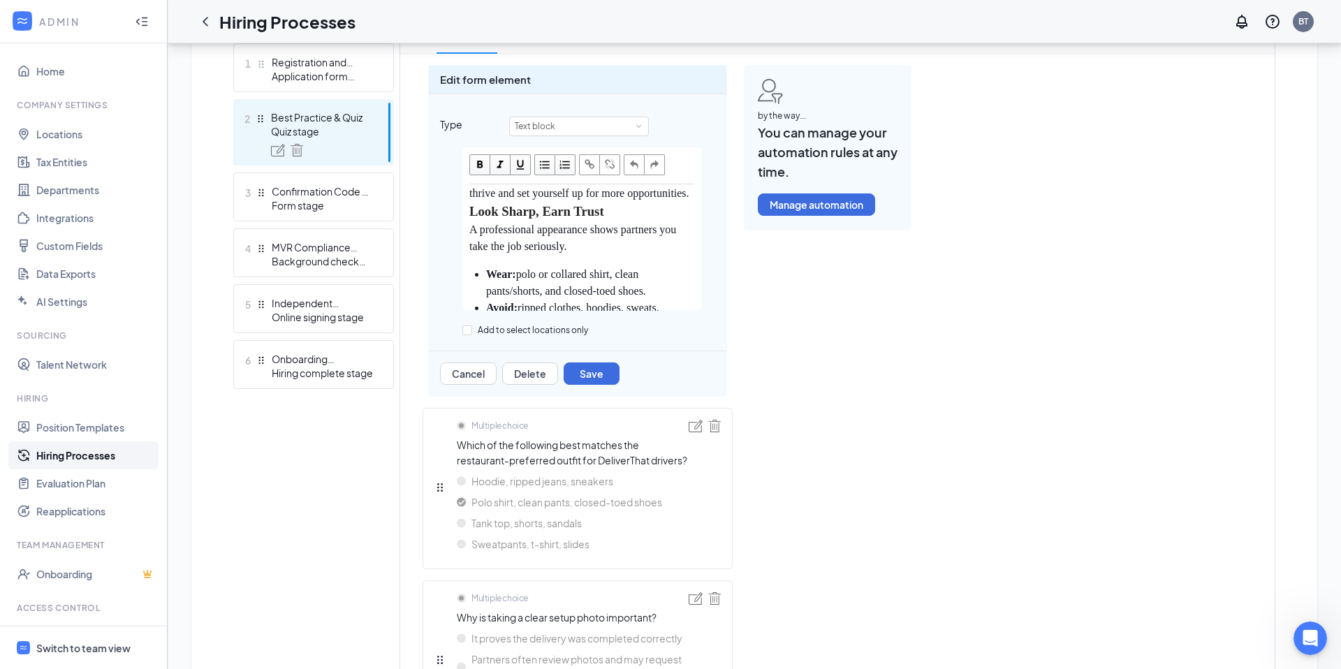
scroll to position [188, 0]
click at [536, 238] on span "A professional appearance shows partners you take the job seriously." at bounding box center [574, 224] width 210 height 29
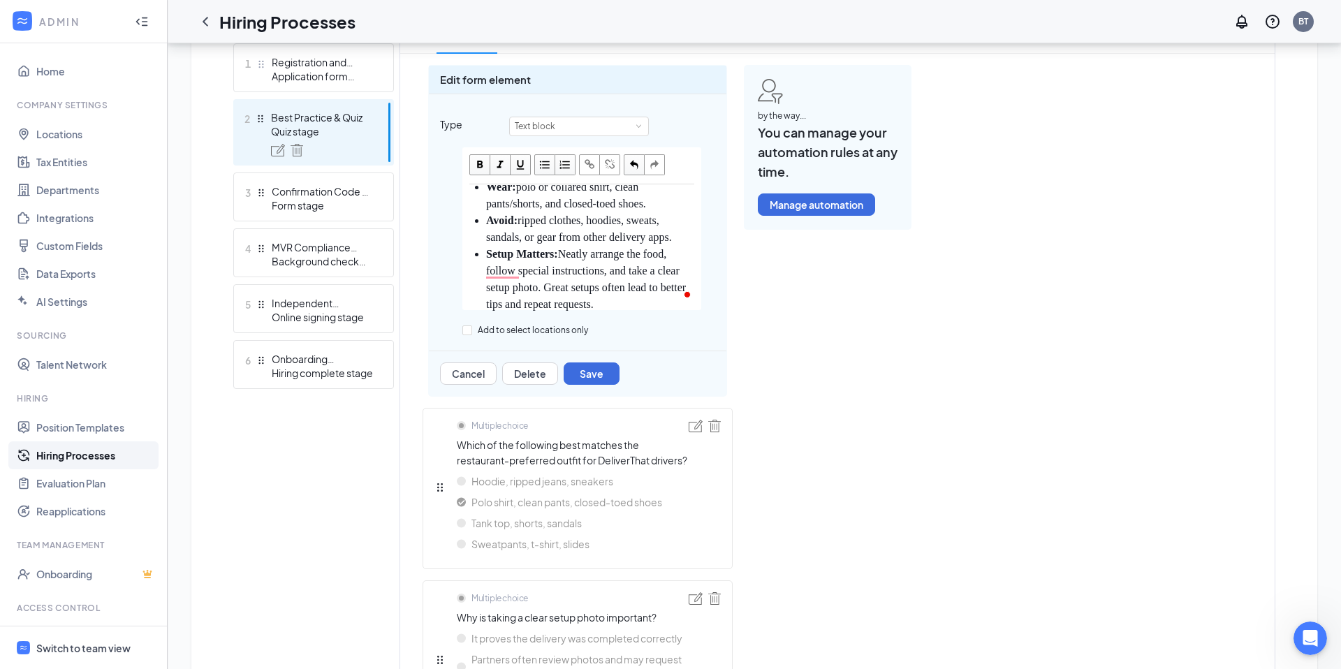
scroll to position [274, 0]
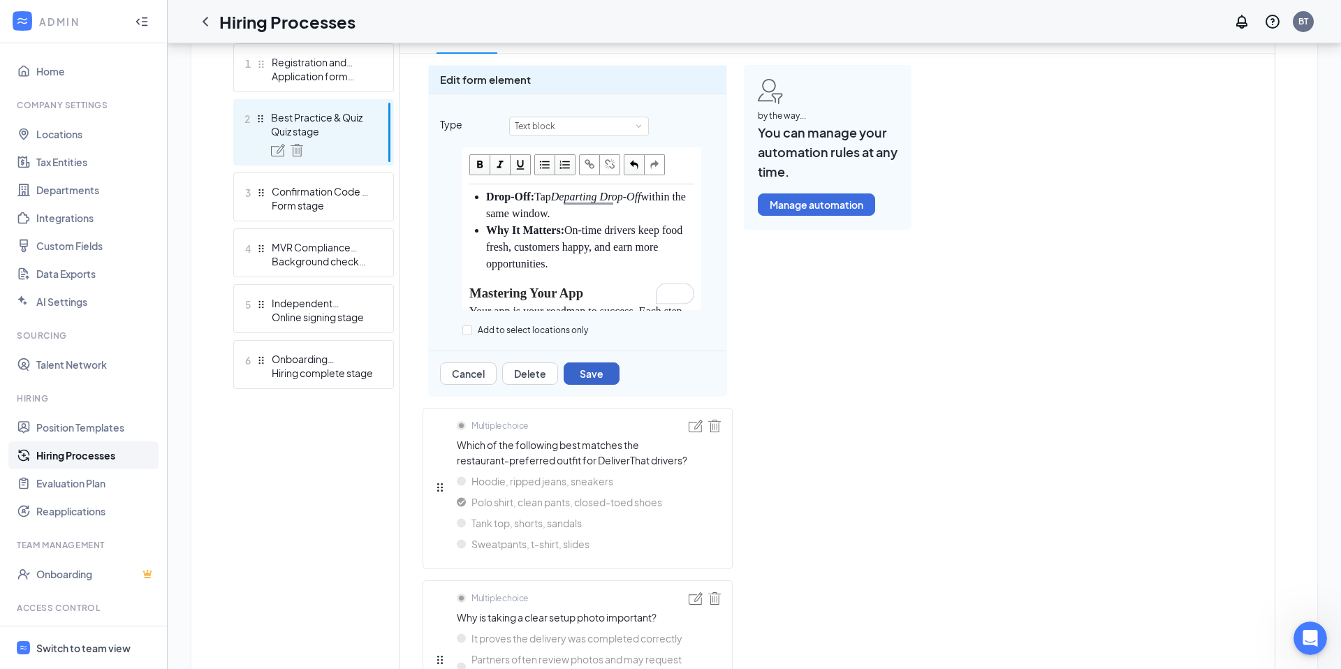
click at [602, 372] on button "Save" at bounding box center [592, 373] width 56 height 22
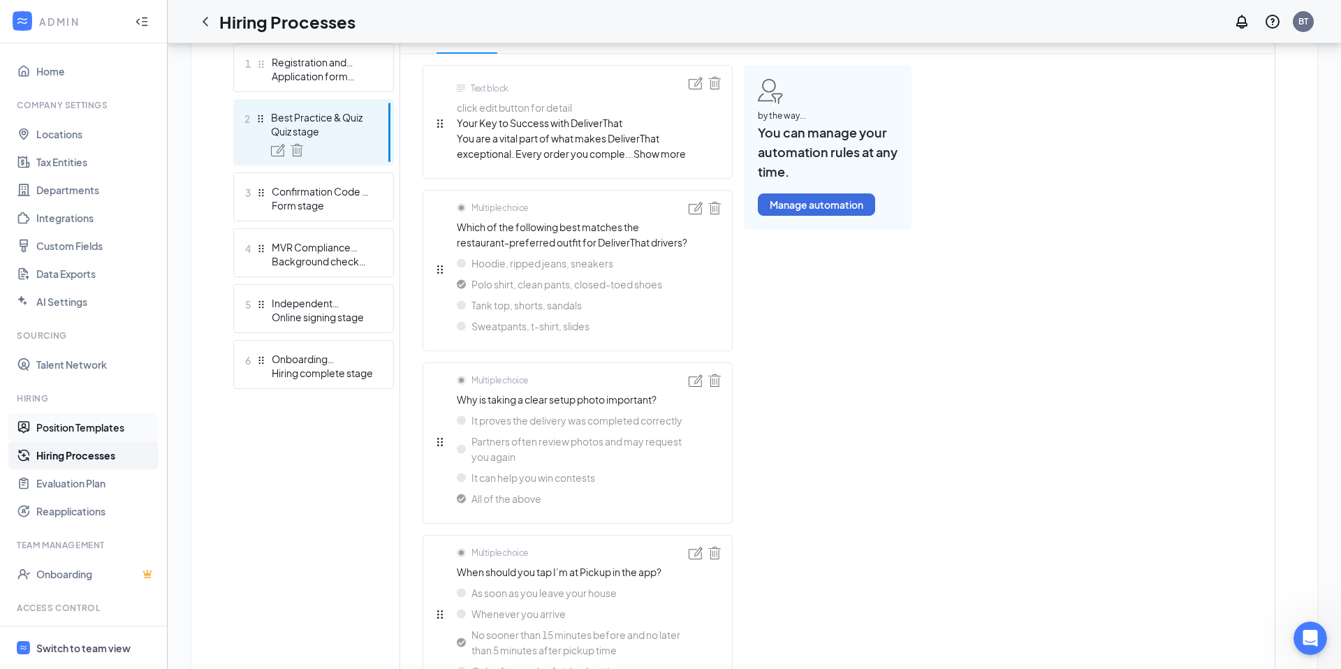
click at [70, 430] on link "Position Templates" at bounding box center [95, 427] width 119 height 28
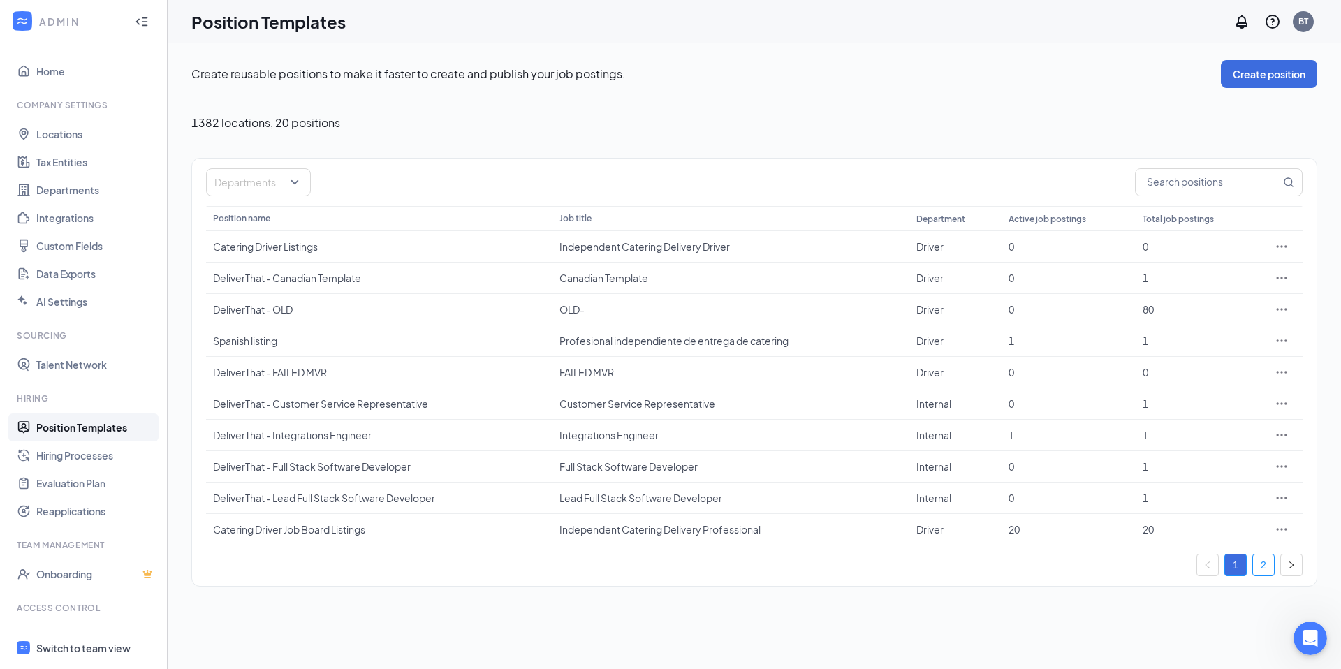
click at [1263, 560] on link "2" at bounding box center [1263, 565] width 21 height 21
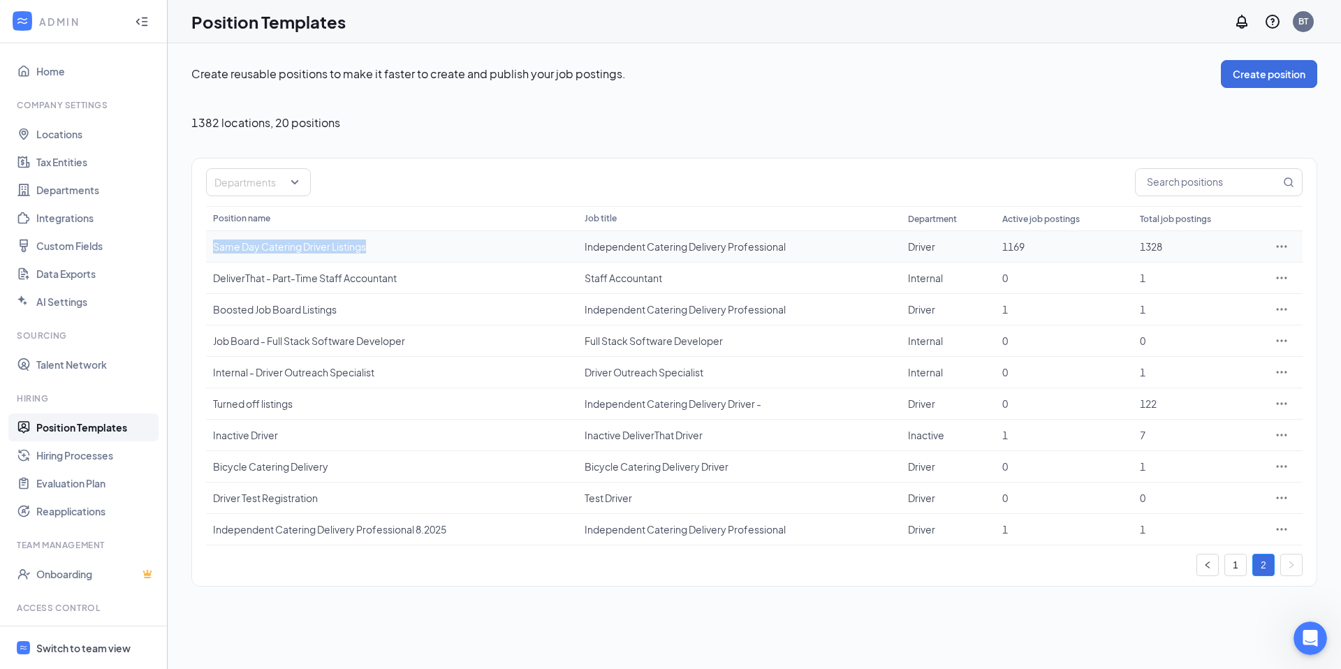
drag, startPoint x: 379, startPoint y: 250, endPoint x: 210, endPoint y: 248, distance: 168.3
click at [210, 248] on td "Same Day Catering Driver Listings" at bounding box center [392, 246] width 372 height 31
copy div "Same Day Catering Driver Listings"
click at [1314, 636] on icon "Open Intercom Messenger" at bounding box center [1308, 636] width 23 height 23
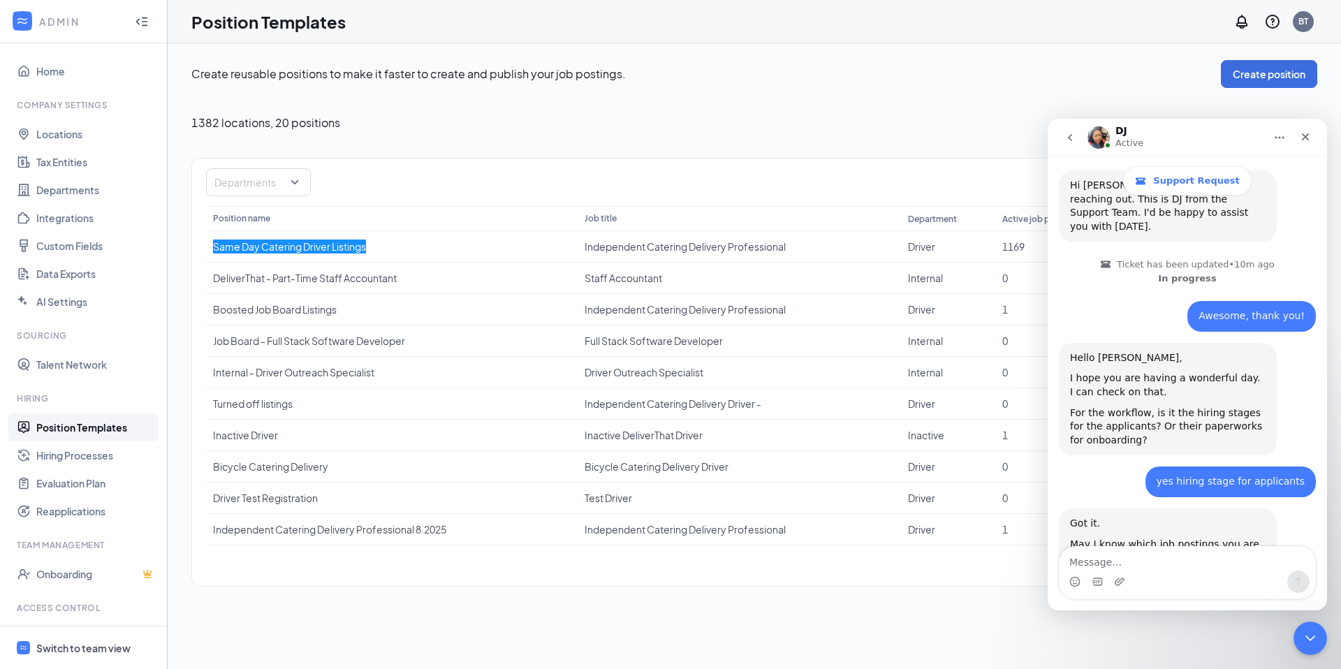
scroll to position [410, 0]
click at [1133, 564] on textarea "Message…" at bounding box center [1187, 559] width 256 height 24
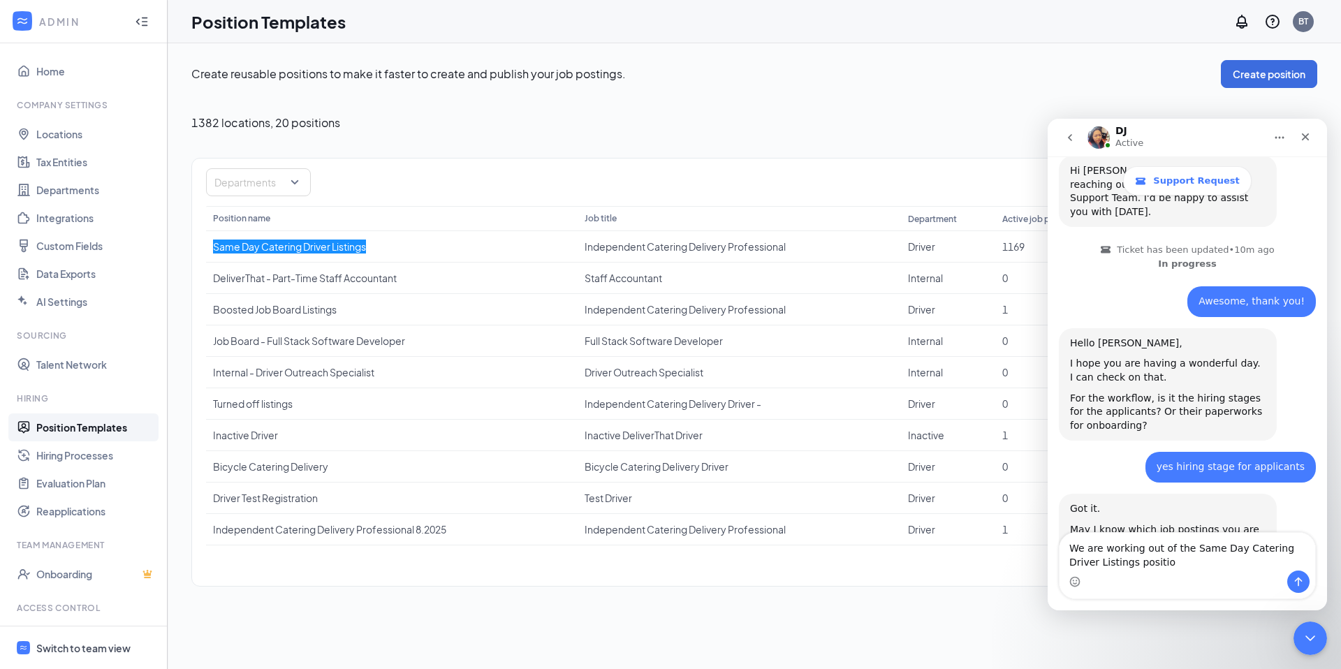
type textarea "We are working out of the Same Day Catering Driver Listings position"
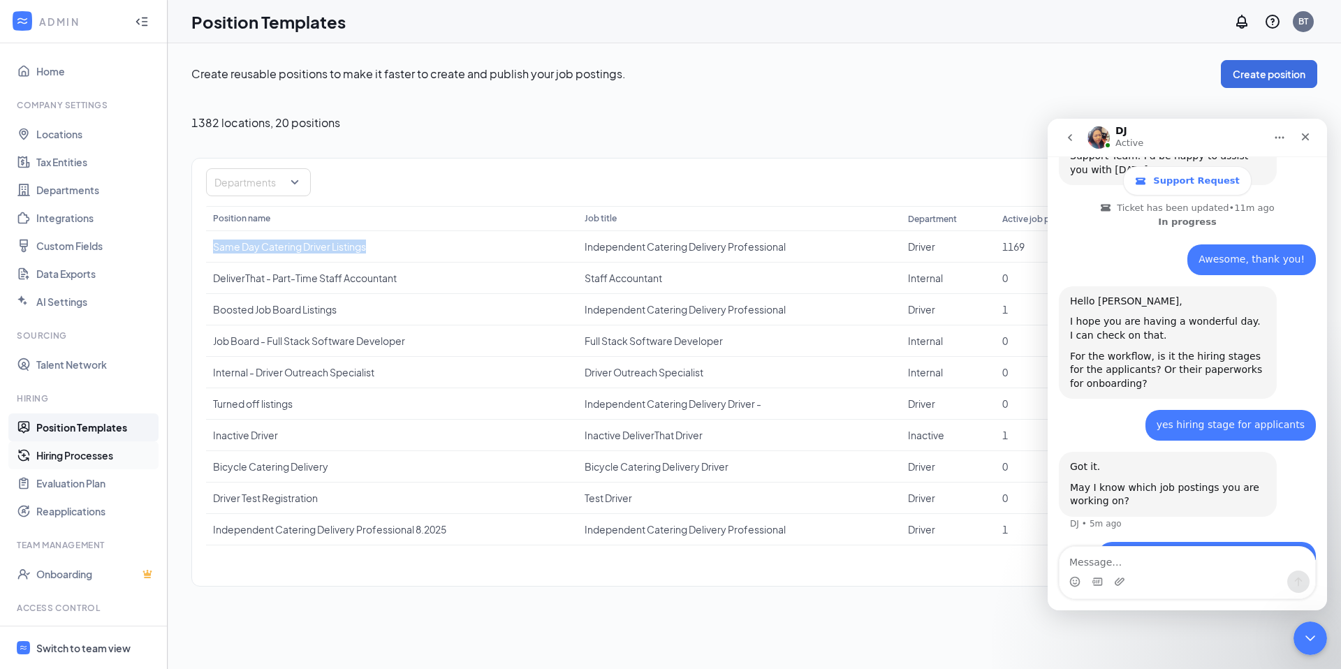
click at [85, 455] on link "Hiring Processes" at bounding box center [95, 455] width 119 height 28
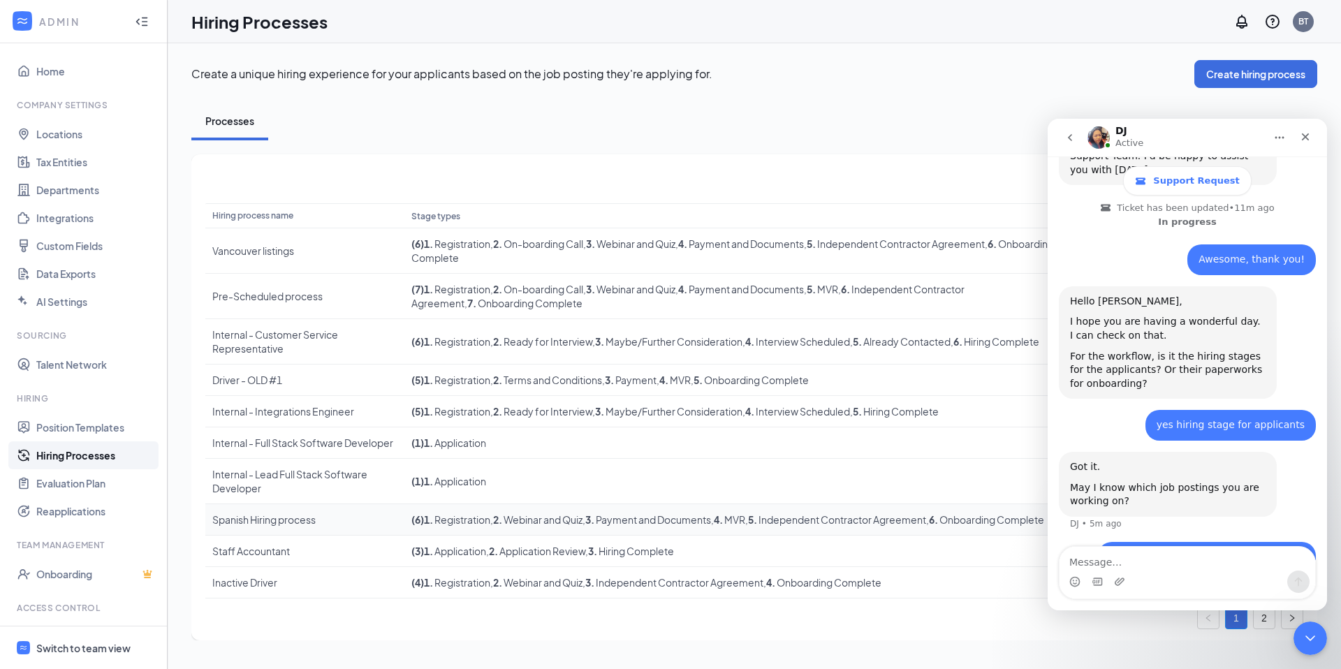
scroll to position [2, 0]
click at [1311, 640] on icon "Close Intercom Messenger" at bounding box center [1308, 636] width 17 height 17
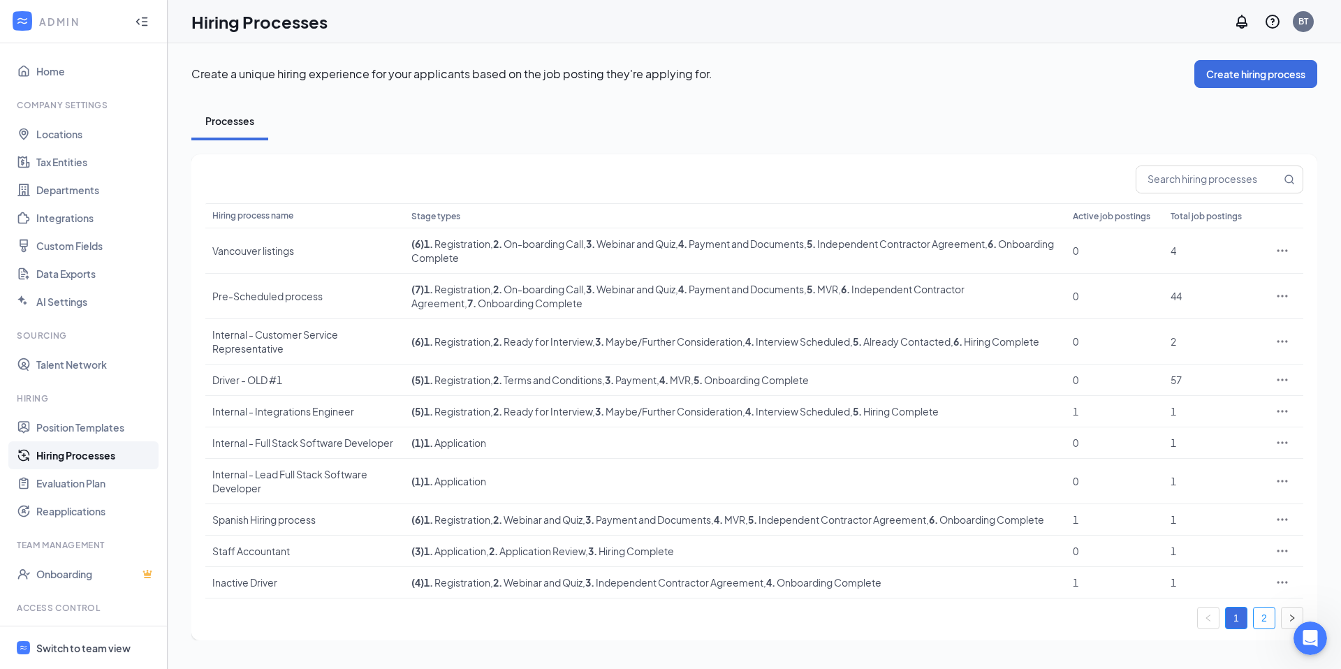
click at [1270, 629] on link "2" at bounding box center [1264, 618] width 21 height 21
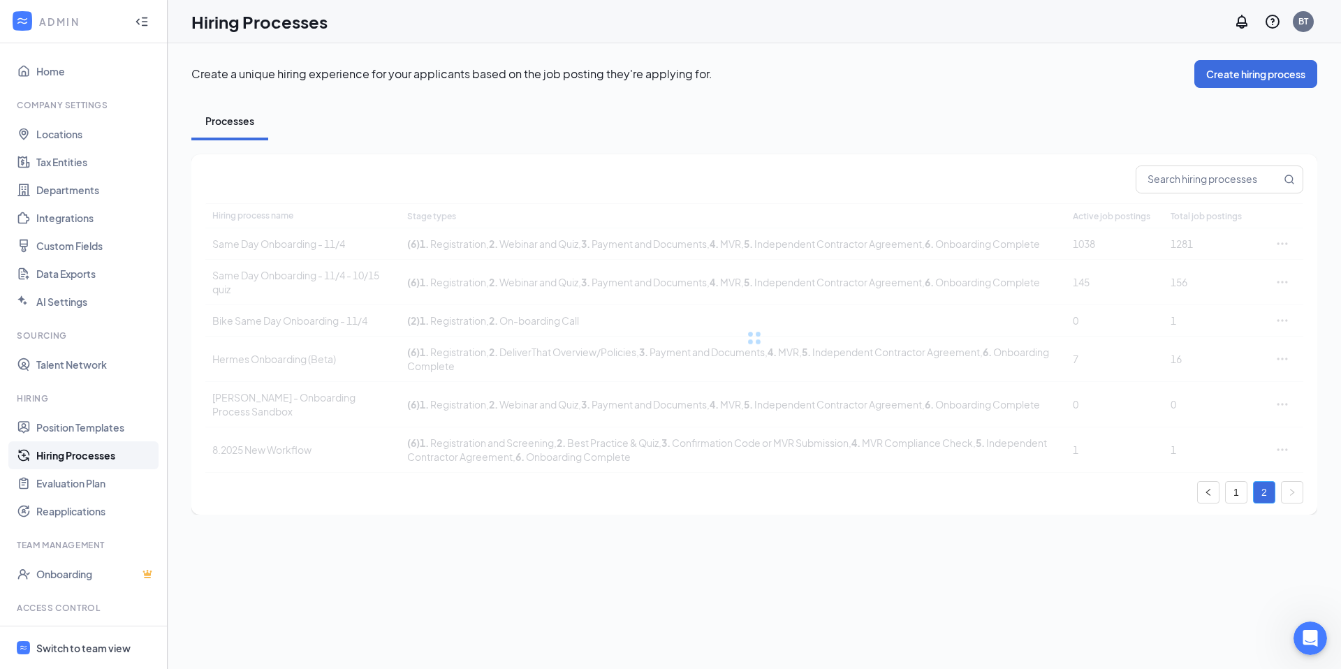
scroll to position [0, 0]
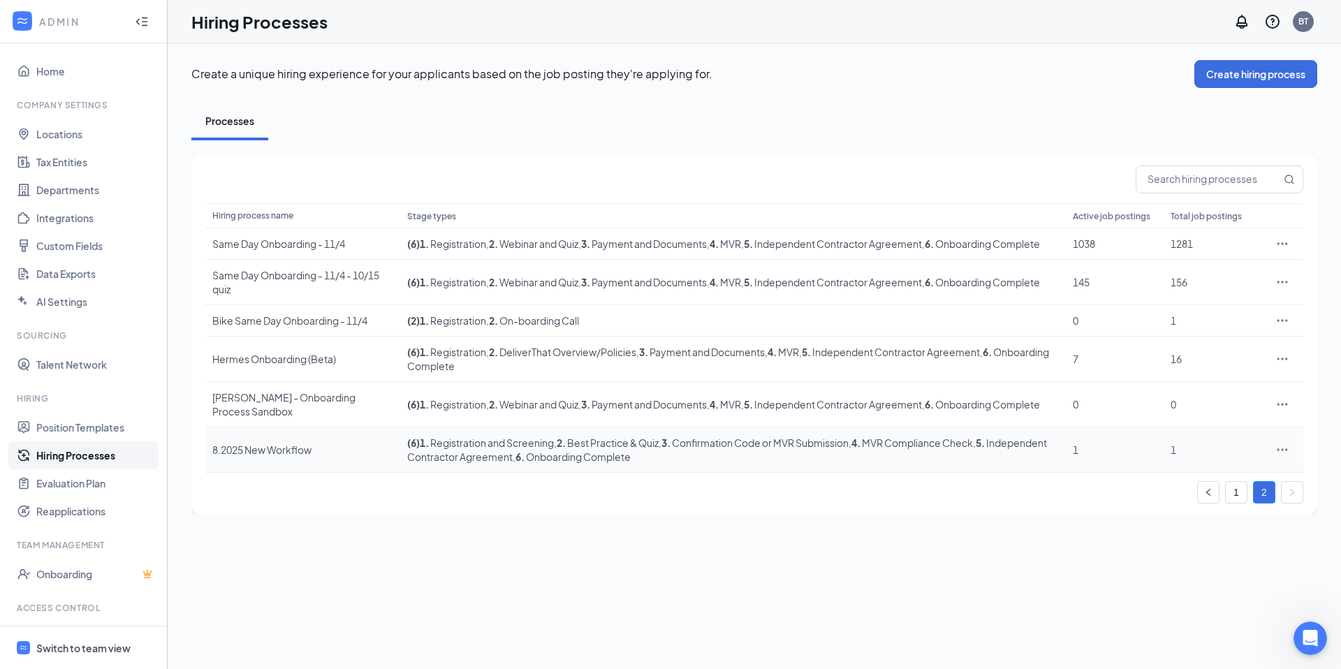
click at [714, 464] on td "( 6 ) 1 . Registration and Screening , 2 . Best Practice & Quiz , 3 . Confirmat…" at bounding box center [733, 449] width 666 height 45
click at [1285, 450] on icon "Ellipses" at bounding box center [1282, 449] width 10 height 2
click at [1190, 496] on span "Edit" at bounding box center [1218, 492] width 120 height 15
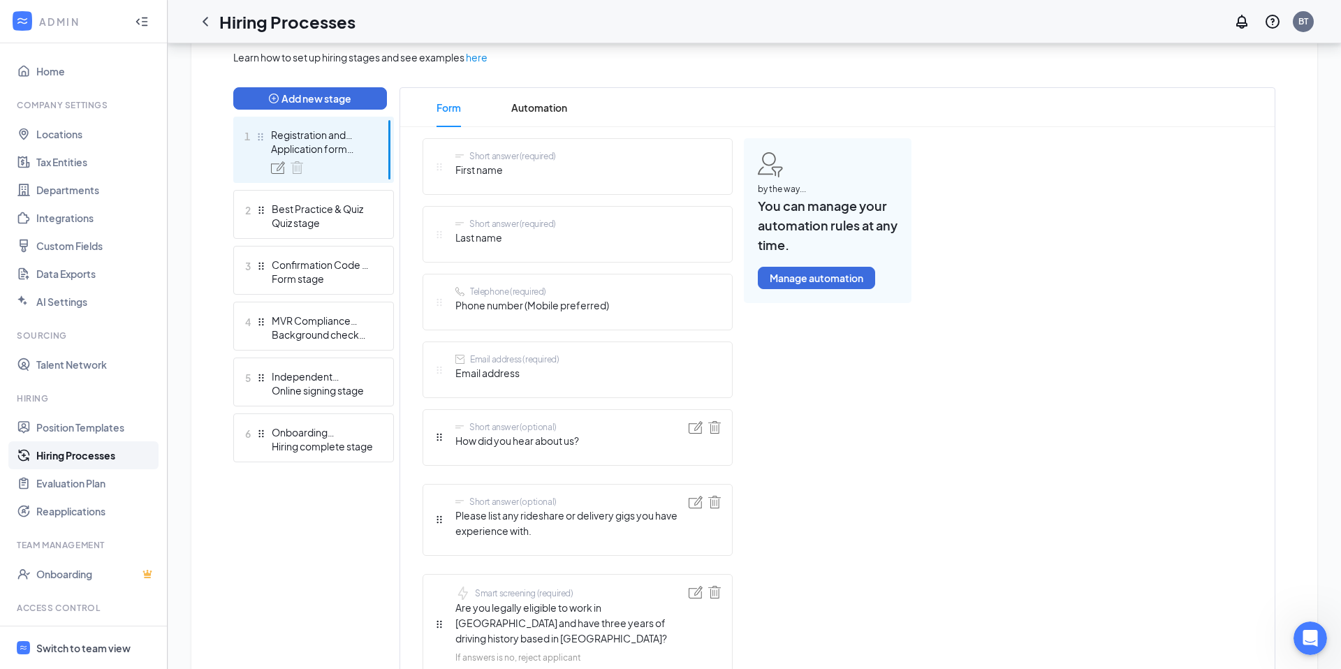
scroll to position [343, 0]
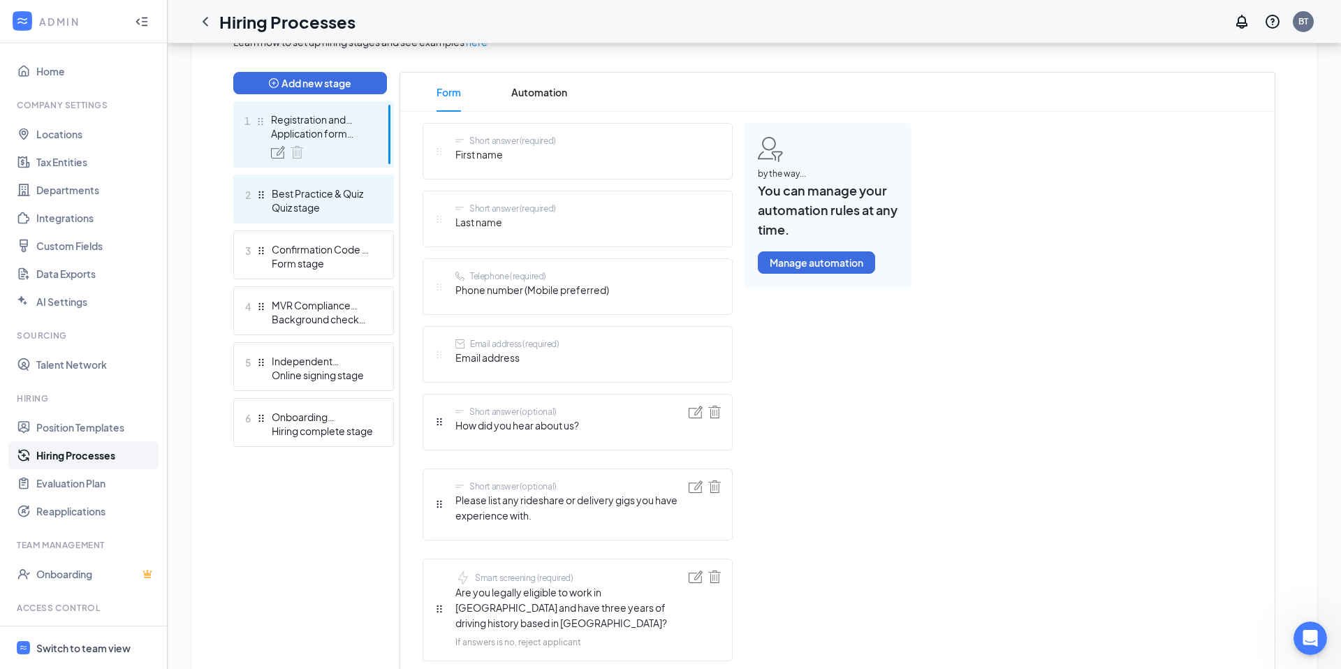
click at [346, 214] on div "2 Best Practice & Quiz Quiz stage" at bounding box center [313, 199] width 161 height 49
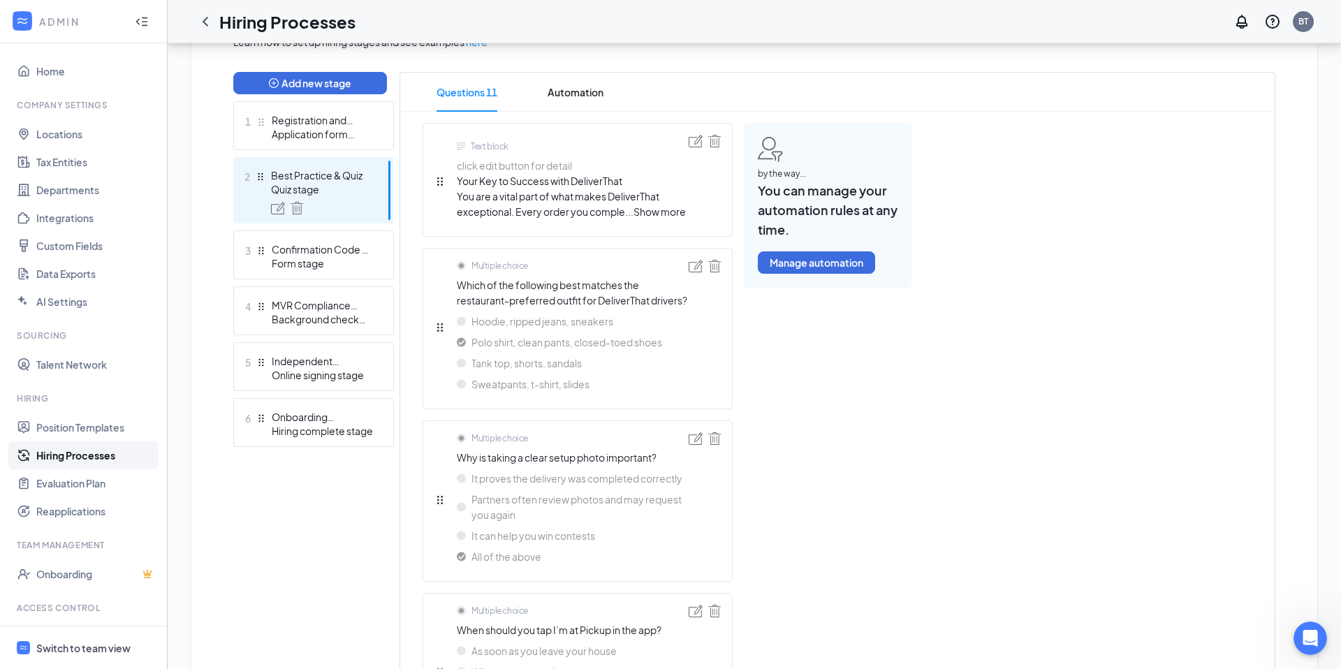
click at [539, 214] on span "exceptional. Every order you comple" at bounding box center [541, 211] width 168 height 13
click at [690, 143] on img at bounding box center [696, 141] width 14 height 13
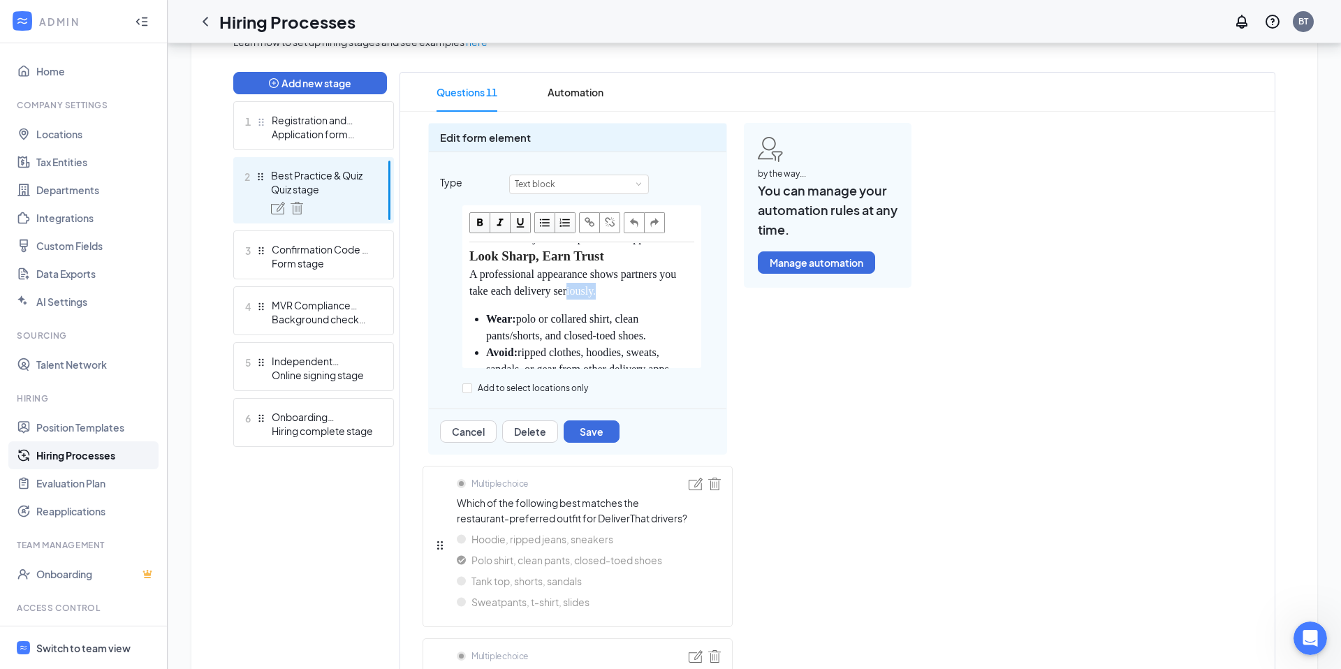
scroll to position [187, 0]
drag, startPoint x: 638, startPoint y: 315, endPoint x: 458, endPoint y: 271, distance: 185.5
click at [458, 271] on div "Your Key to Success with DeliverThat You are a vital part of what makes Deliver…" at bounding box center [577, 286] width 275 height 163
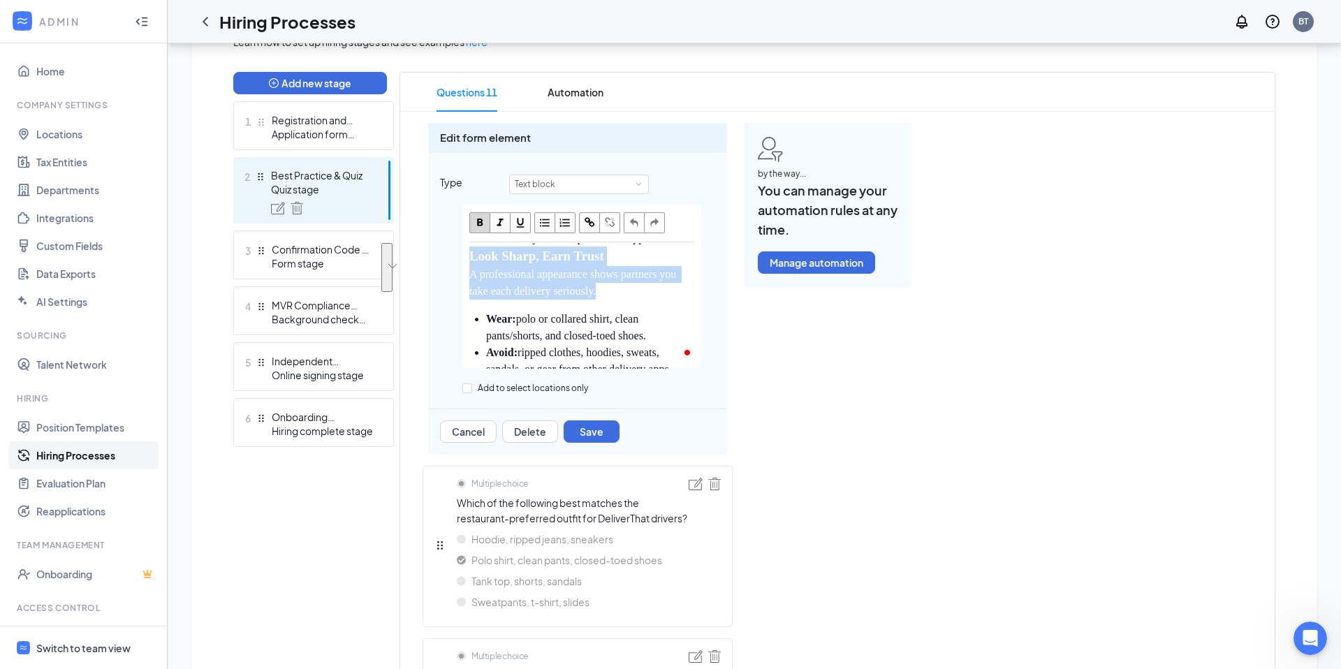
copy div "Look Sharp, Earn Trust A professional appearance shows partners you take each d…"
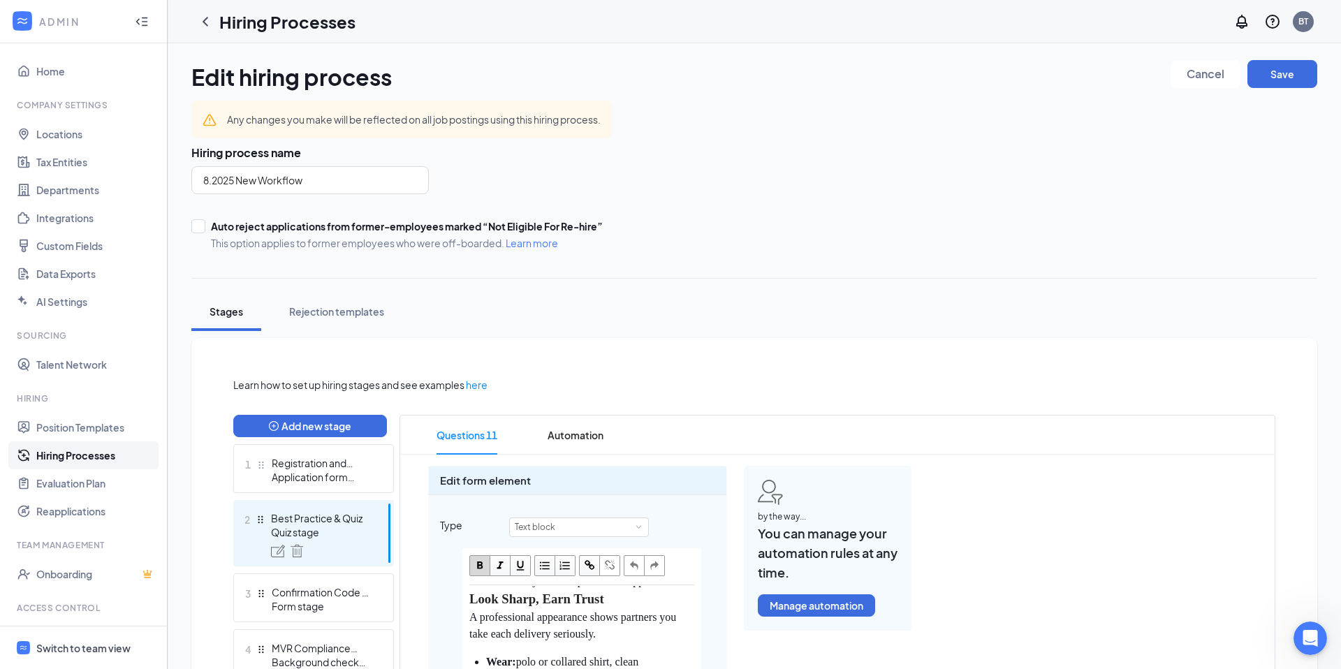
scroll to position [520, 0]
click at [1310, 641] on icon "Open Intercom Messenger" at bounding box center [1308, 636] width 23 height 23
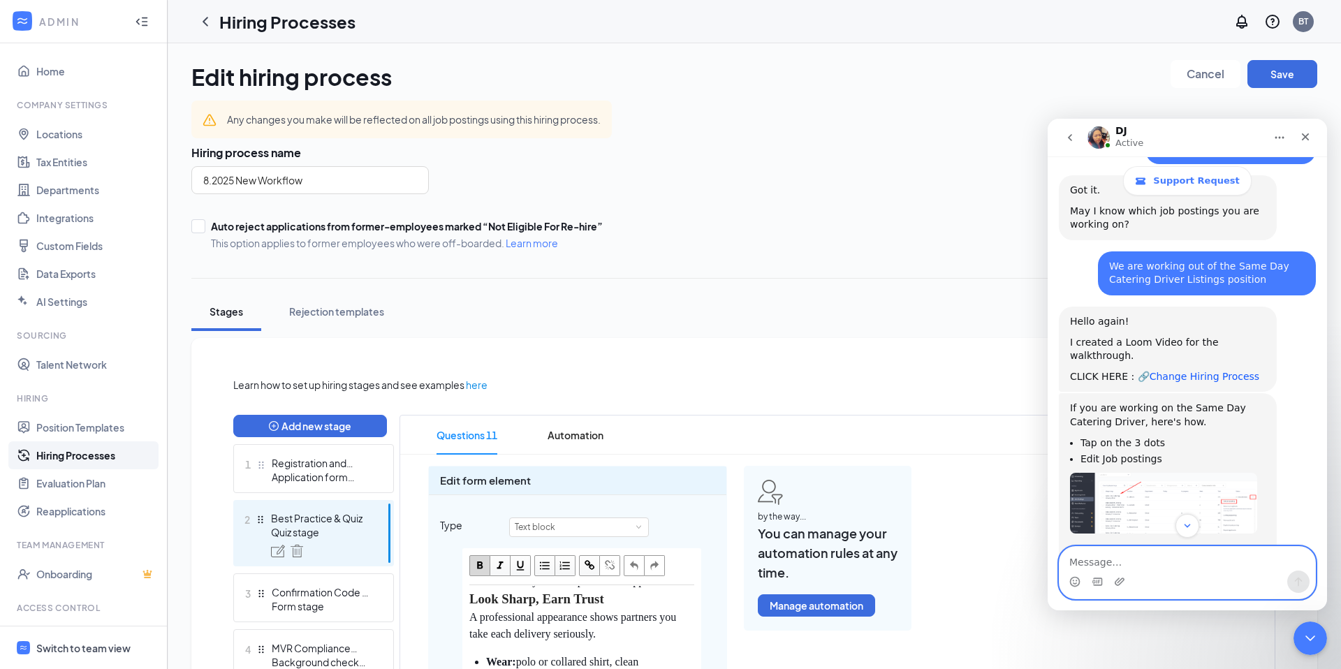
scroll to position [877, 0]
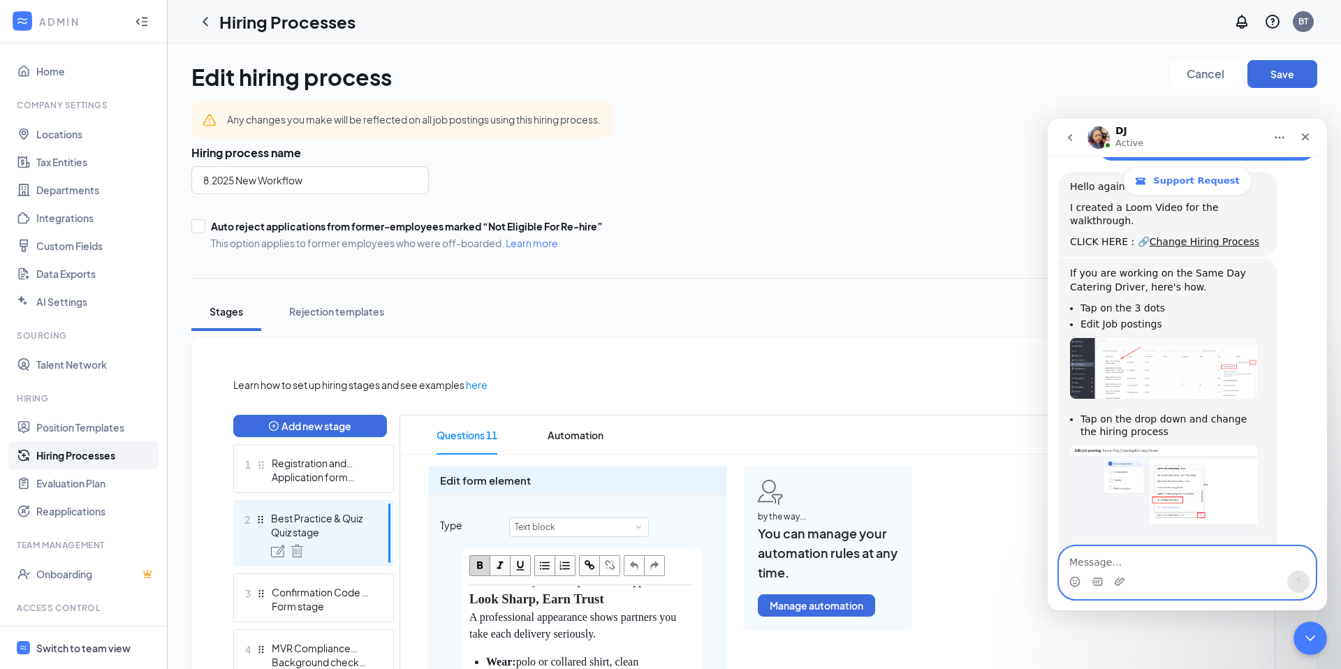
click at [1147, 562] on textarea "Message…" at bounding box center [1187, 559] width 256 height 24
type textarea "will this revert anyone to a past step?"
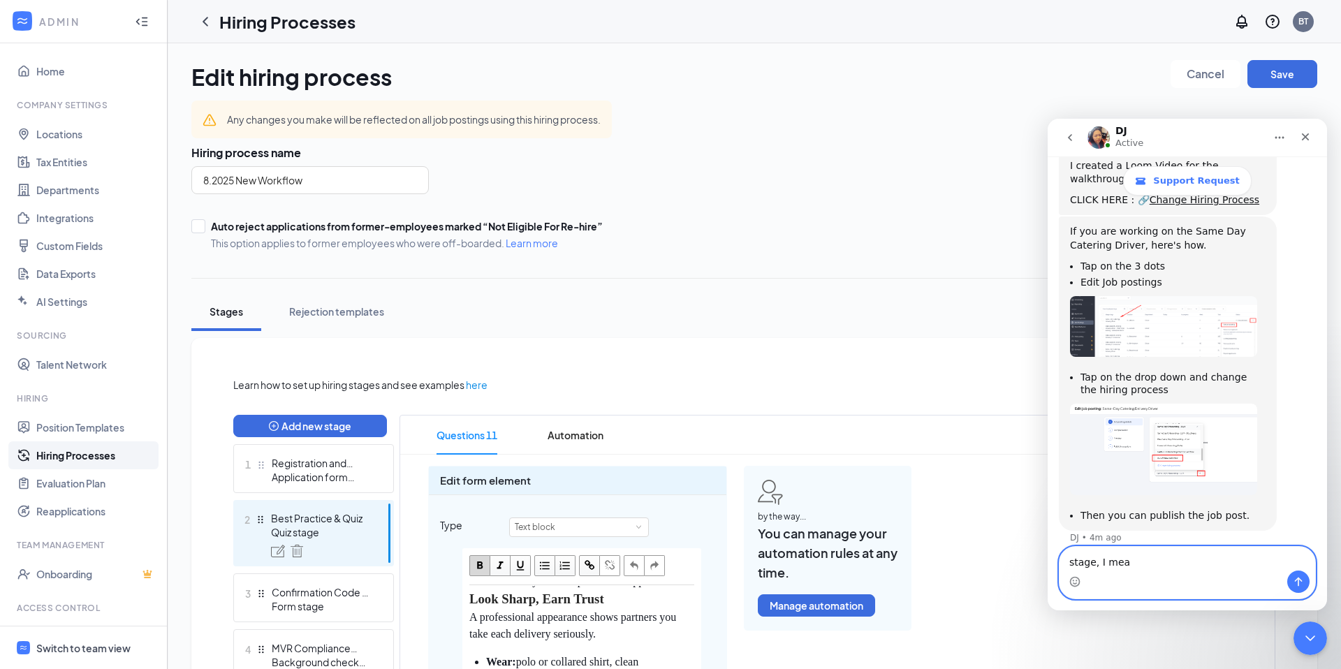
type textarea "stage, I mean"
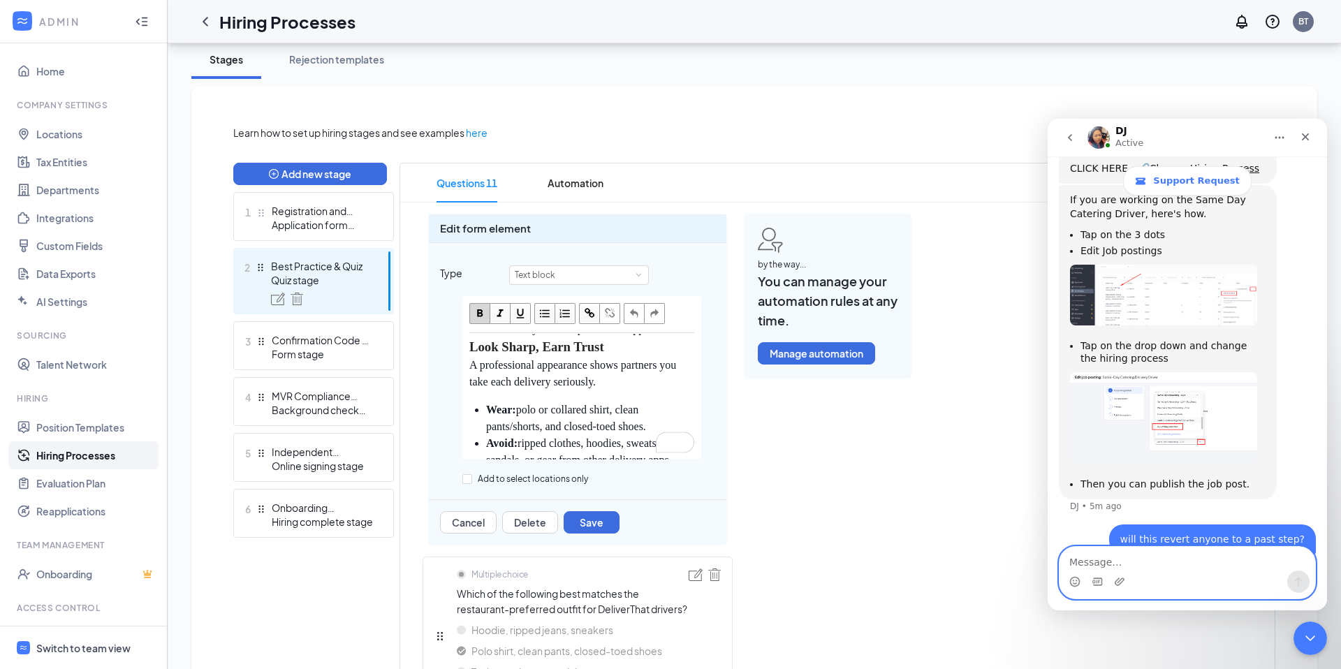
scroll to position [525, 0]
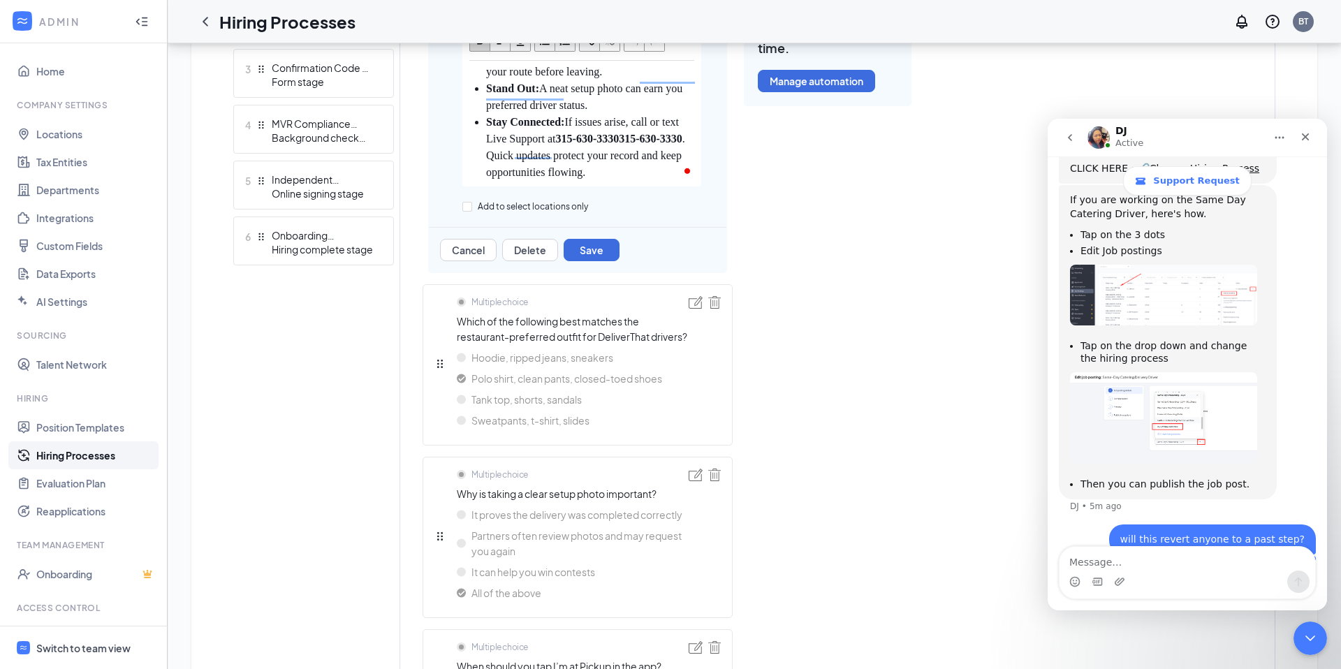
scroll to position [1055, 0]
click at [659, 50] on span "315-630-3330315-630-3330" at bounding box center [619, 44] width 126 height 12
click at [661, 66] on span "[PHONE_NUMBER] [PHONE_NUMBER]" at bounding box center [573, 52] width 175 height 29
click at [659, 66] on span "[PHONE_NUMBER] [PHONE_NUMBER]" at bounding box center [573, 52] width 175 height 29
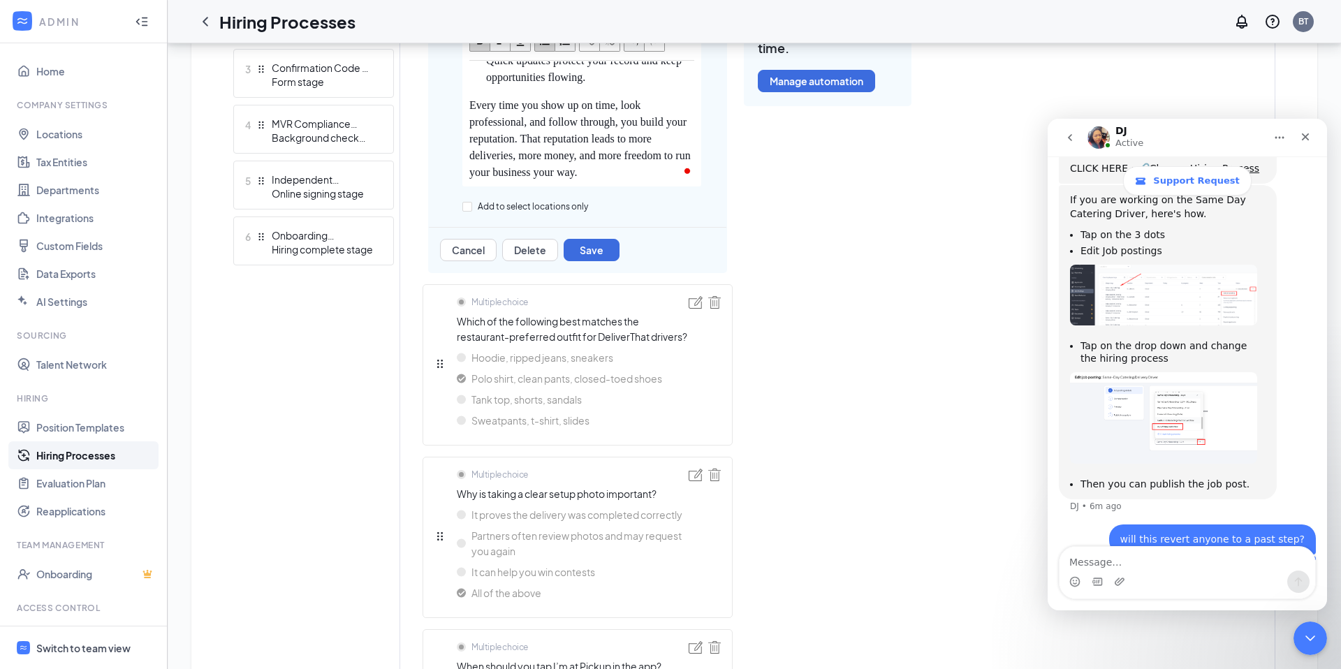
drag, startPoint x: 545, startPoint y: 125, endPoint x: 664, endPoint y: 103, distance: 121.4
click at [664, 86] on div "Stay Connected: If issues arise, call or text Live Support at 315-630-3330315-6…" at bounding box center [590, 52] width 208 height 67
click at [593, 249] on button "Save" at bounding box center [592, 250] width 56 height 22
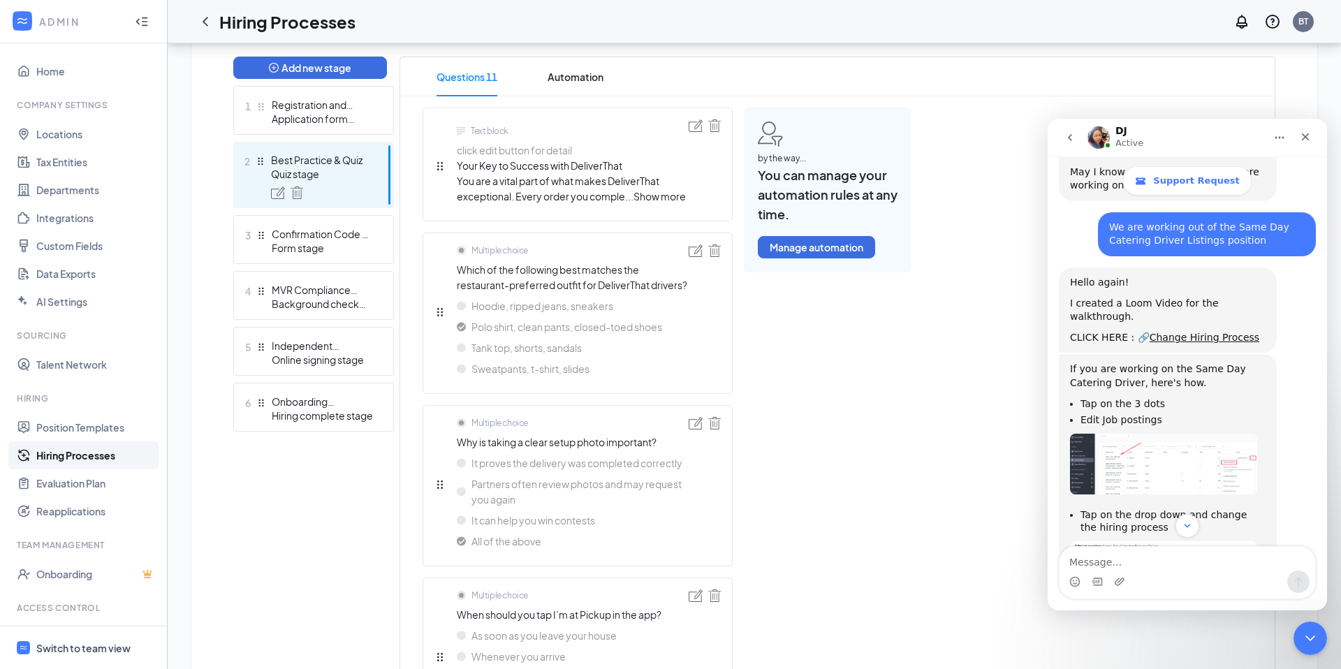
click at [1122, 434] on img "DJ says…" at bounding box center [1163, 464] width 187 height 61
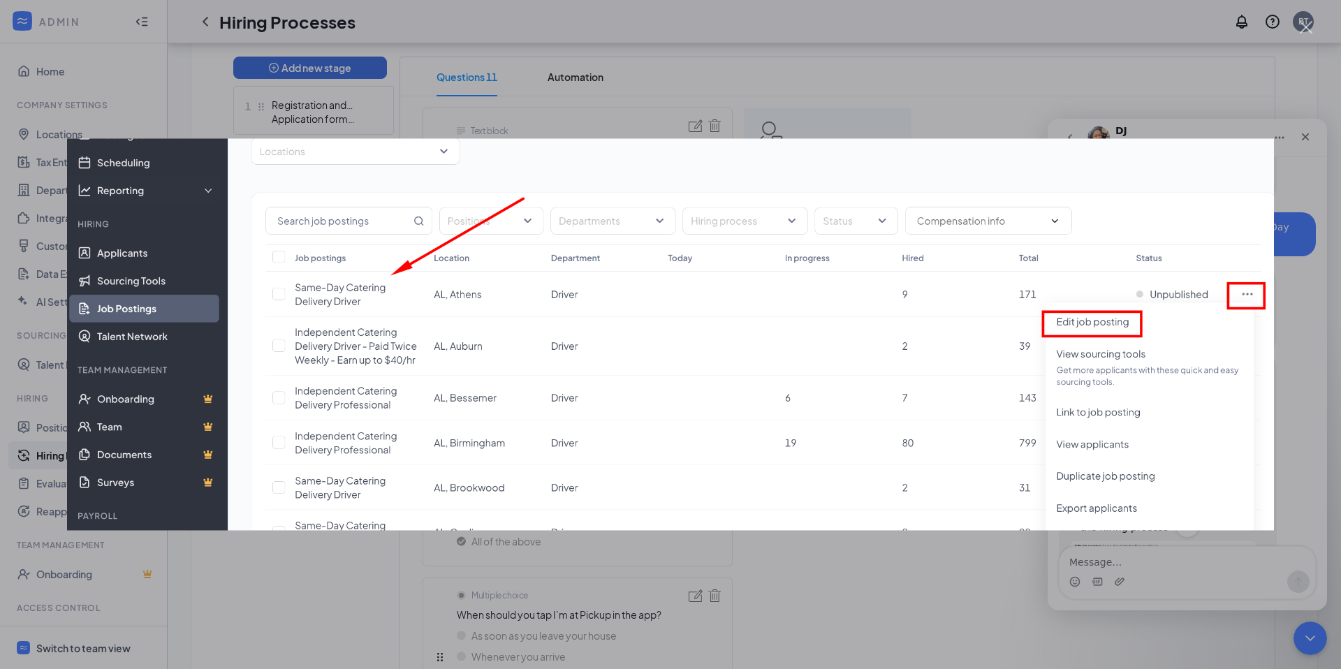
click at [1286, 348] on div "Intercom messenger" at bounding box center [670, 334] width 1341 height 669
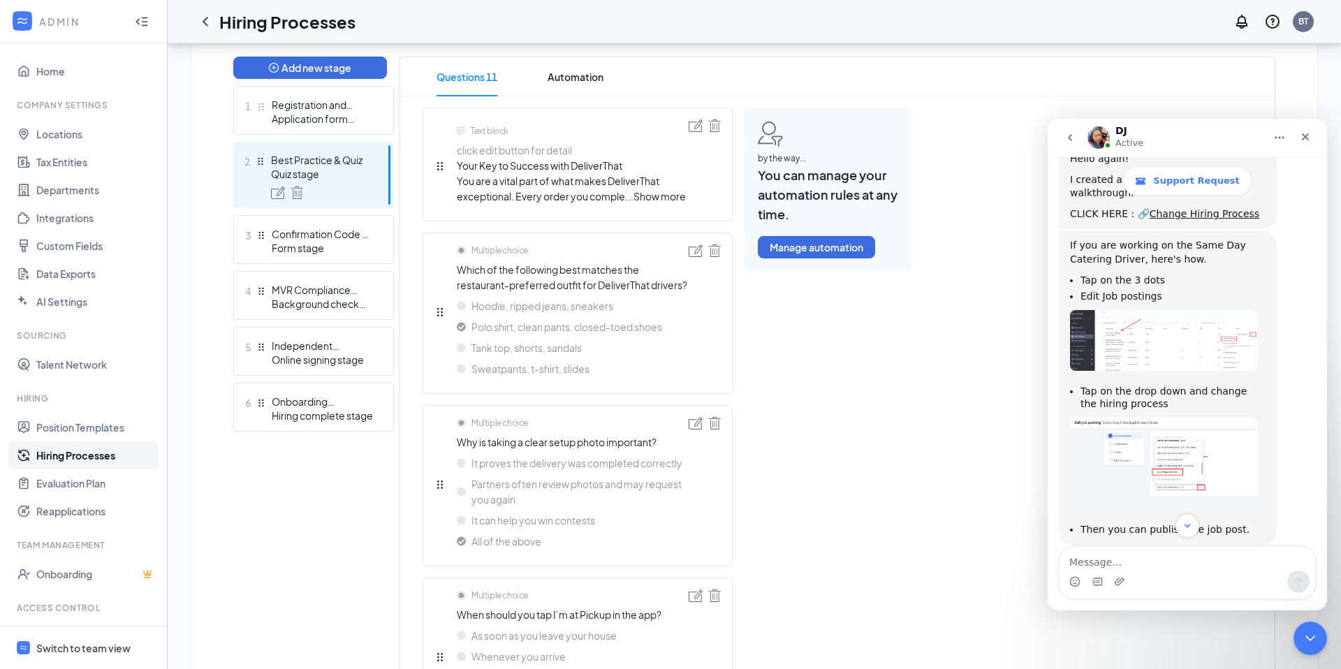
click at [1161, 418] on img "DJ says…" at bounding box center [1163, 463] width 187 height 91
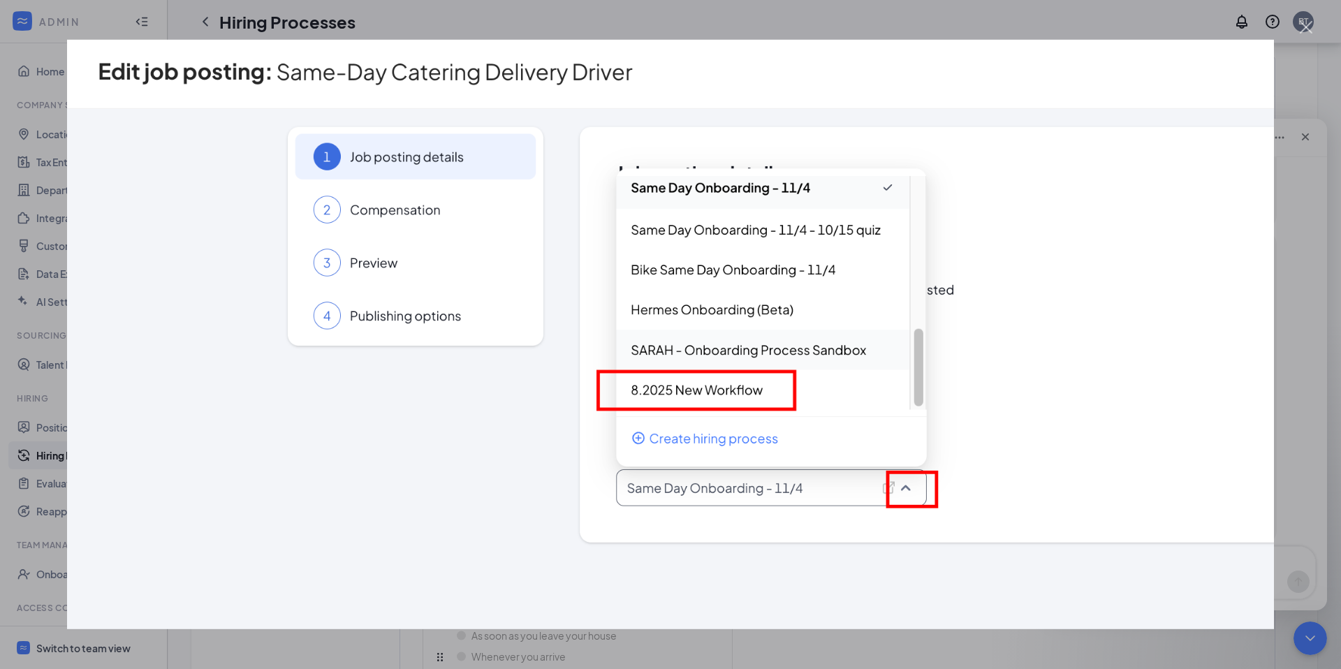
click at [1291, 345] on div "Intercom messenger" at bounding box center [670, 334] width 1341 height 669
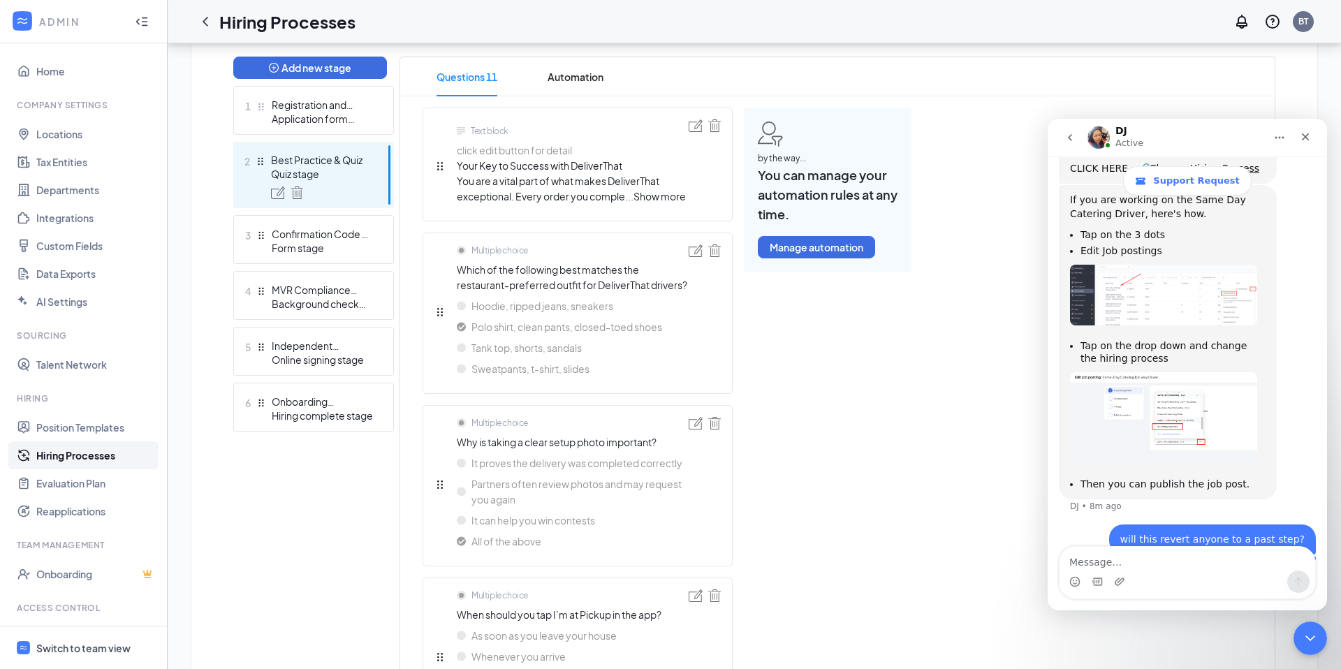
click at [1193, 372] on img "DJ says…" at bounding box center [1163, 417] width 187 height 91
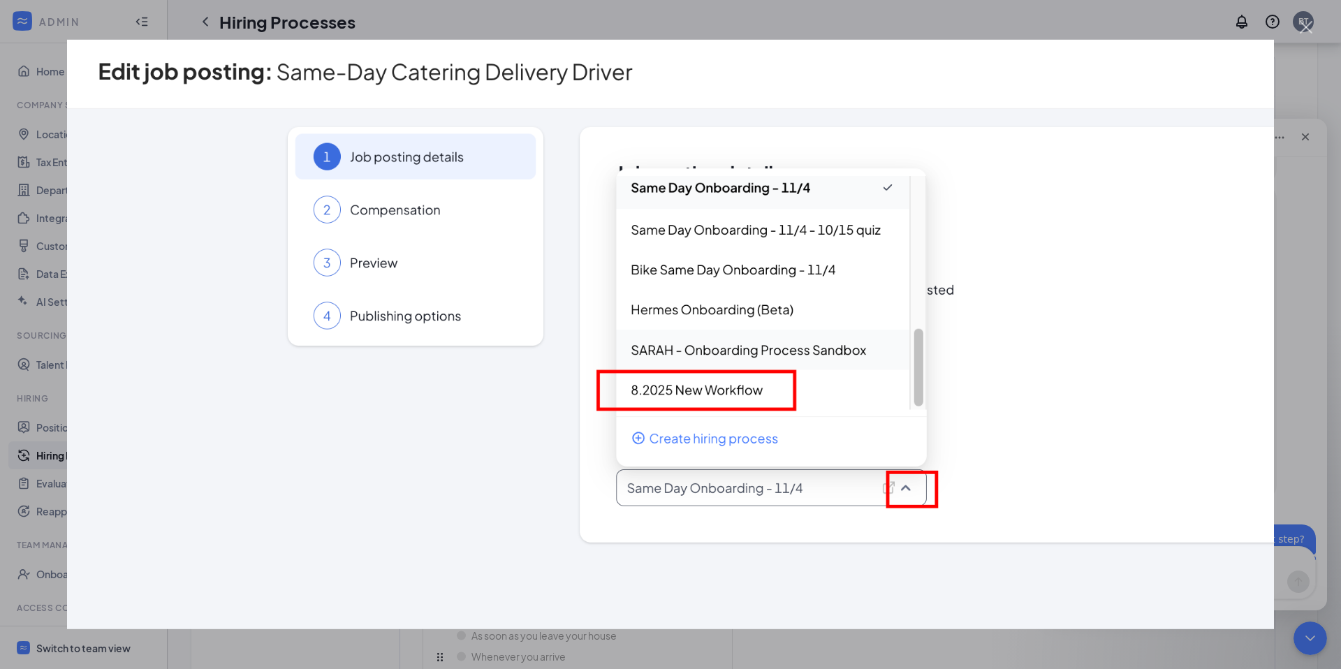
click at [1306, 316] on div "Intercom messenger" at bounding box center [670, 334] width 1341 height 669
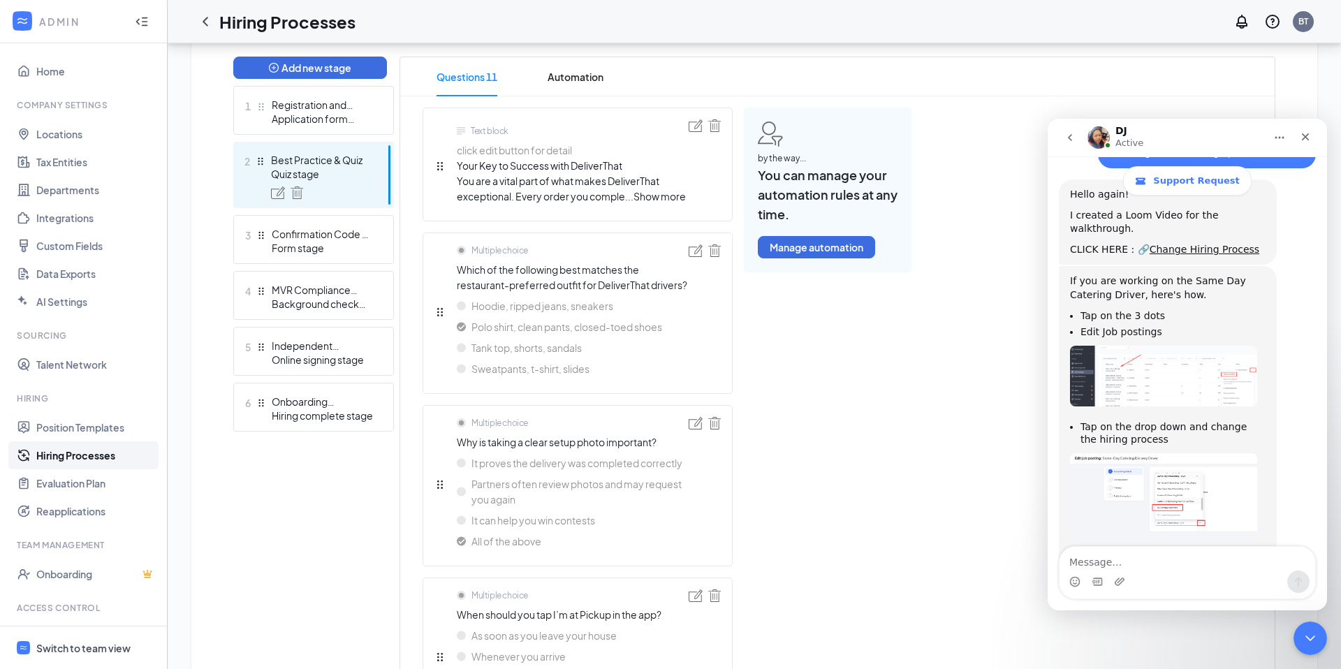
scroll to position [801, 0]
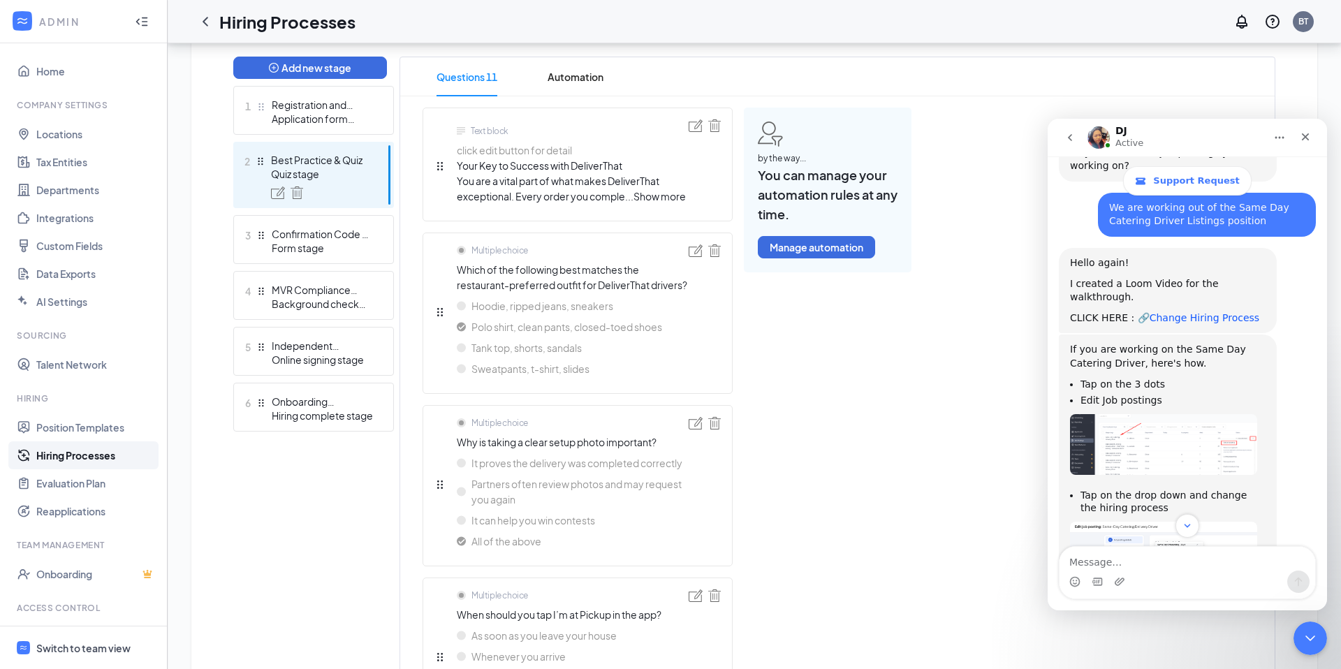
click at [1203, 312] on link "Change Hiring Process" at bounding box center [1205, 317] width 110 height 11
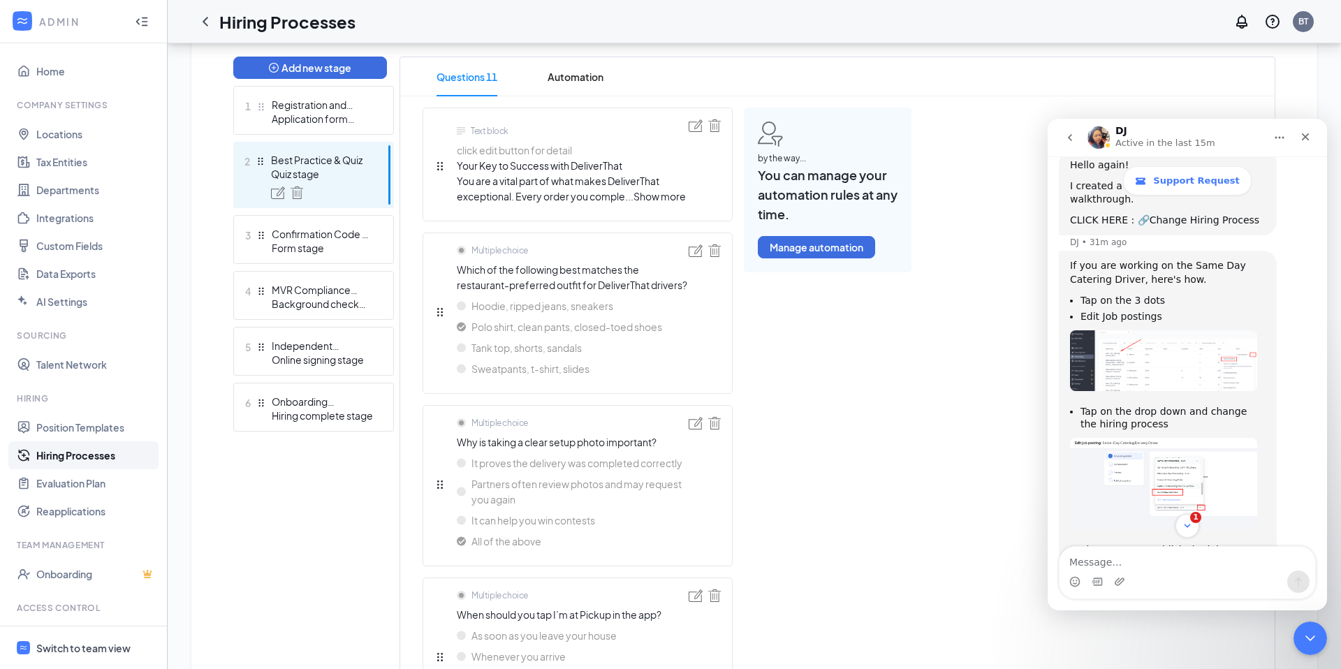
scroll to position [1173, 0]
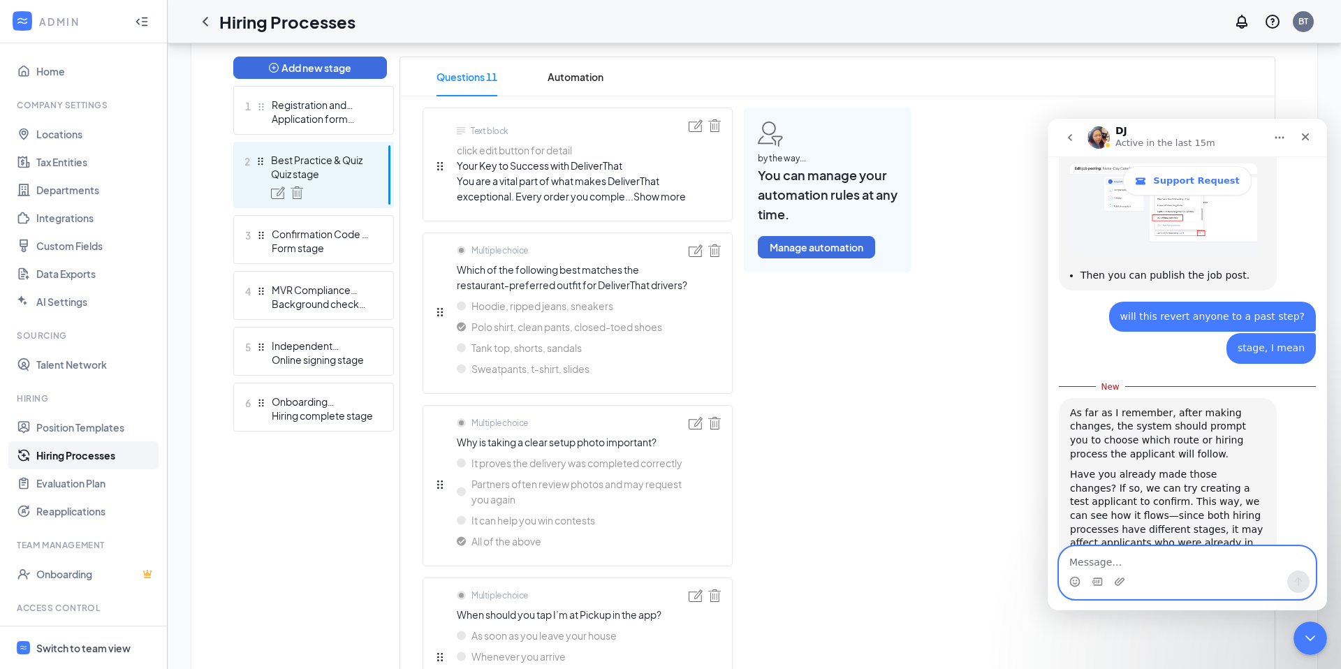
click at [1120, 569] on textarea "Message…" at bounding box center [1187, 559] width 256 height 24
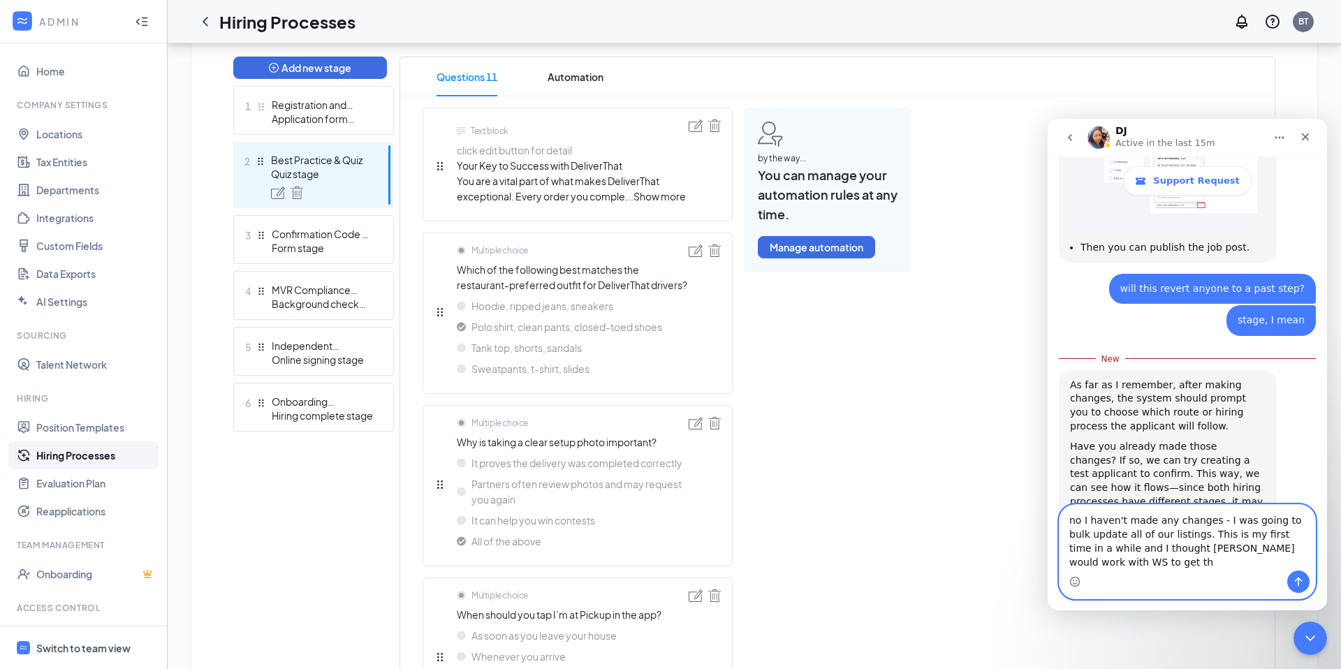
scroll to position [1215, 0]
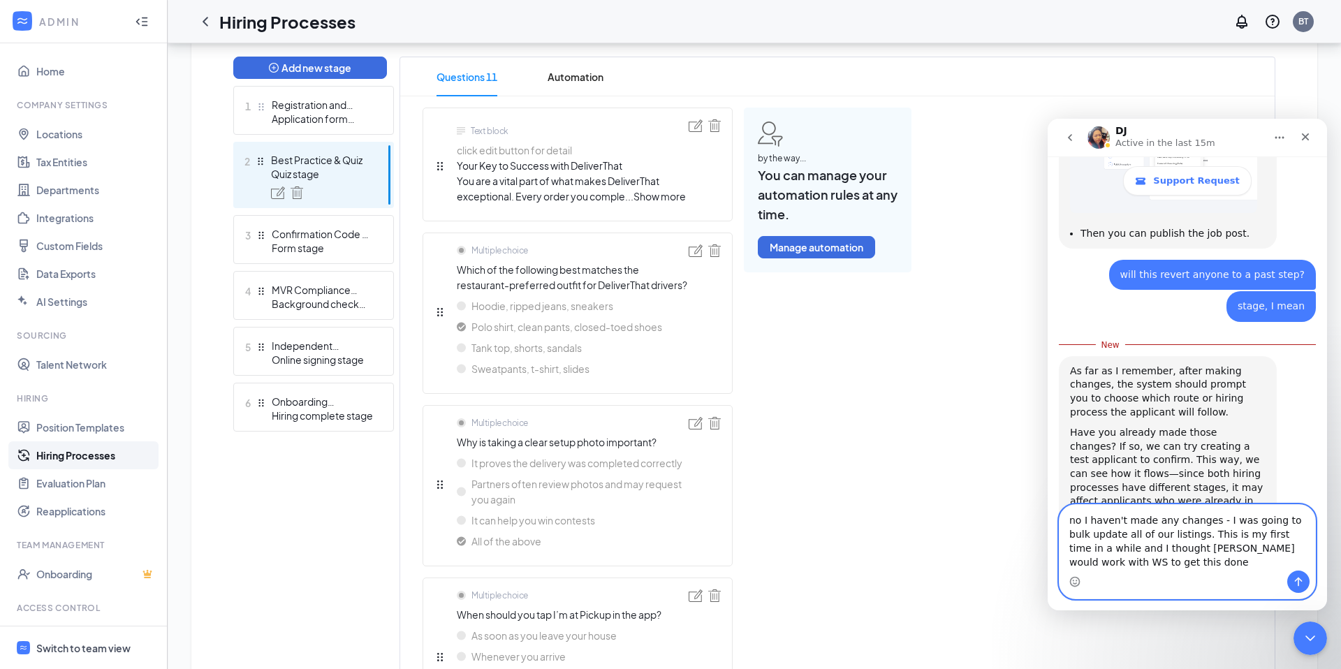
click at [1189, 549] on textarea "no I haven't made any changes - I was going to bulk update all of our listings.…" at bounding box center [1187, 538] width 256 height 66
click at [1190, 564] on textarea "no I haven't made any changes - I was going to bulk update all of our listings.…" at bounding box center [1187, 538] width 256 height 66
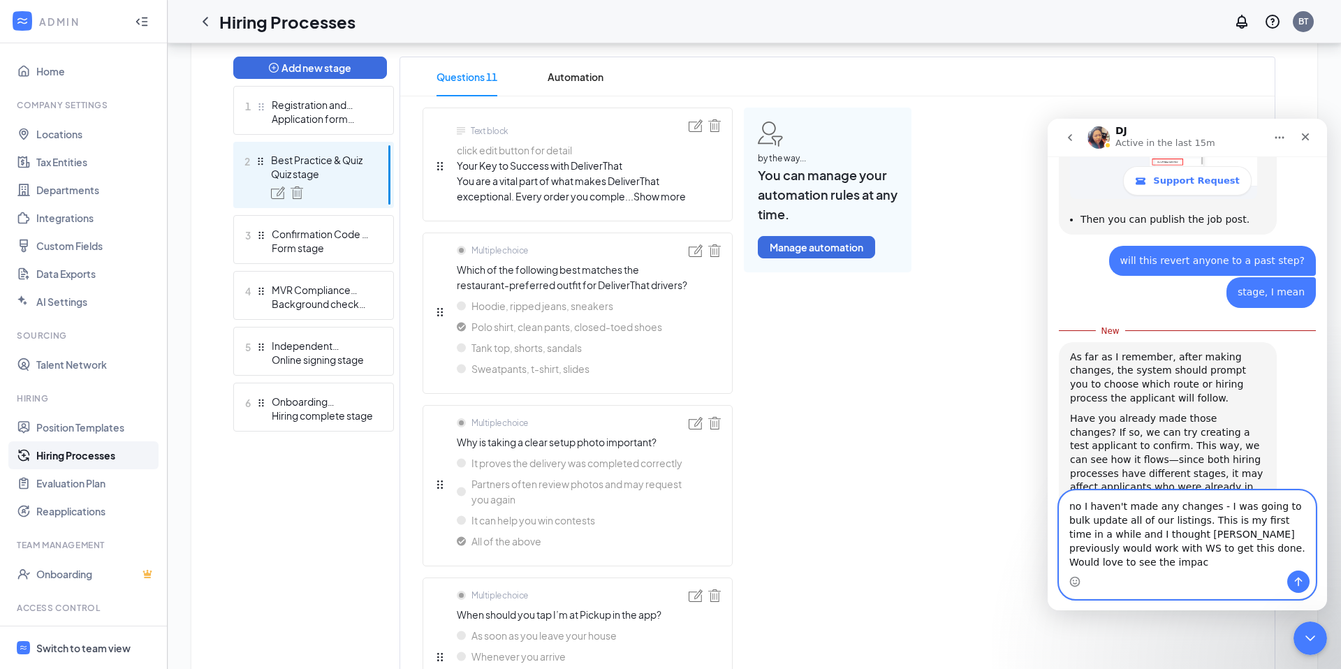
type textarea "no I haven't made any changes - I was going to bulk update all of our listings.…"
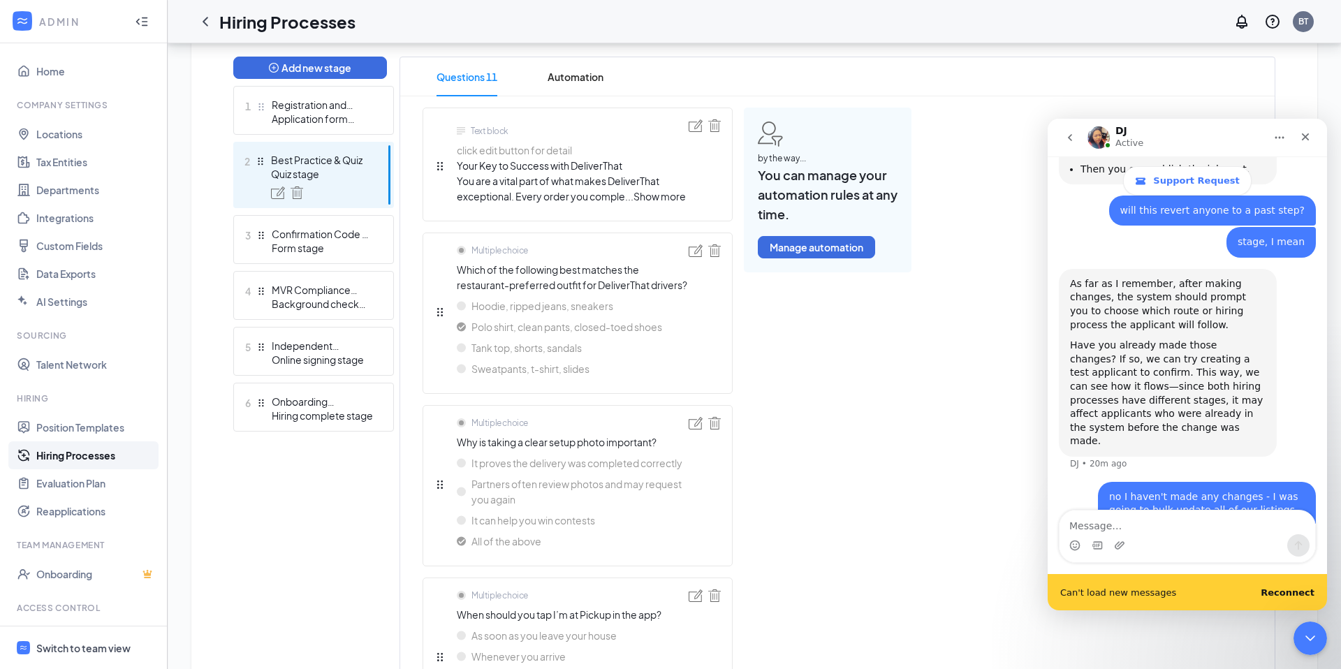
scroll to position [1283, 0]
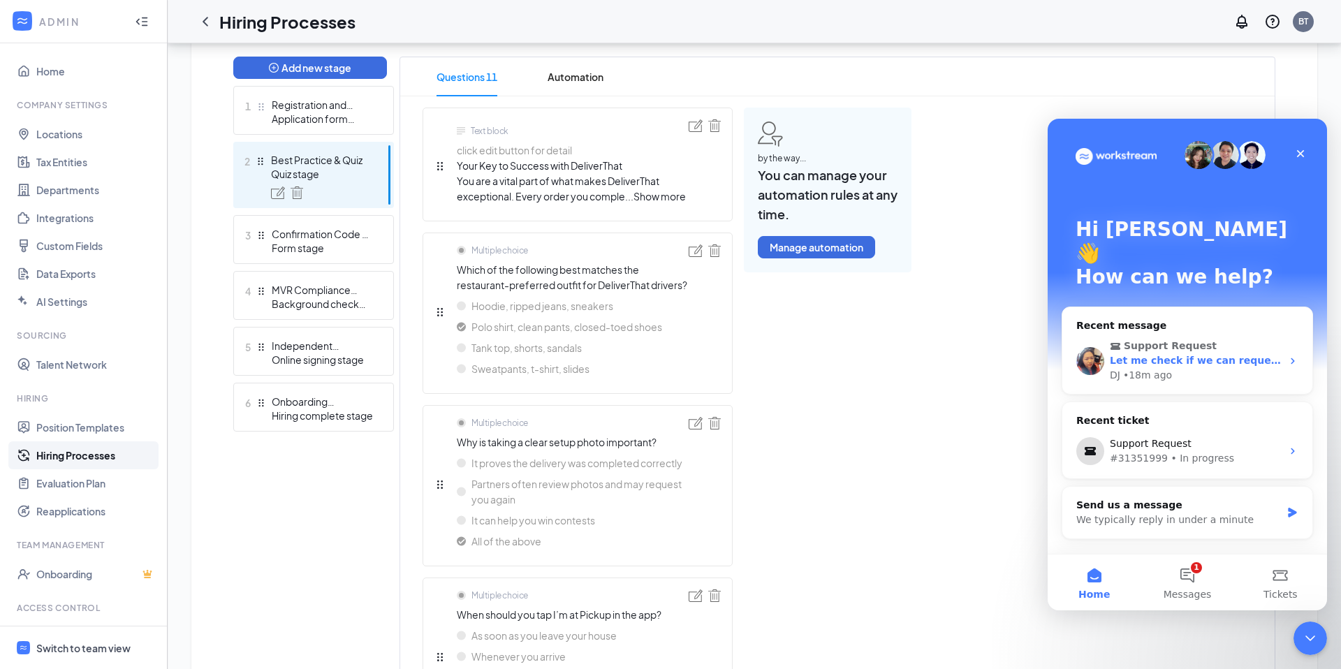
click at [1219, 339] on span "Support Request" at bounding box center [1189, 346] width 158 height 15
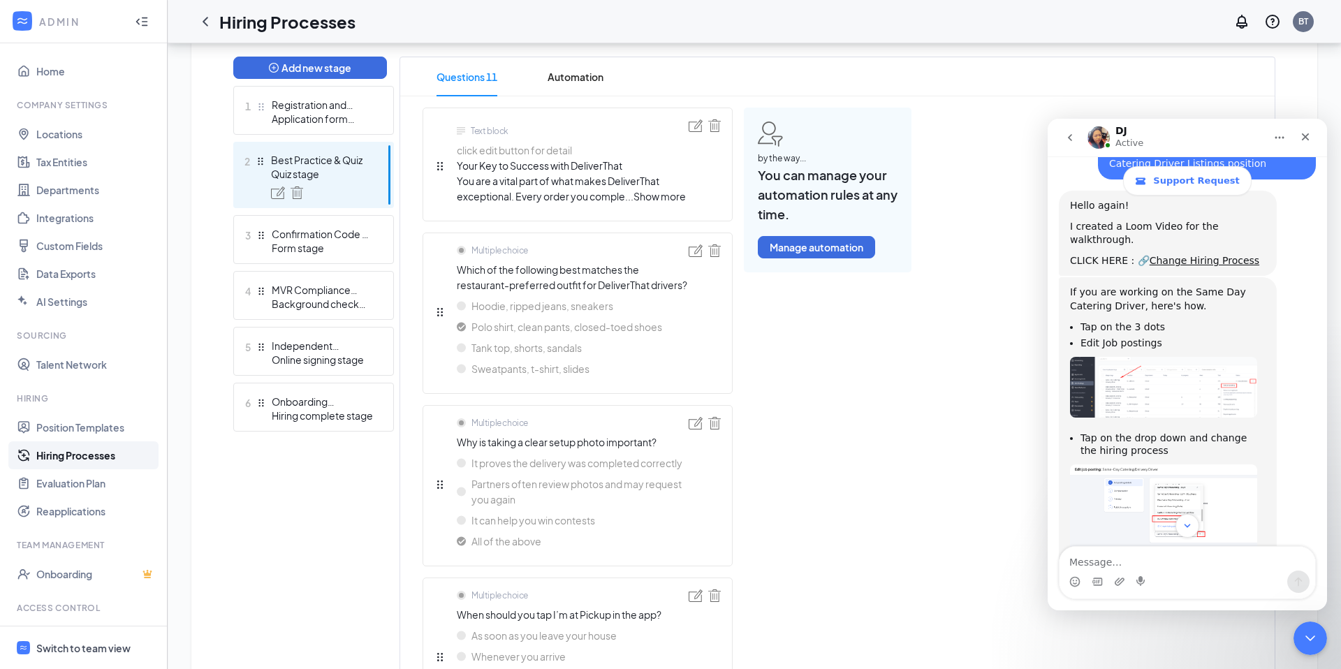
scroll to position [1288, 0]
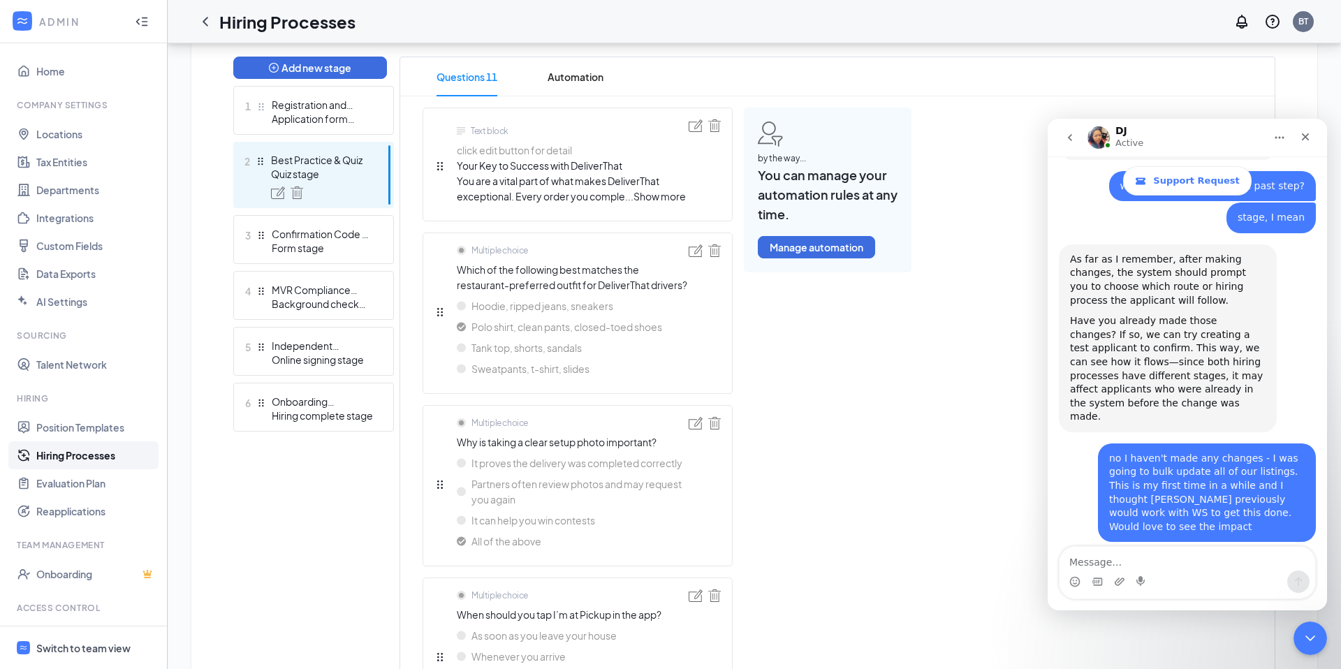
click at [1126, 569] on textarea "Message…" at bounding box center [1187, 559] width 256 height 24
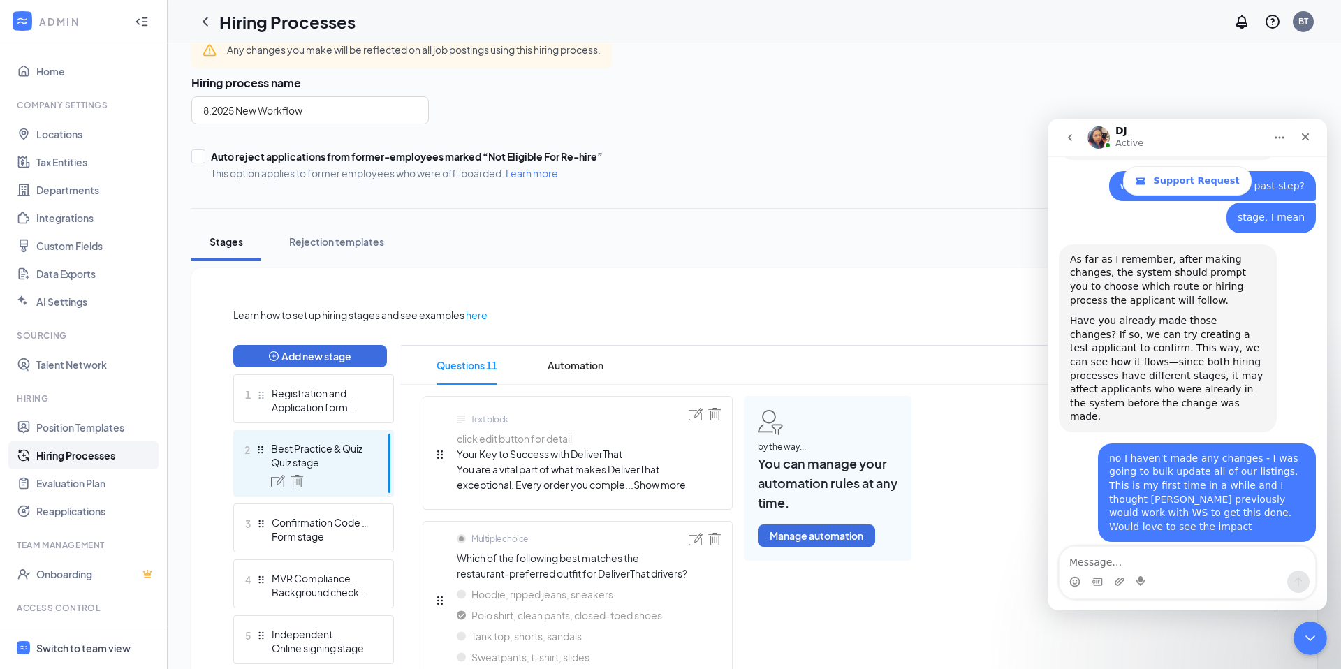
scroll to position [0, 0]
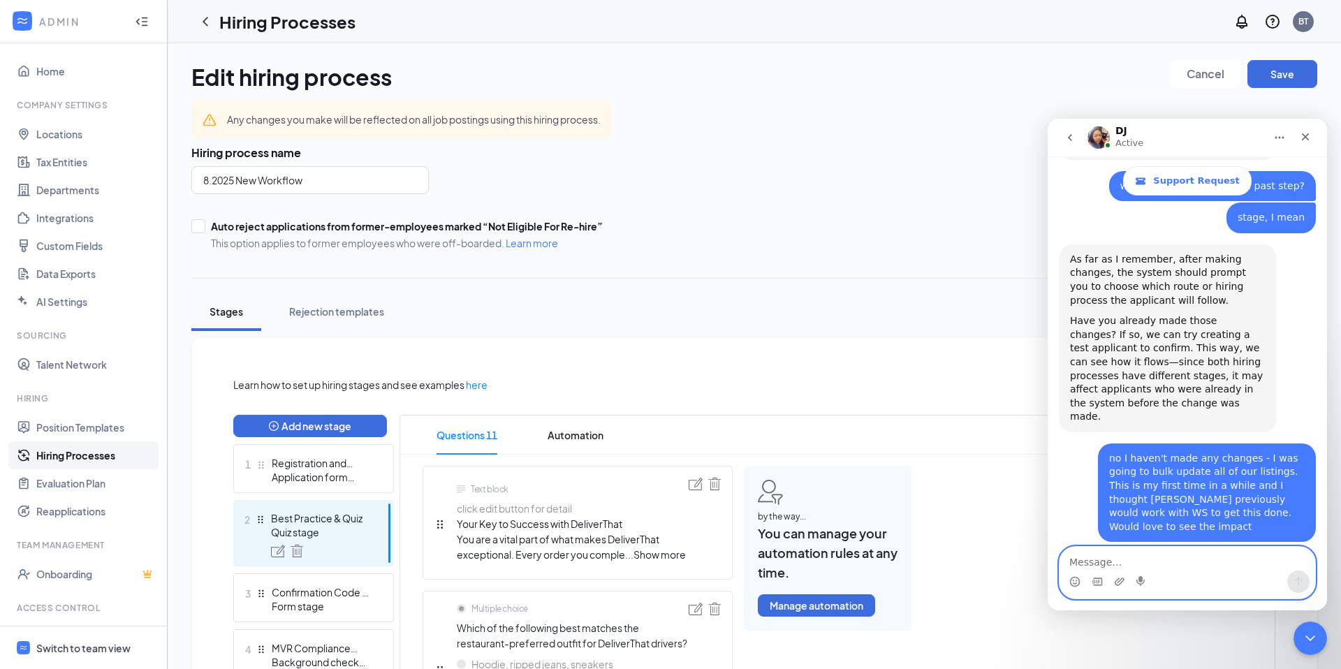
click at [1124, 557] on textarea "Message…" at bounding box center [1187, 559] width 256 height 24
type textarea "okay, thank you!"
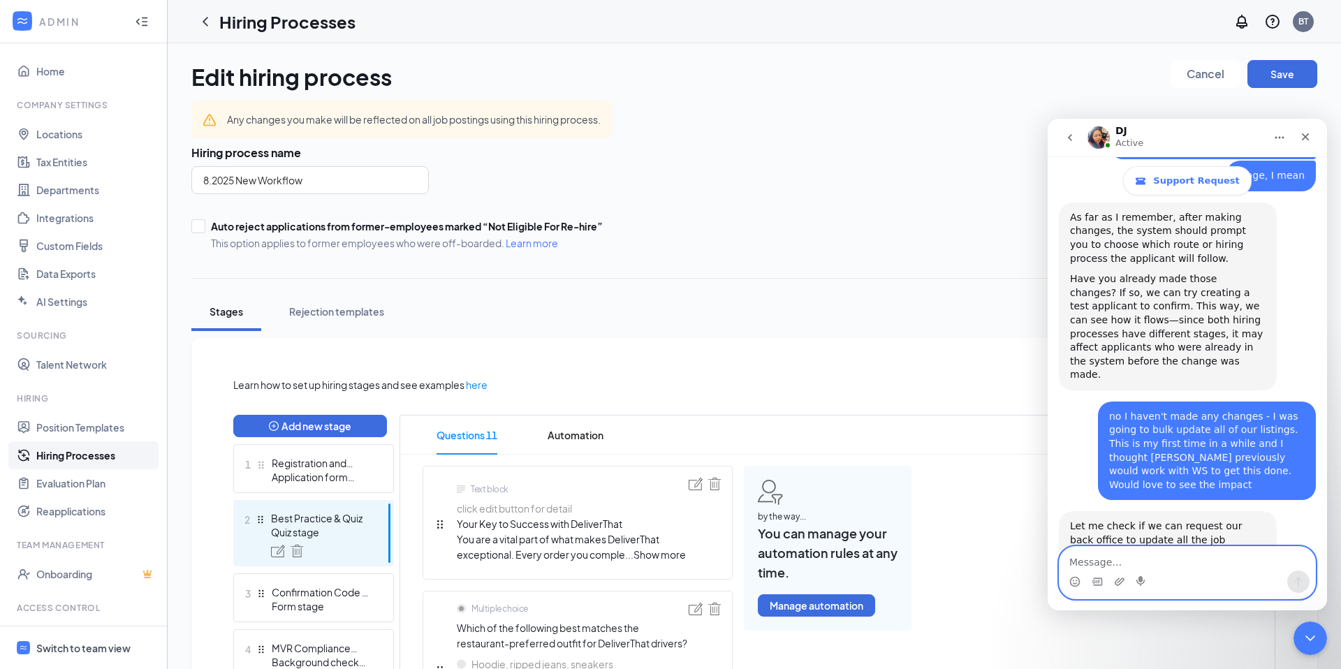
scroll to position [2, 0]
click at [1309, 635] on icon "Close Intercom Messenger" at bounding box center [1308, 636] width 17 height 17
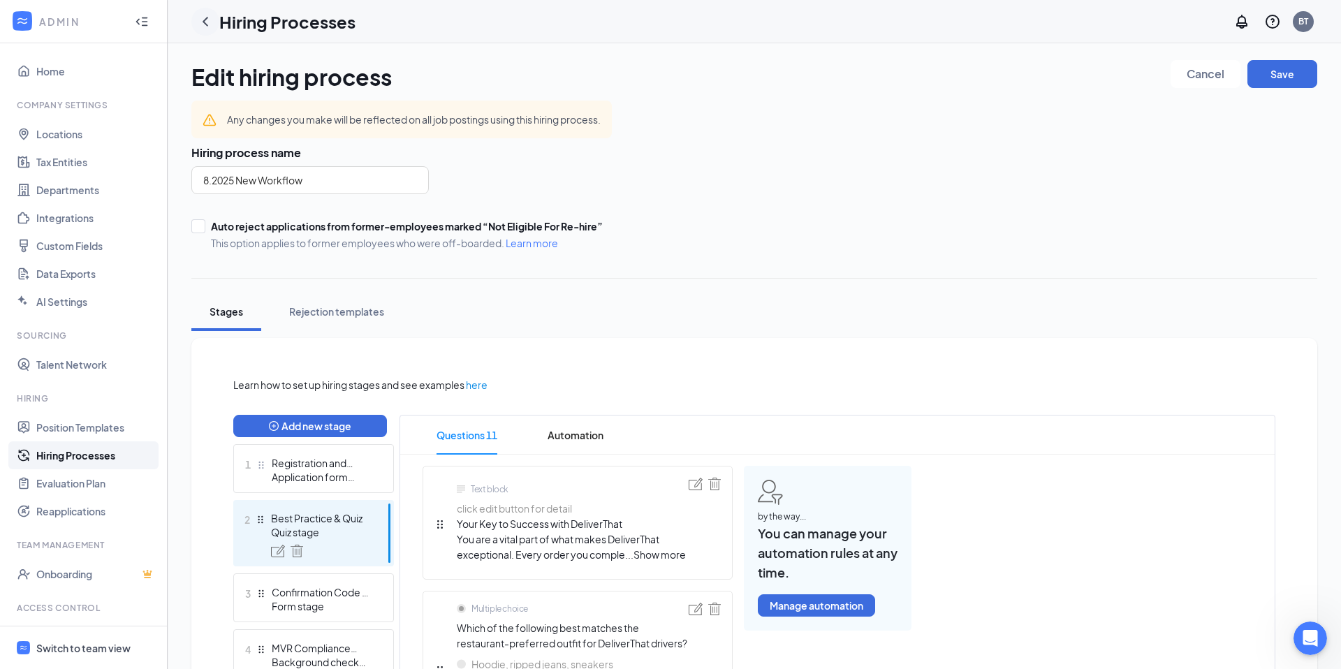
click at [202, 22] on icon "ChevronLeft" at bounding box center [205, 21] width 17 height 17
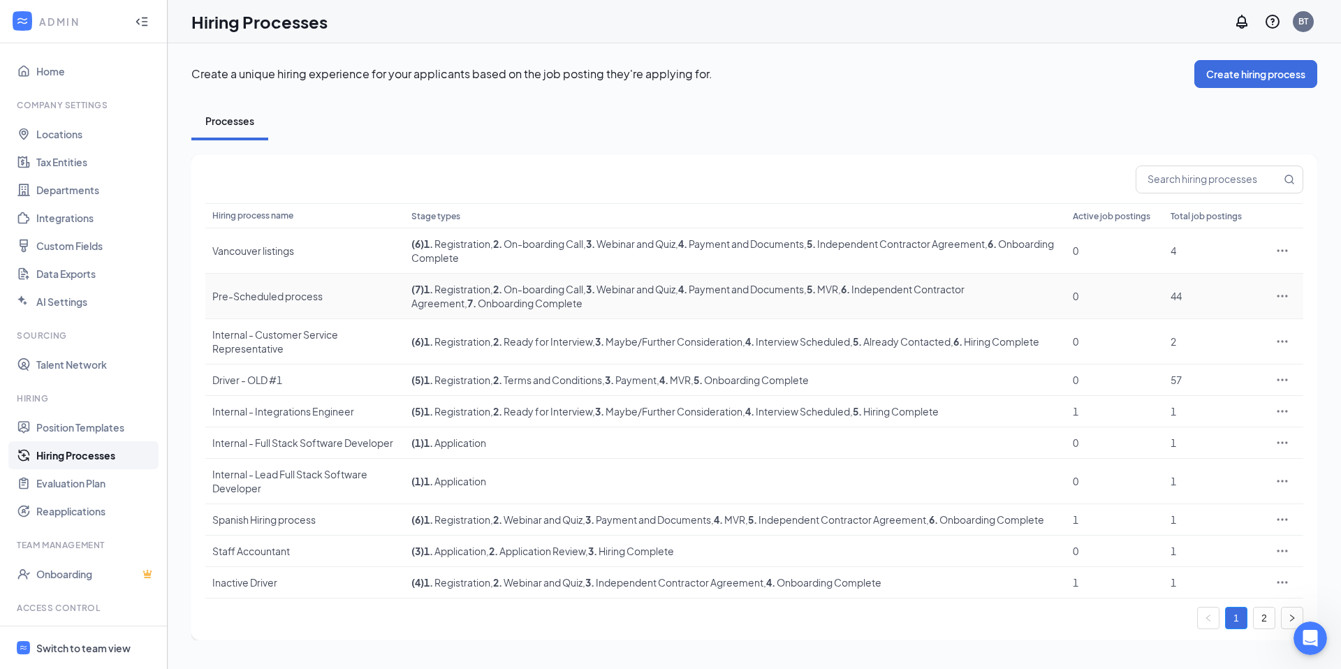
scroll to position [2, 0]
click at [1265, 629] on link "2" at bounding box center [1264, 618] width 21 height 21
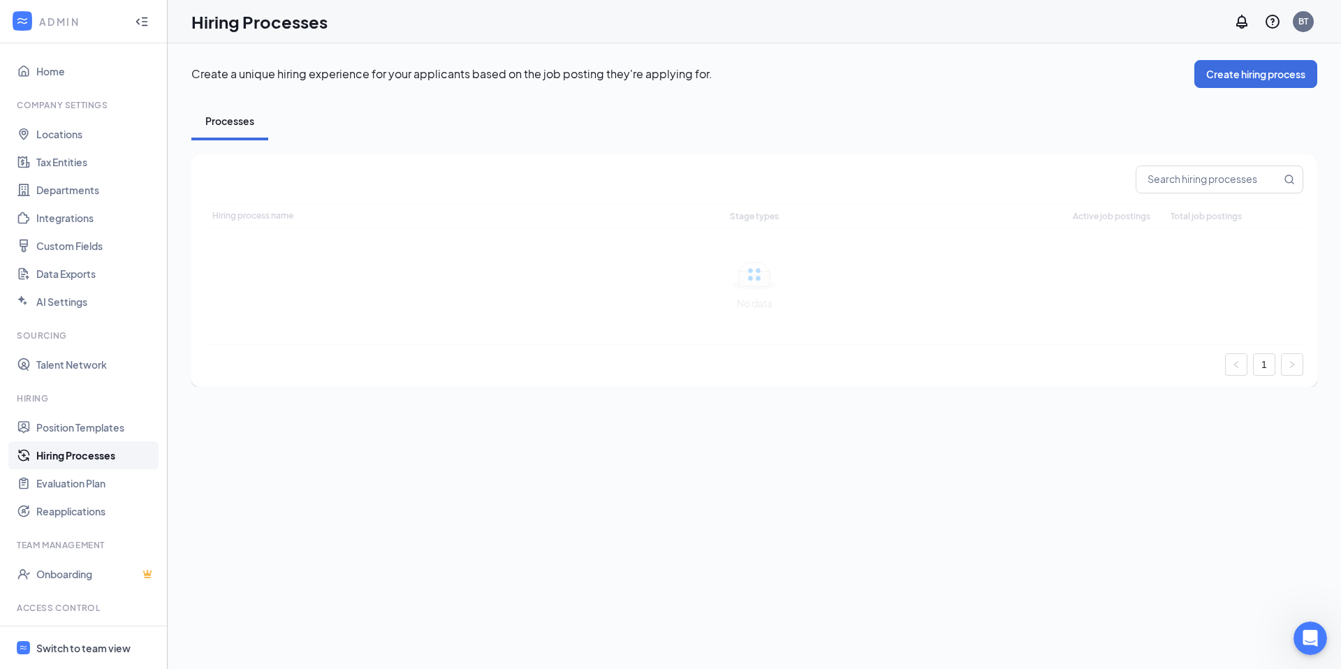
scroll to position [0, 0]
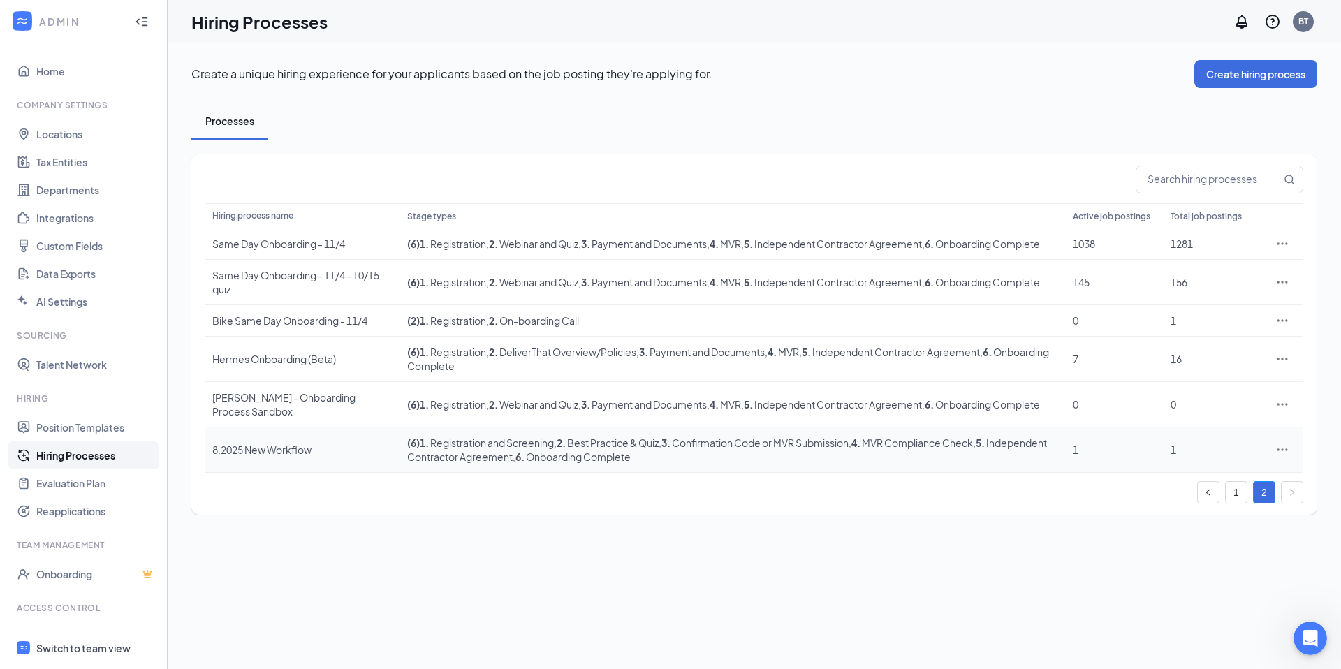
click at [1277, 457] on icon "Ellipses" at bounding box center [1282, 450] width 14 height 14
click at [1202, 529] on span "Duplicate" at bounding box center [1180, 524] width 44 height 13
click at [1234, 503] on link "1" at bounding box center [1236, 492] width 21 height 21
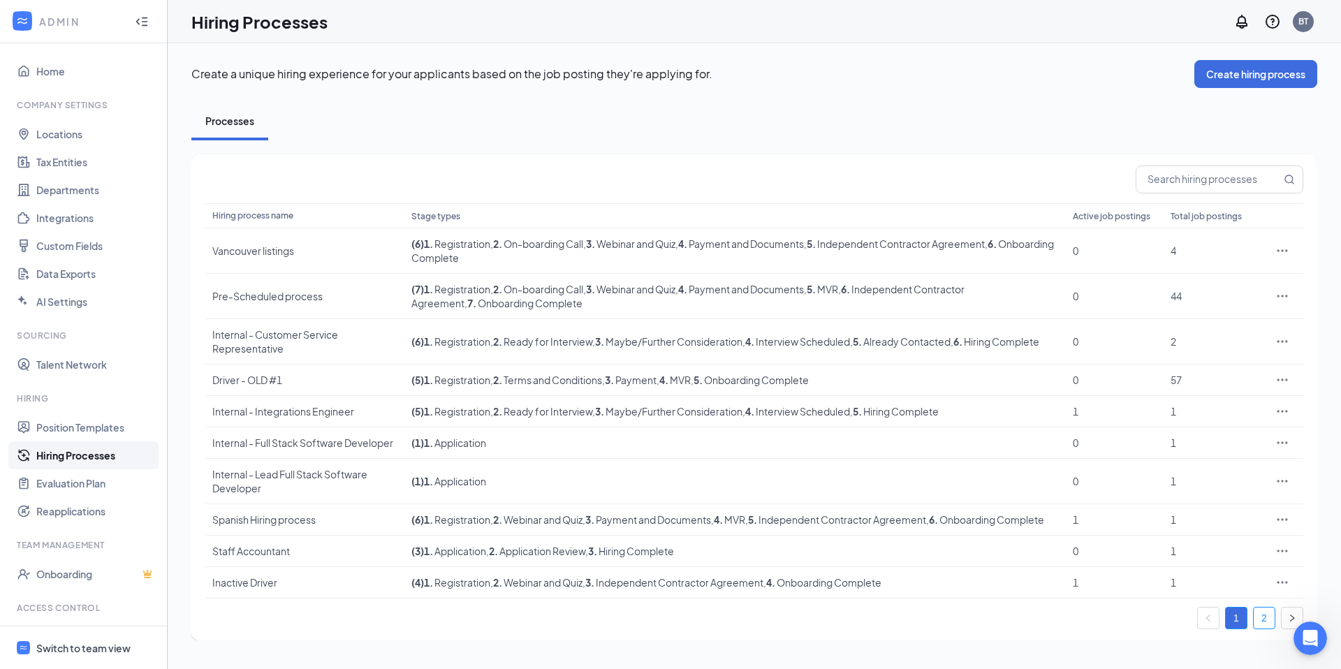
click at [1260, 629] on link "2" at bounding box center [1264, 618] width 21 height 21
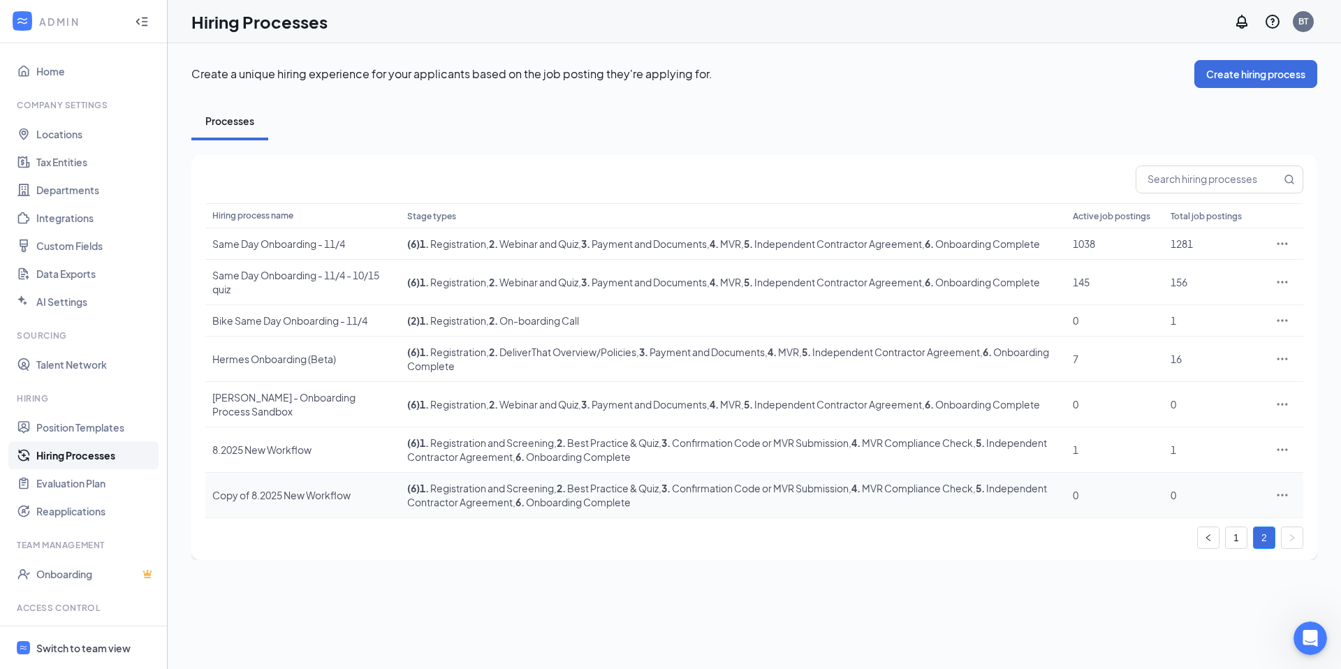
click at [1289, 502] on icon "Ellipses" at bounding box center [1282, 495] width 14 height 14
click at [1221, 541] on span "Edit" at bounding box center [1218, 537] width 120 height 15
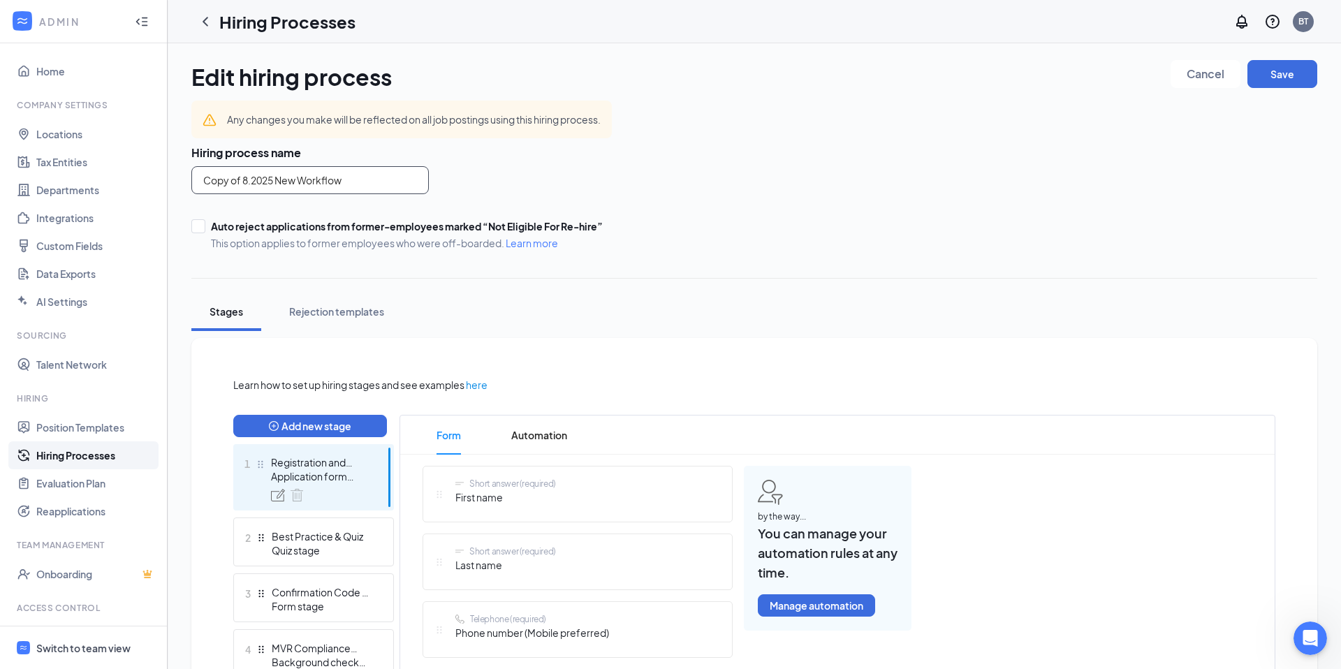
drag, startPoint x: 241, startPoint y: 180, endPoint x: 192, endPoint y: 176, distance: 49.1
click at [192, 176] on input "Copy of 8.2025 New Workflow" at bounding box center [309, 180] width 237 height 28
type input "SPANISH 8.2025 New Workflow"
click at [518, 177] on div "SPANISH 8.2025 New Workflow" at bounding box center [562, 180] width 743 height 28
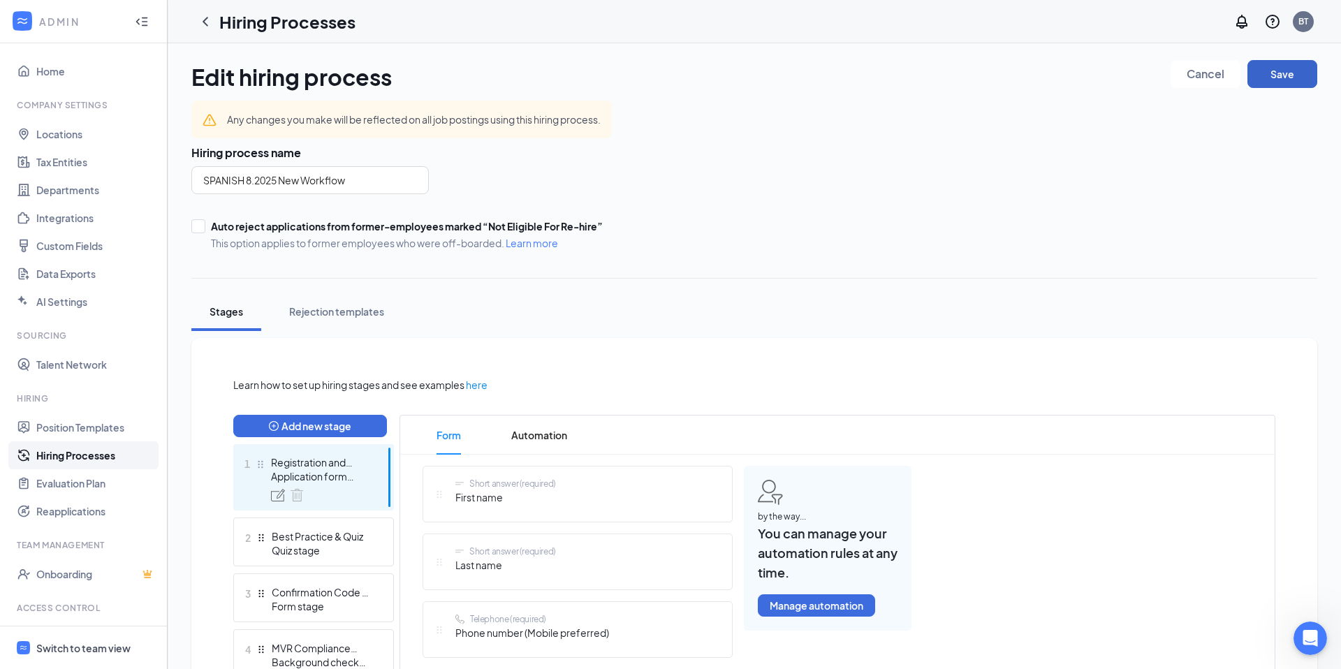
click at [1281, 70] on button "Save" at bounding box center [1282, 74] width 70 height 28
click at [207, 22] on icon "ChevronLeft" at bounding box center [205, 21] width 17 height 17
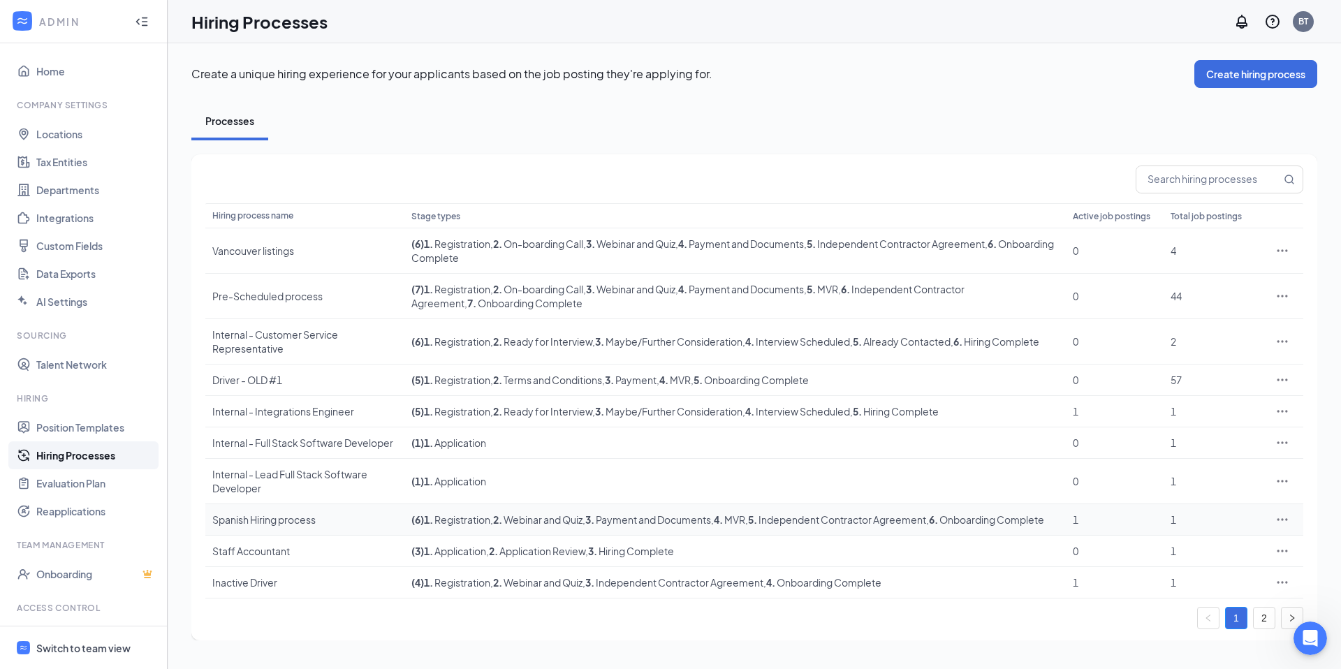
click at [300, 527] on div "Spanish Hiring process" at bounding box center [304, 520] width 185 height 14
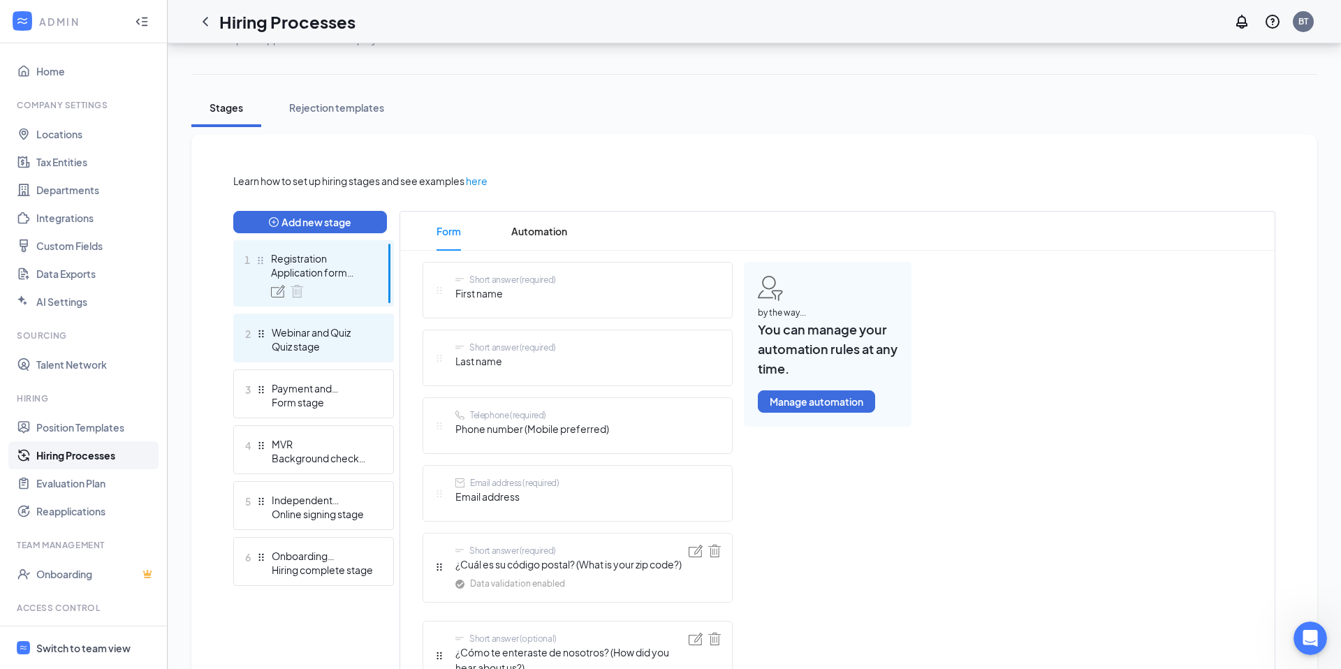
scroll to position [203, 0]
click at [336, 336] on div "Webinar and Quiz" at bounding box center [323, 333] width 102 height 14
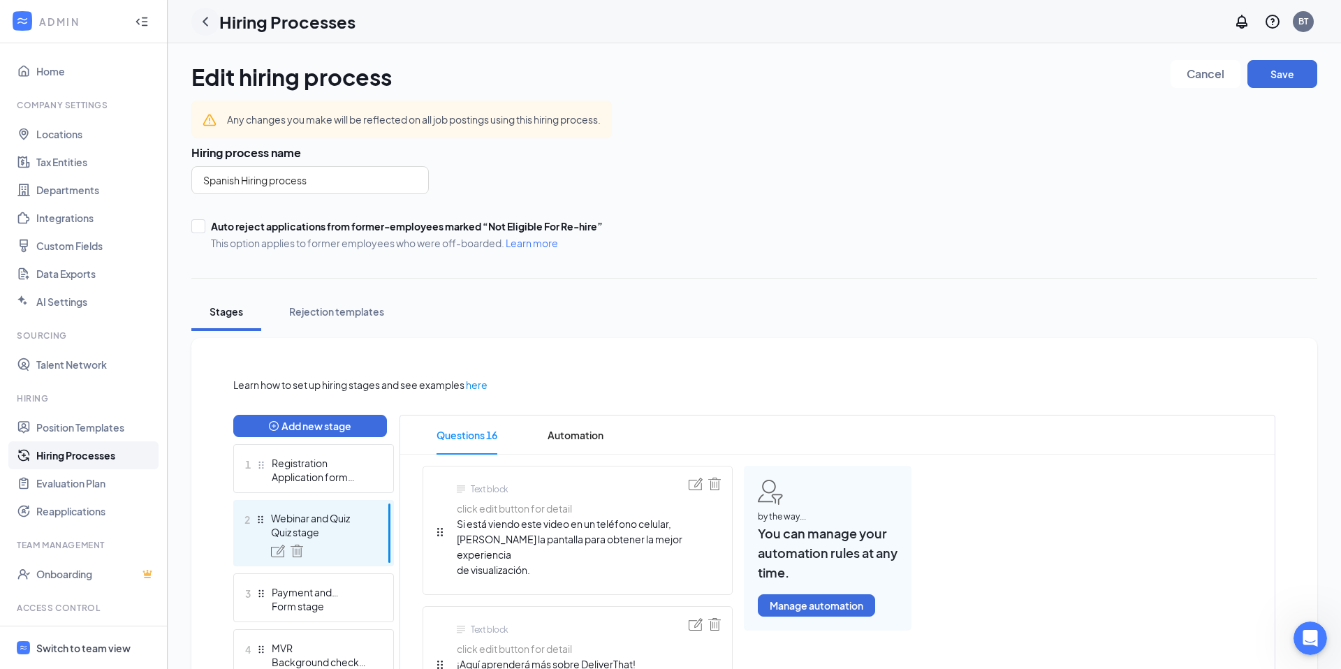
click at [213, 24] on icon "ChevronLeft" at bounding box center [205, 21] width 17 height 17
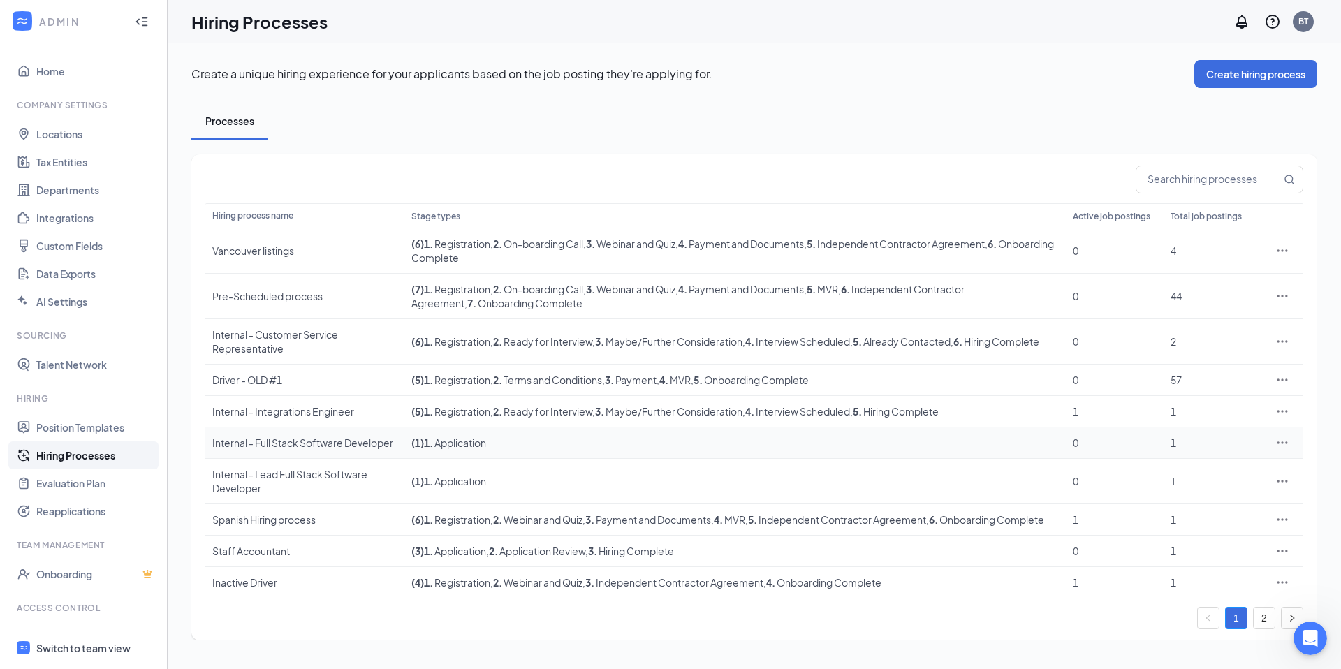
scroll to position [2, 0]
click at [1268, 629] on link "2" at bounding box center [1264, 618] width 21 height 21
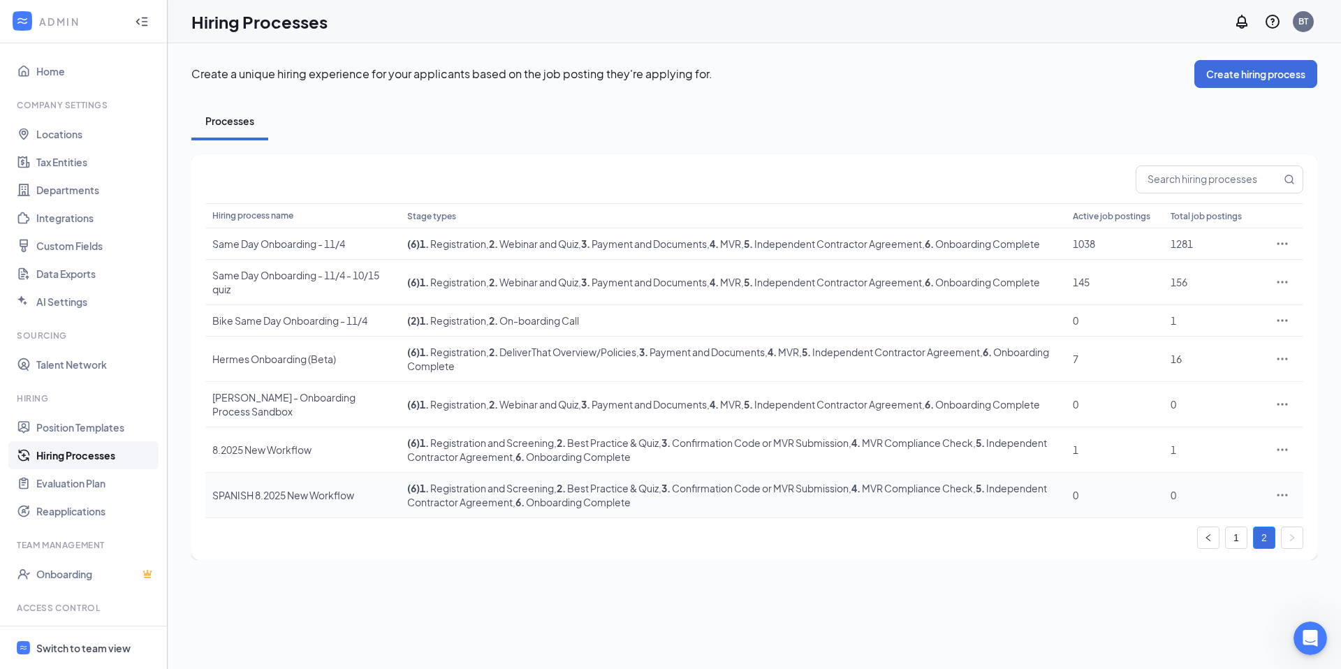
click at [1286, 496] on icon "Ellipses" at bounding box center [1282, 495] width 10 height 2
click at [1194, 636] on span "Delete" at bounding box center [1218, 633] width 120 height 15
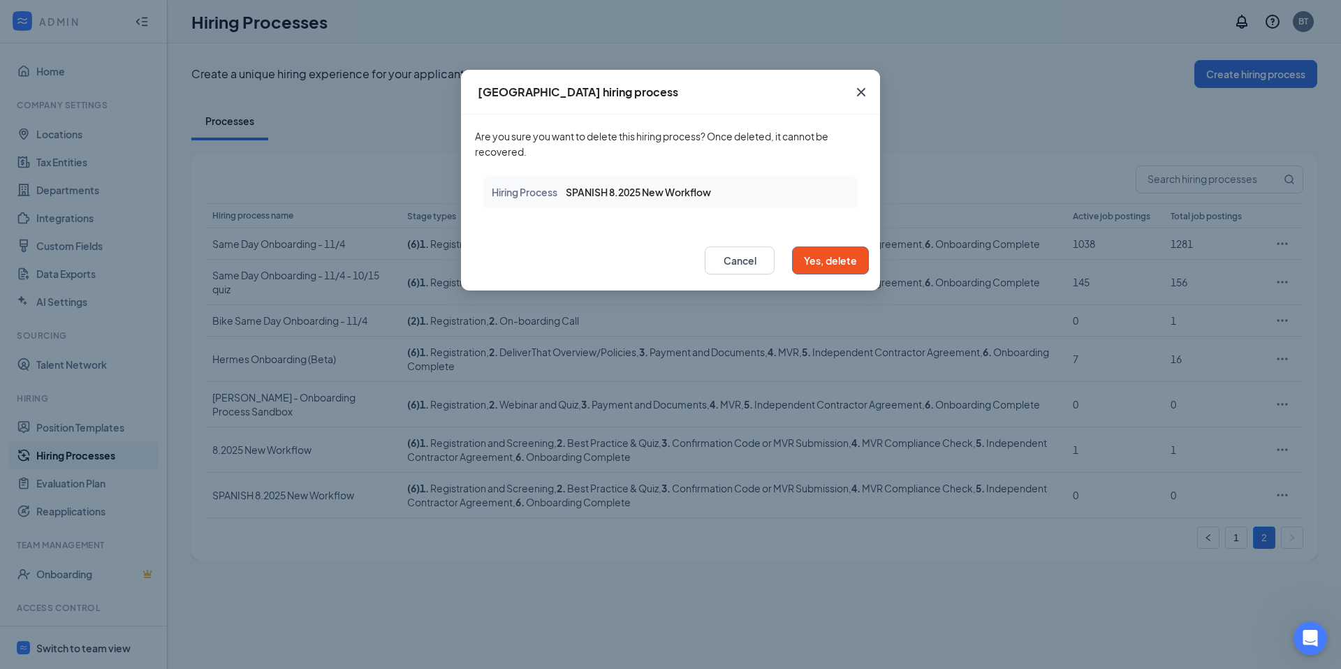
click at [816, 263] on button "Yes, delete" at bounding box center [830, 261] width 77 height 28
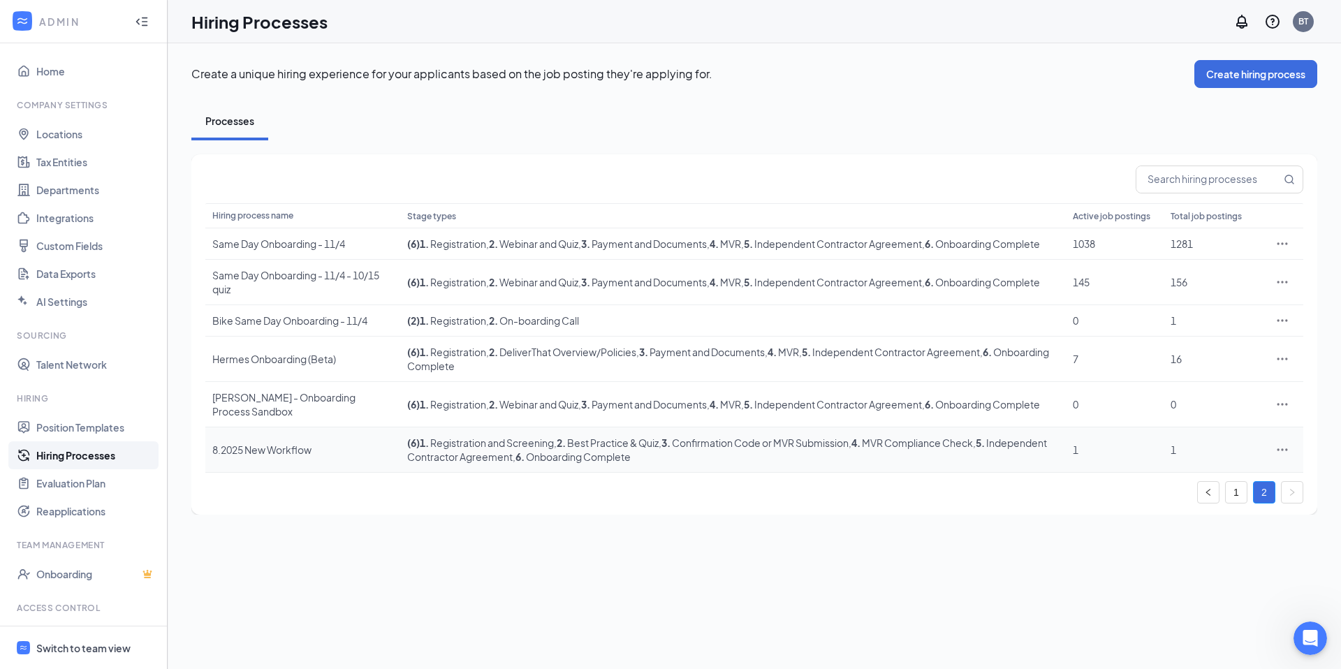
click at [667, 449] on span ", 3 . Confirmation Code or MVR Submission" at bounding box center [754, 443] width 190 height 13
click at [1233, 503] on link "1" at bounding box center [1236, 492] width 21 height 21
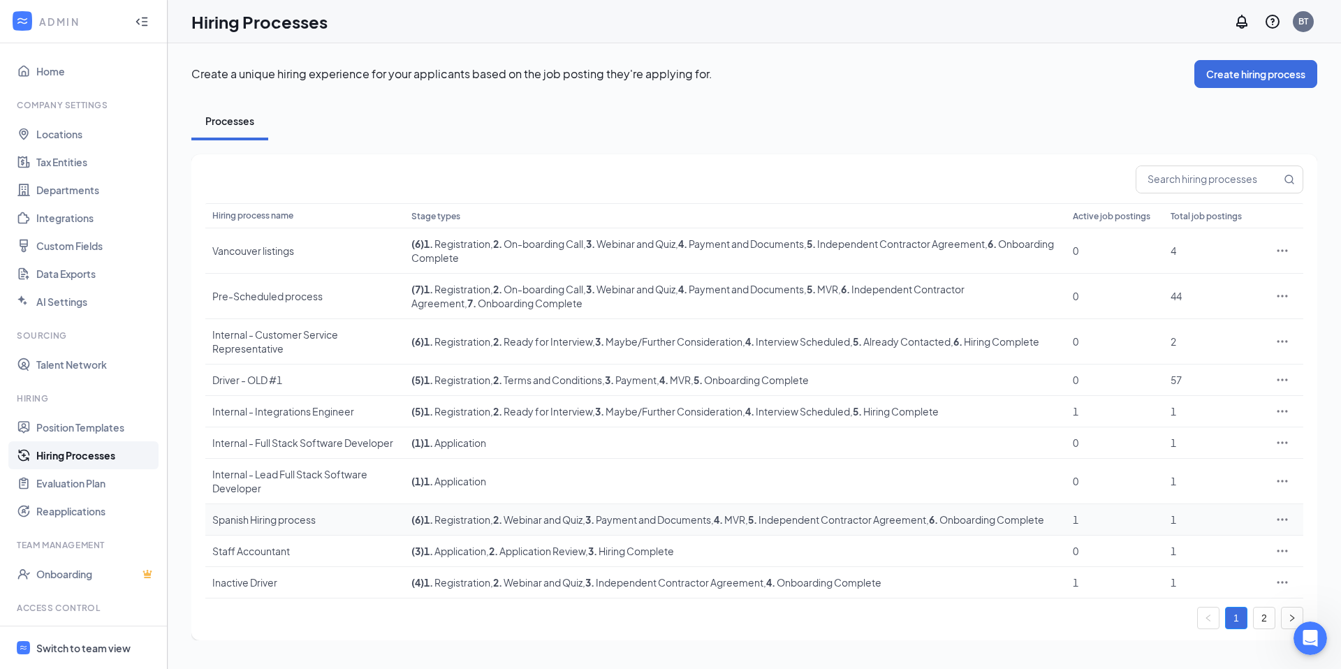
click at [1278, 527] on icon "Ellipses" at bounding box center [1282, 520] width 14 height 14
click at [1194, 590] on span "Duplicate" at bounding box center [1180, 587] width 44 height 13
click at [1266, 629] on link "2" at bounding box center [1264, 618] width 21 height 21
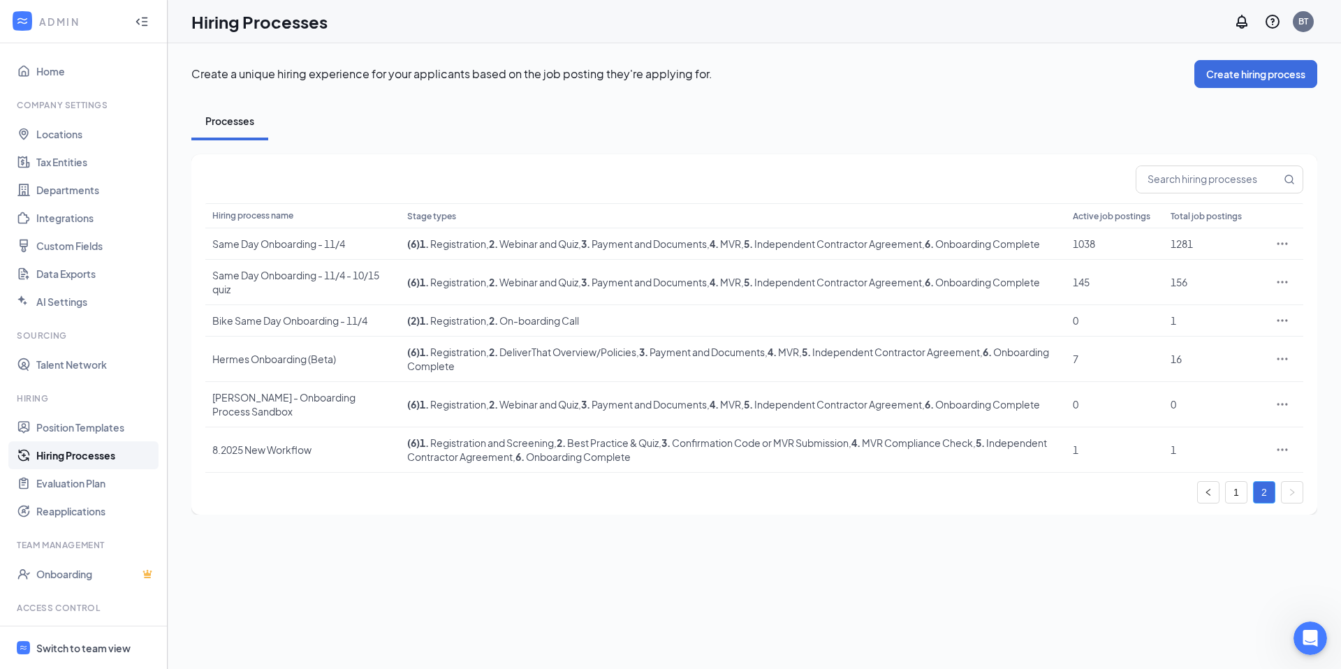
scroll to position [0, 0]
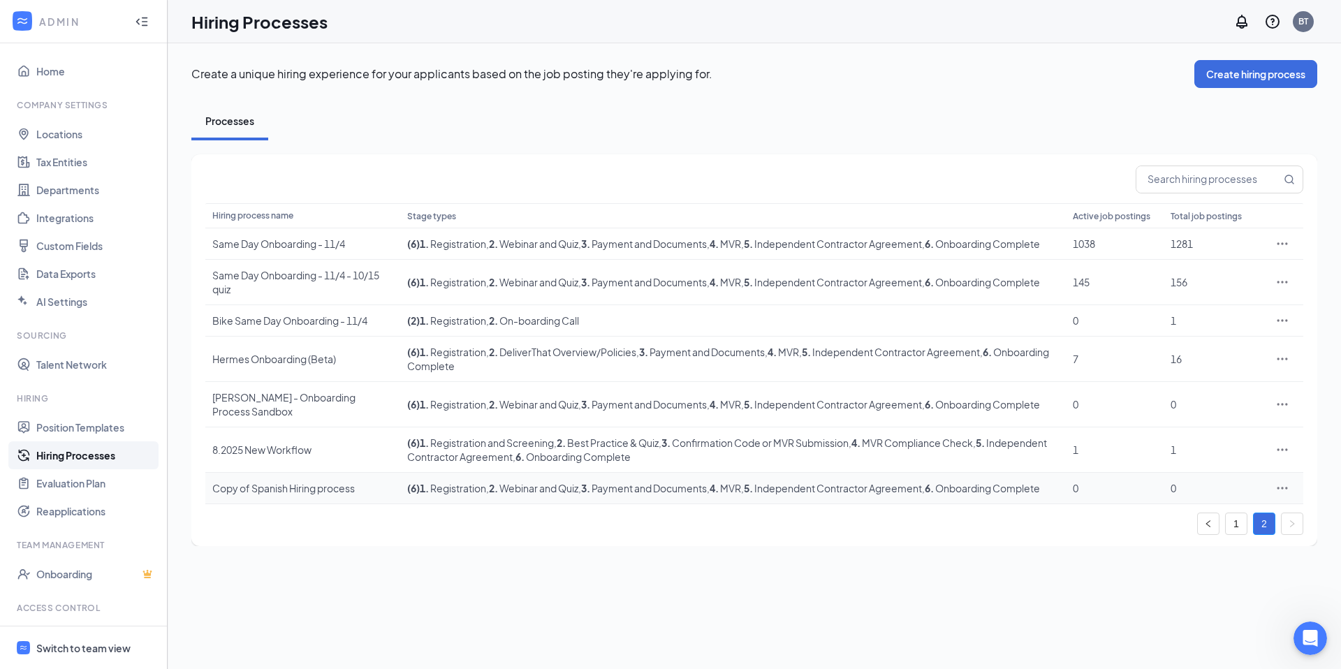
click at [269, 495] on div "Copy of Spanish Hiring process" at bounding box center [302, 488] width 181 height 14
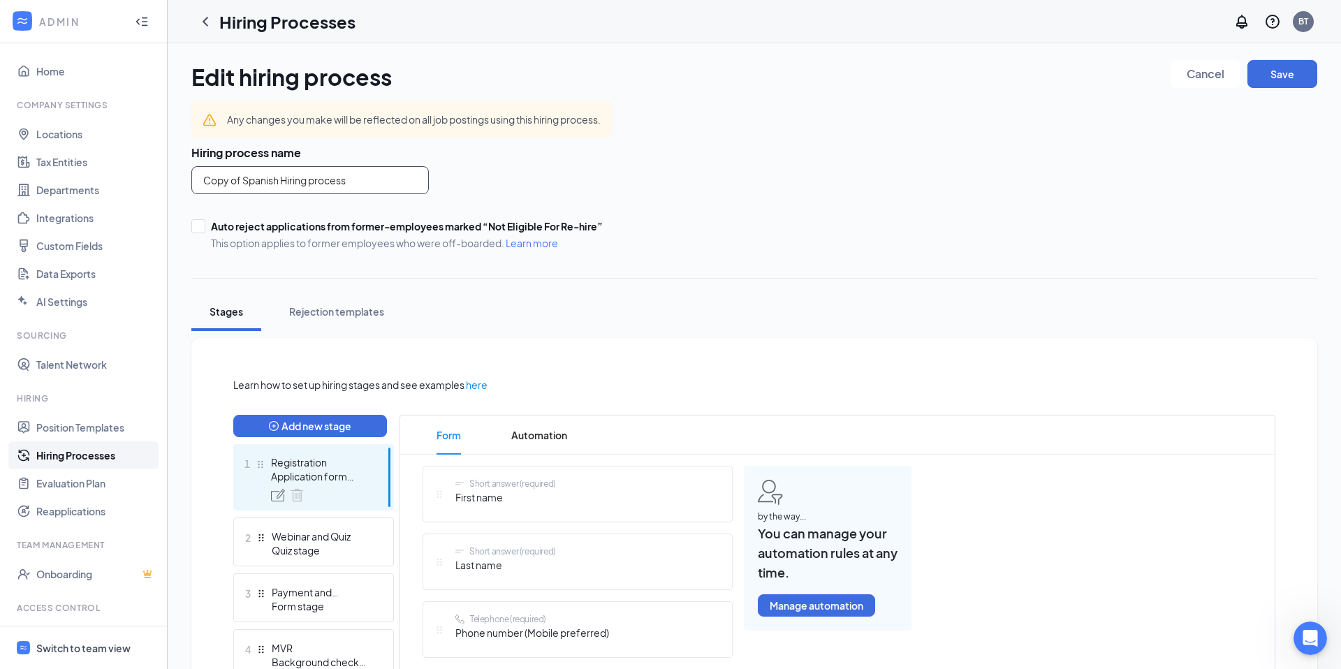
drag, startPoint x: 279, startPoint y: 181, endPoint x: 184, endPoint y: 179, distance: 95.7
type input "SPANISH 8.2025 Hiring process"
click at [556, 180] on div "SPANISH 8.2025 Hiring process" at bounding box center [562, 180] width 743 height 28
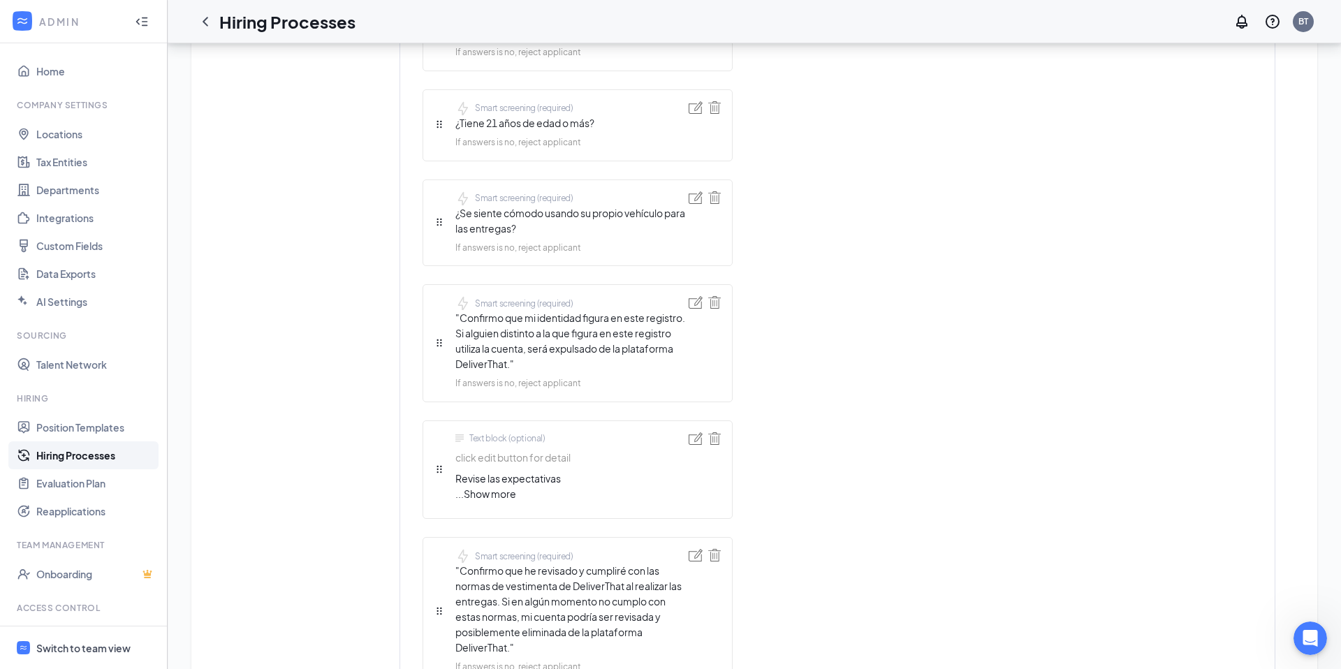
scroll to position [1069, 0]
click at [508, 493] on span "Show more" at bounding box center [490, 492] width 52 height 13
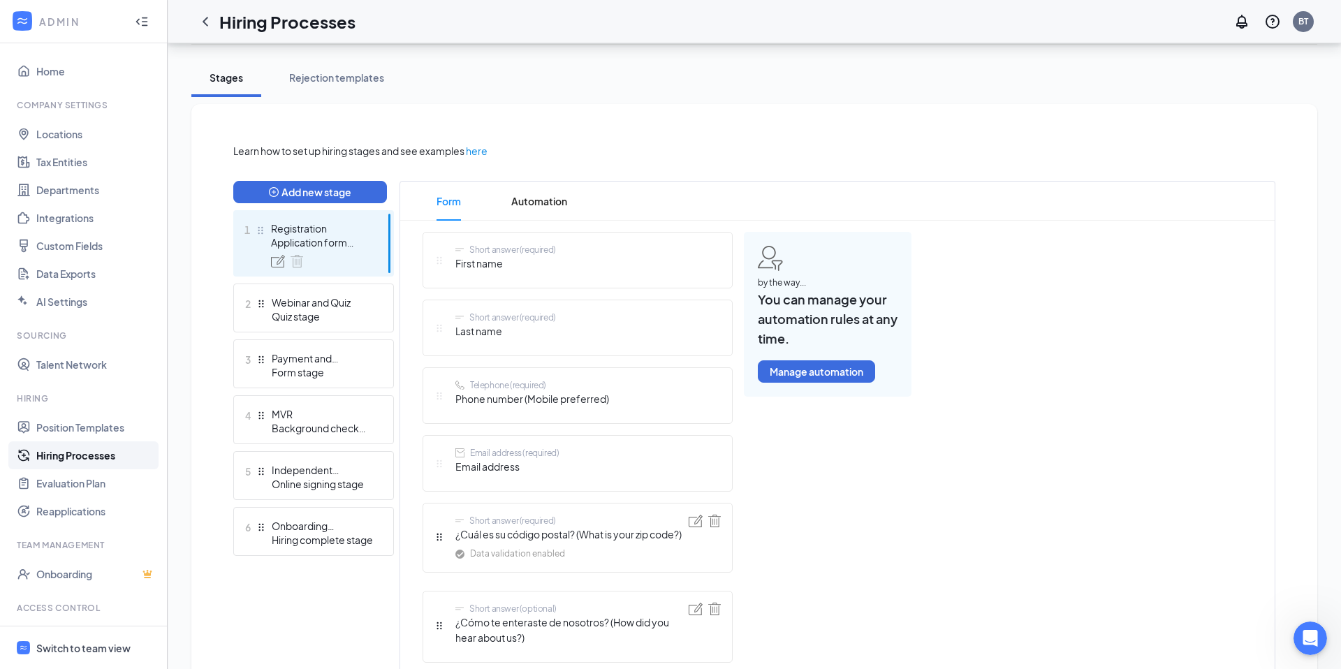
scroll to position [19, 0]
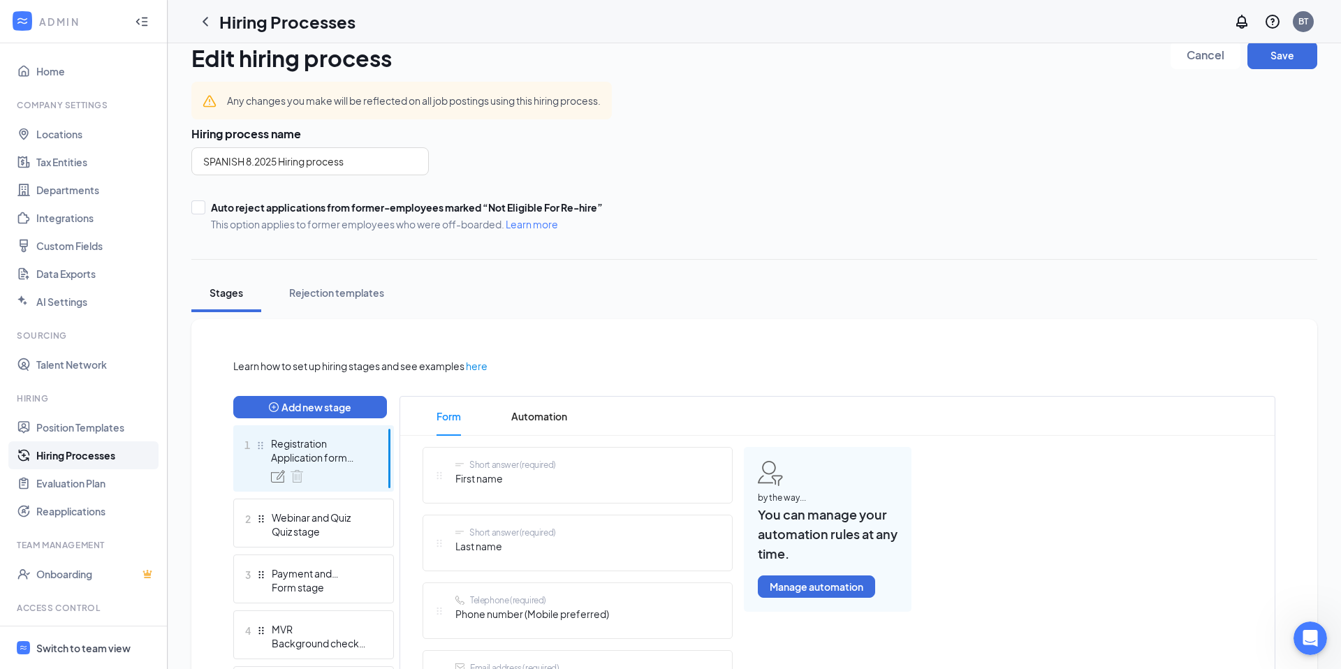
click at [348, 443] on div "Registration" at bounding box center [322, 444] width 102 height 14
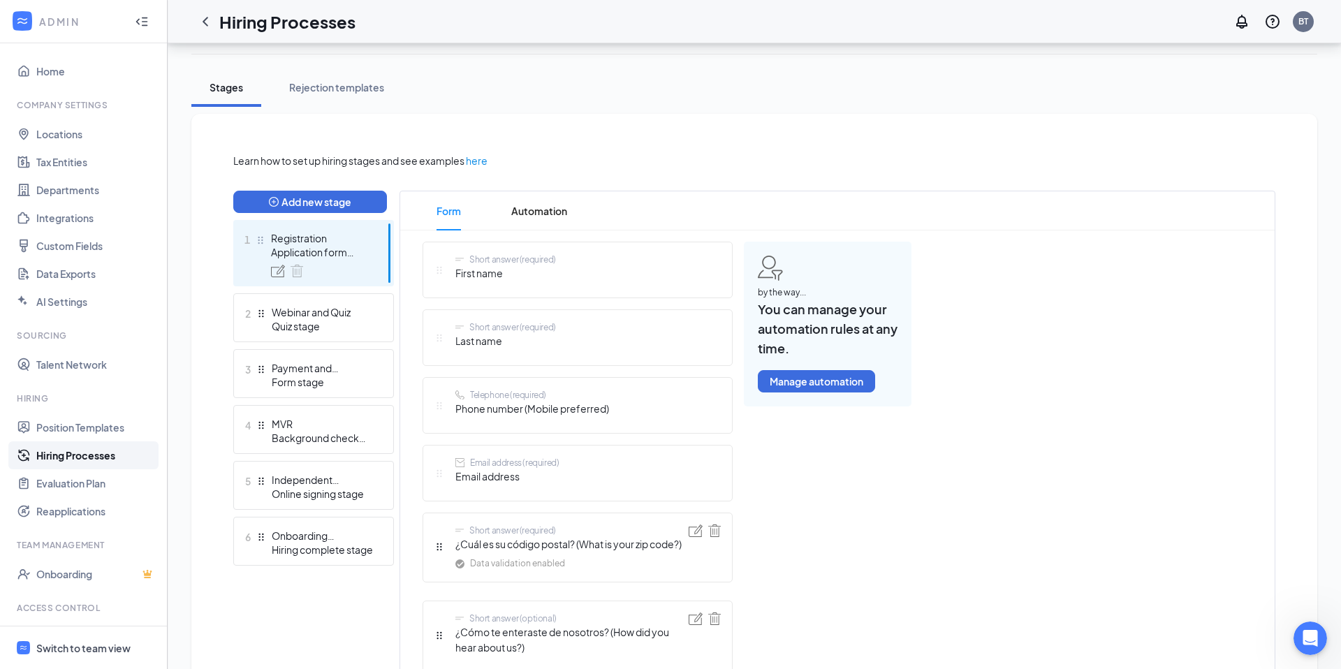
scroll to position [226, 0]
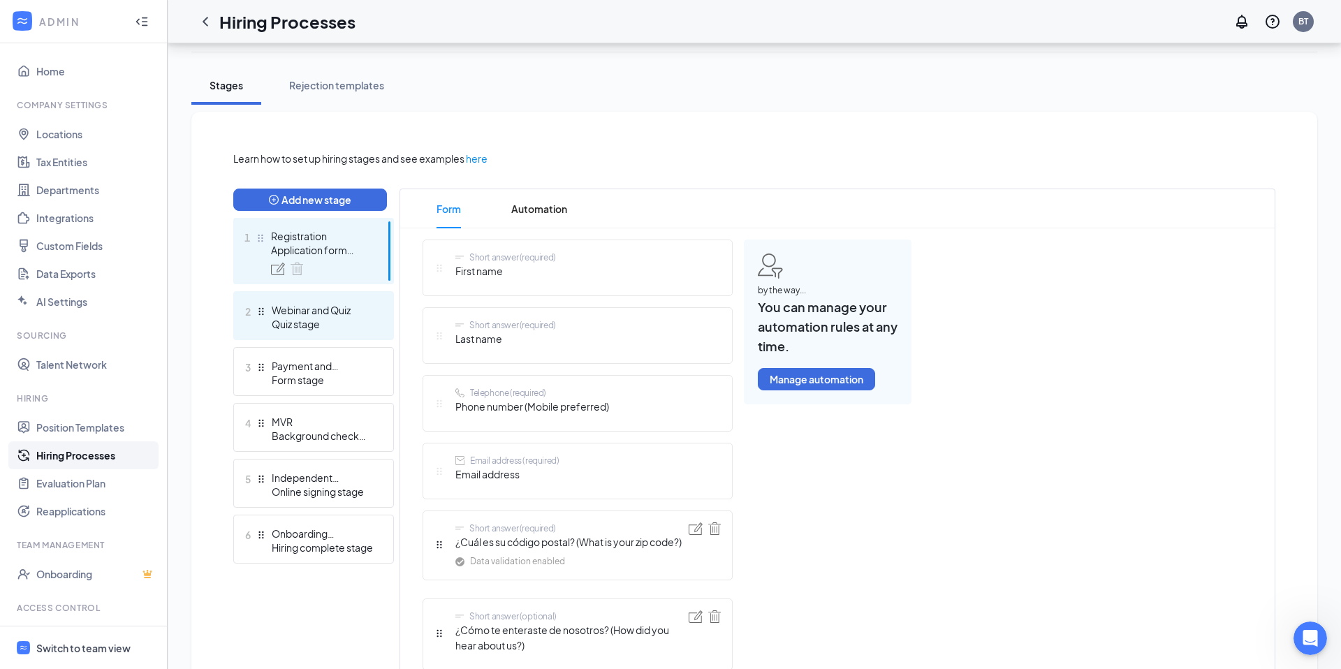
click at [355, 313] on div "Webinar and Quiz" at bounding box center [323, 310] width 102 height 14
